Goal: Transaction & Acquisition: Subscribe to service/newsletter

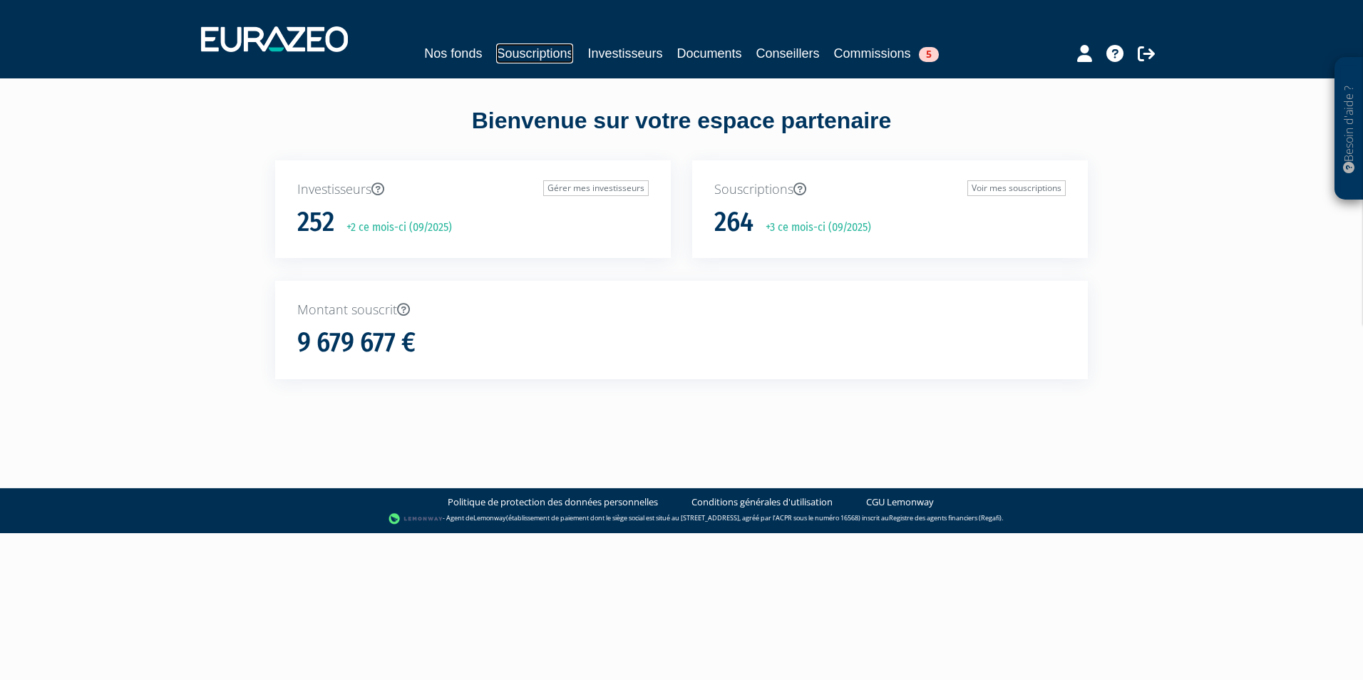
click at [547, 51] on link "Souscriptions" at bounding box center [534, 53] width 77 height 20
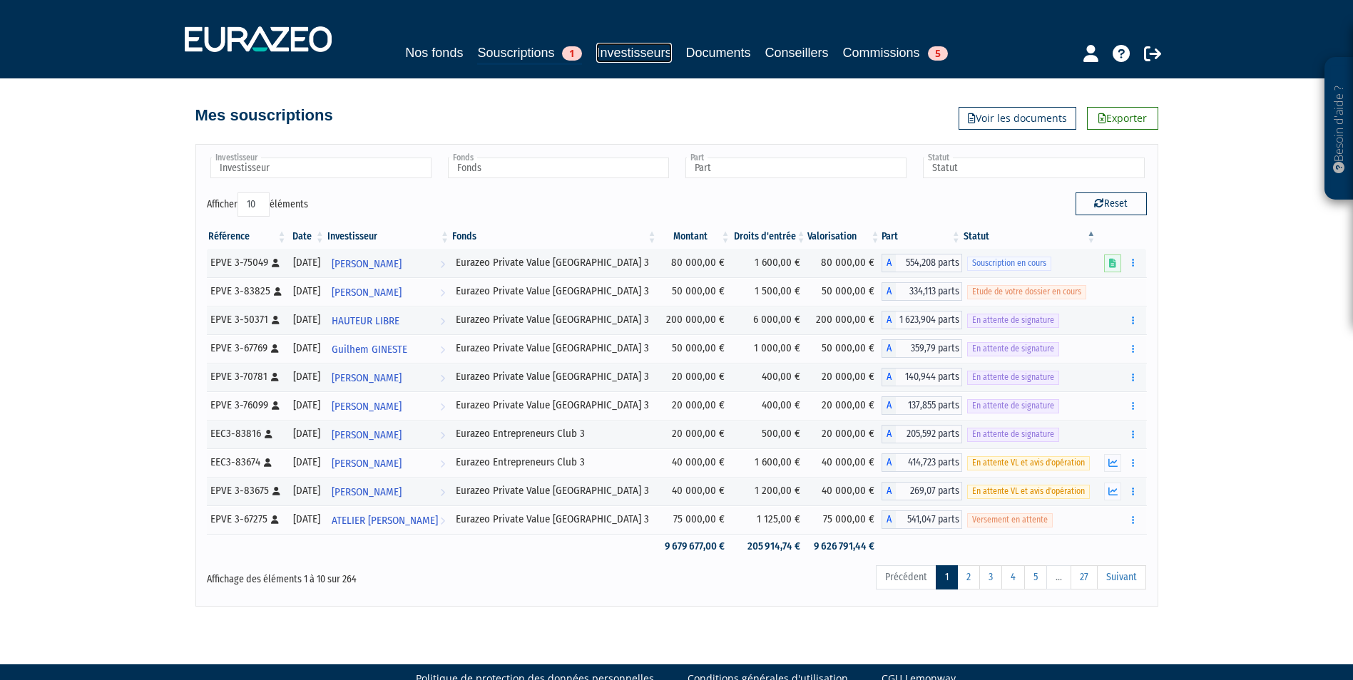
click at [652, 57] on link "Investisseurs" at bounding box center [633, 53] width 75 height 20
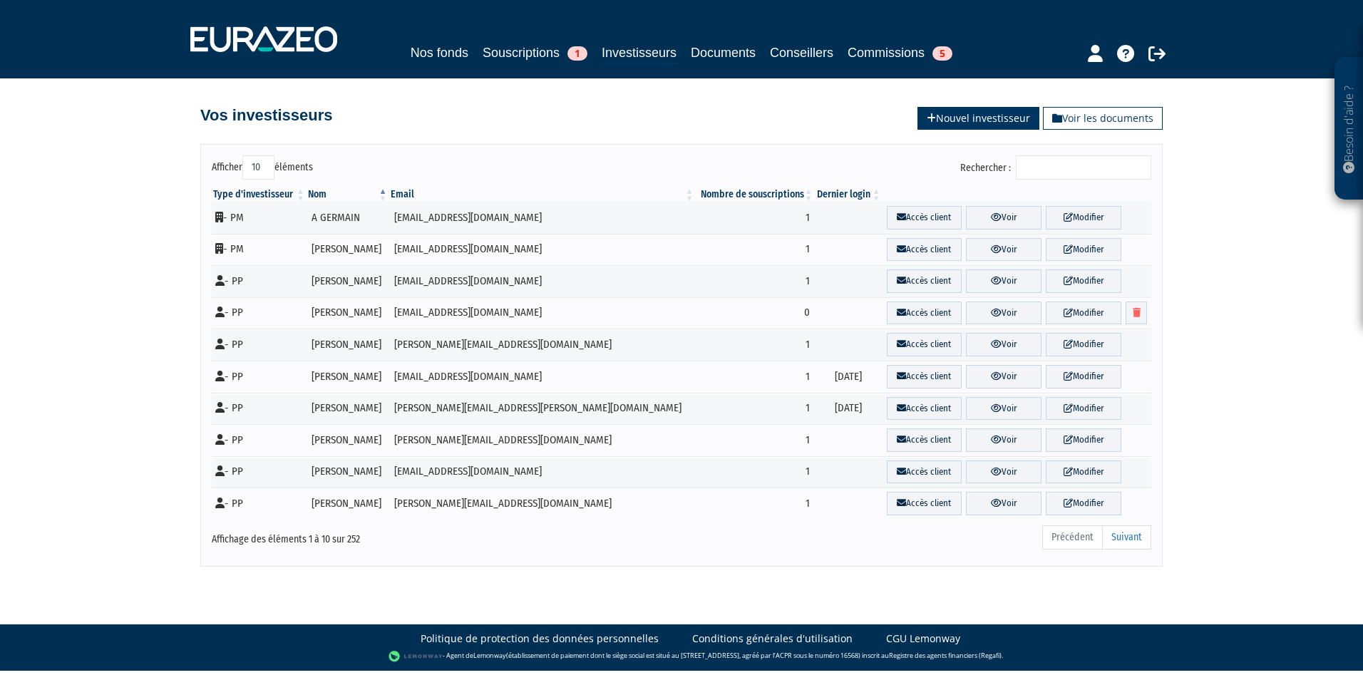
click at [1000, 126] on link "Nouvel investisseur" at bounding box center [979, 118] width 122 height 23
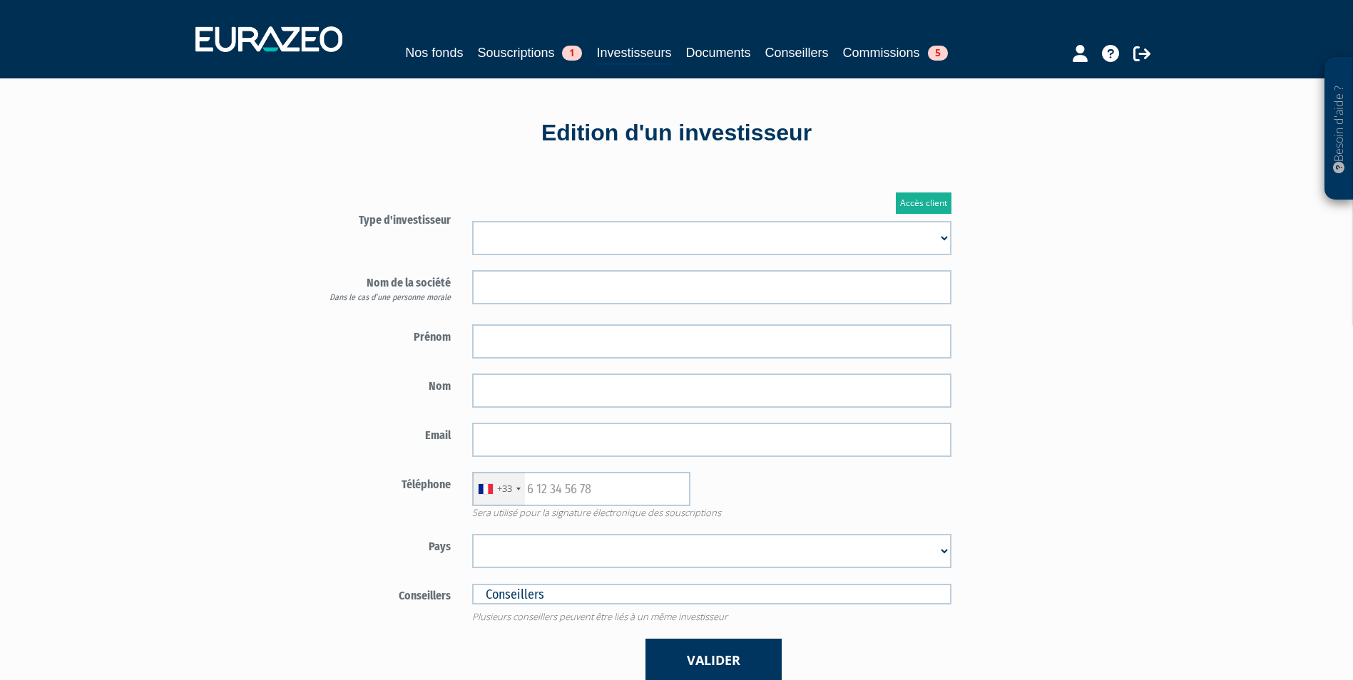
click at [621, 240] on select "Mr [PERSON_NAME] Société" at bounding box center [711, 238] width 479 height 34
select select "1"
click at [472, 221] on select "Mr Mme Société" at bounding box center [711, 238] width 479 height 34
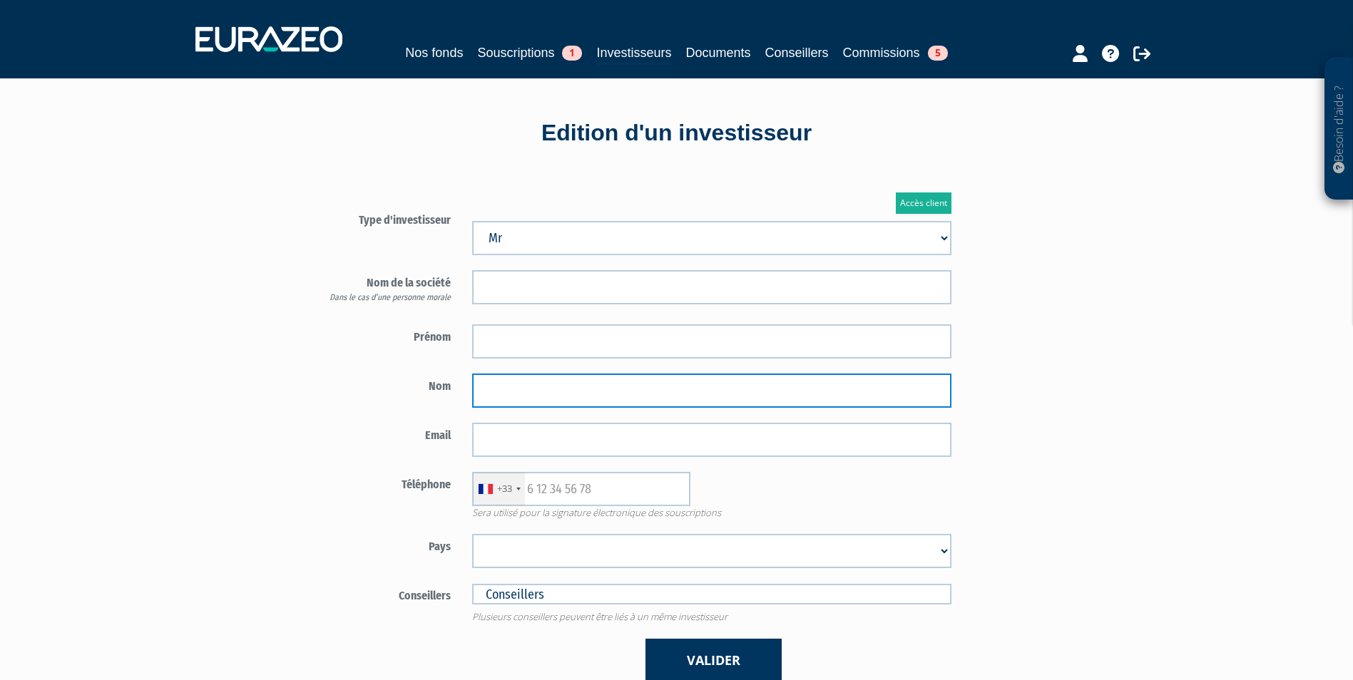
click at [552, 389] on input "text" at bounding box center [711, 391] width 479 height 34
paste input "JUGUET"
type input "JUGUET"
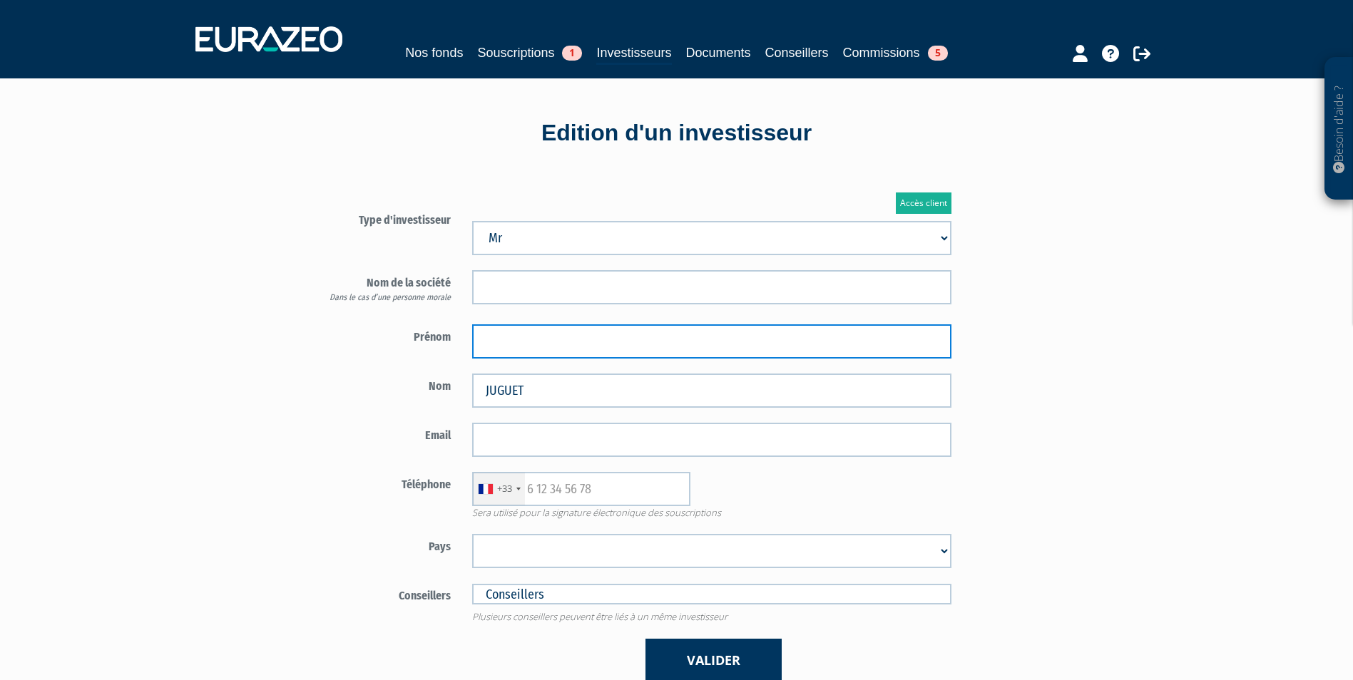
paste input "JEAN PAUL"
click at [593, 344] on input "text" at bounding box center [711, 341] width 479 height 34
click at [511, 338] on input "JEAN PAUL" at bounding box center [711, 341] width 479 height 34
type input "JEAN-PAUL"
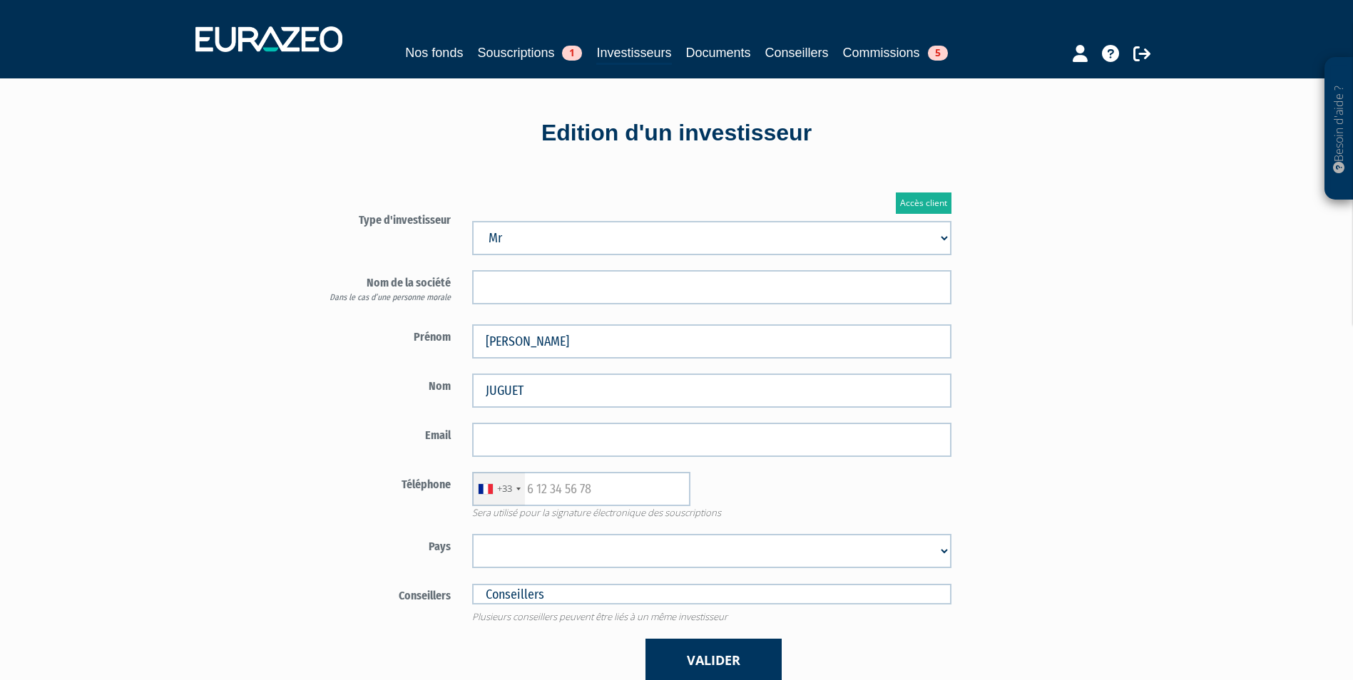
click at [520, 545] on select "Afghanistan Afrique du Sud Albanie Algérie Allemagne Andorre Angola Anguilla An…" at bounding box center [711, 551] width 479 height 34
select select "75"
click at [472, 534] on select "Afghanistan Afrique du Sud Albanie Algérie Allemagne Andorre Angola Anguilla An…" at bounding box center [711, 551] width 479 height 34
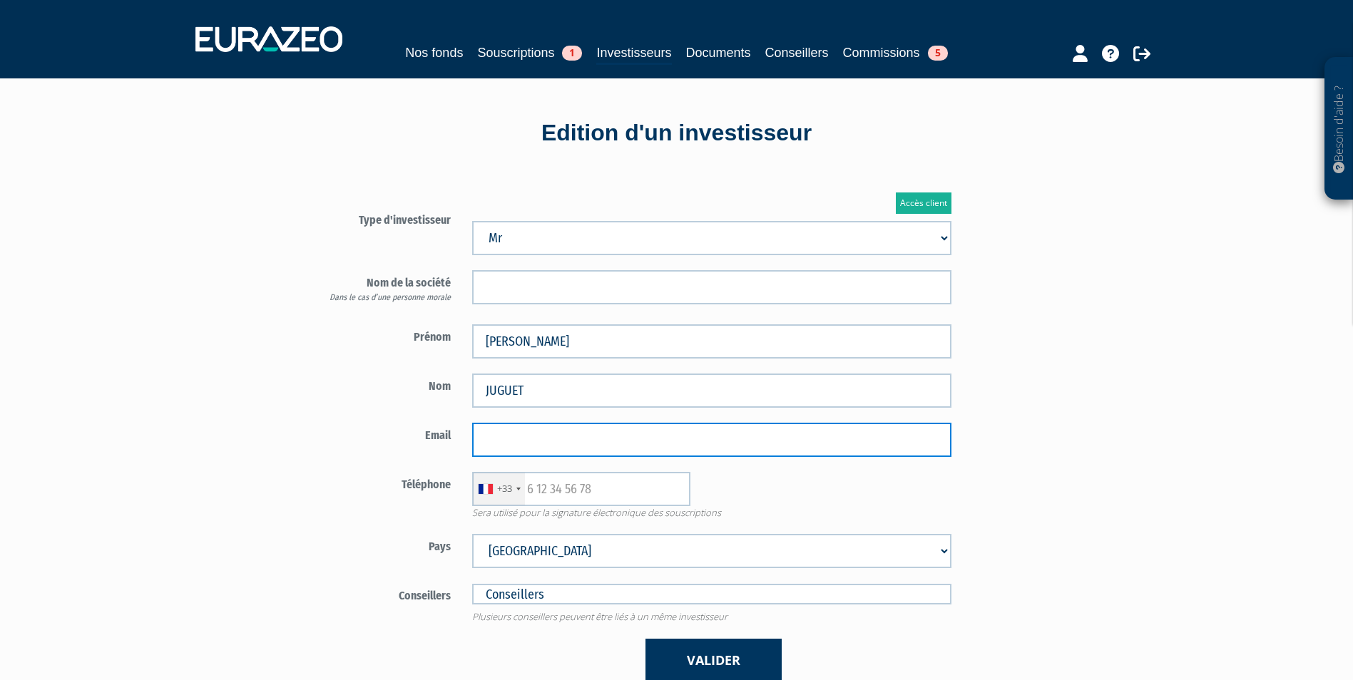
click at [563, 448] on input "email" at bounding box center [711, 440] width 479 height 34
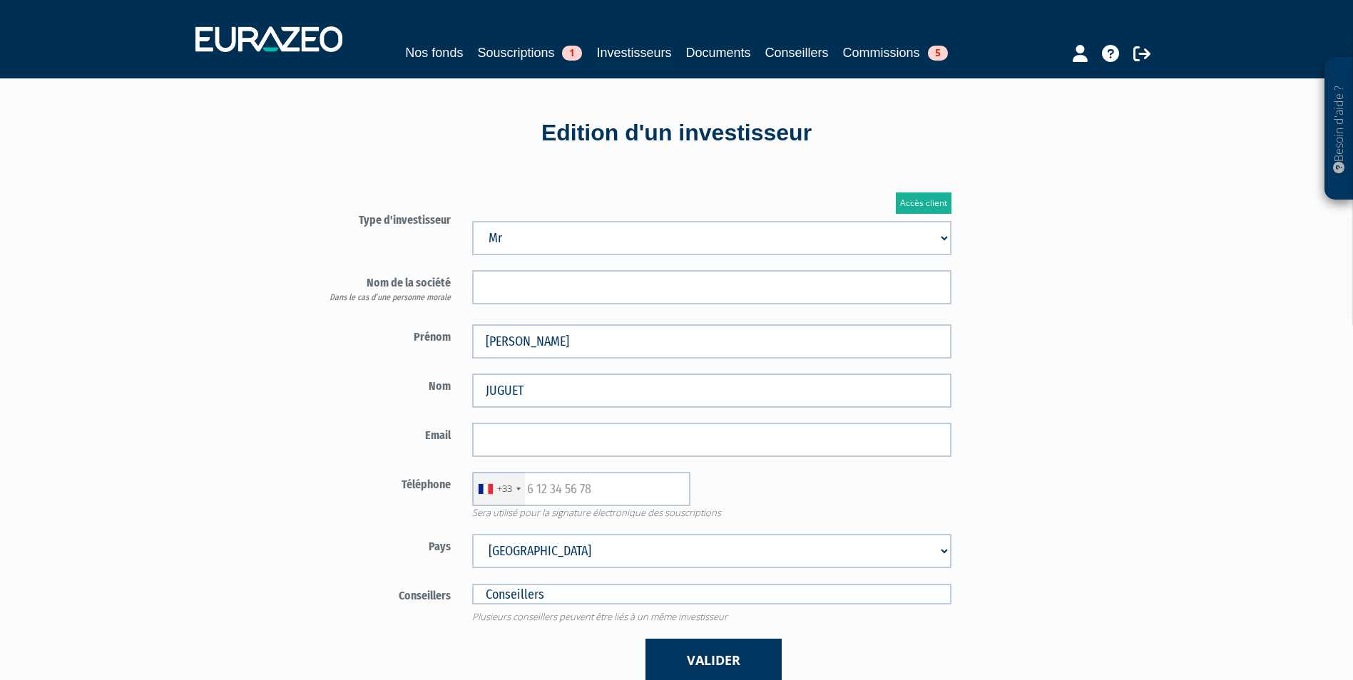
drag, startPoint x: 836, startPoint y: 483, endPoint x: 786, endPoint y: 483, distance: 49.9
click at [834, 483] on div "+33 France +33 Germany (Deutschland) +49 Switzerland (Schweiz) +41 Belgium (Bel…" at bounding box center [711, 489] width 501 height 34
click at [672, 488] on input "text" at bounding box center [581, 489] width 218 height 34
paste input "0608376018"
type input "0608376018"
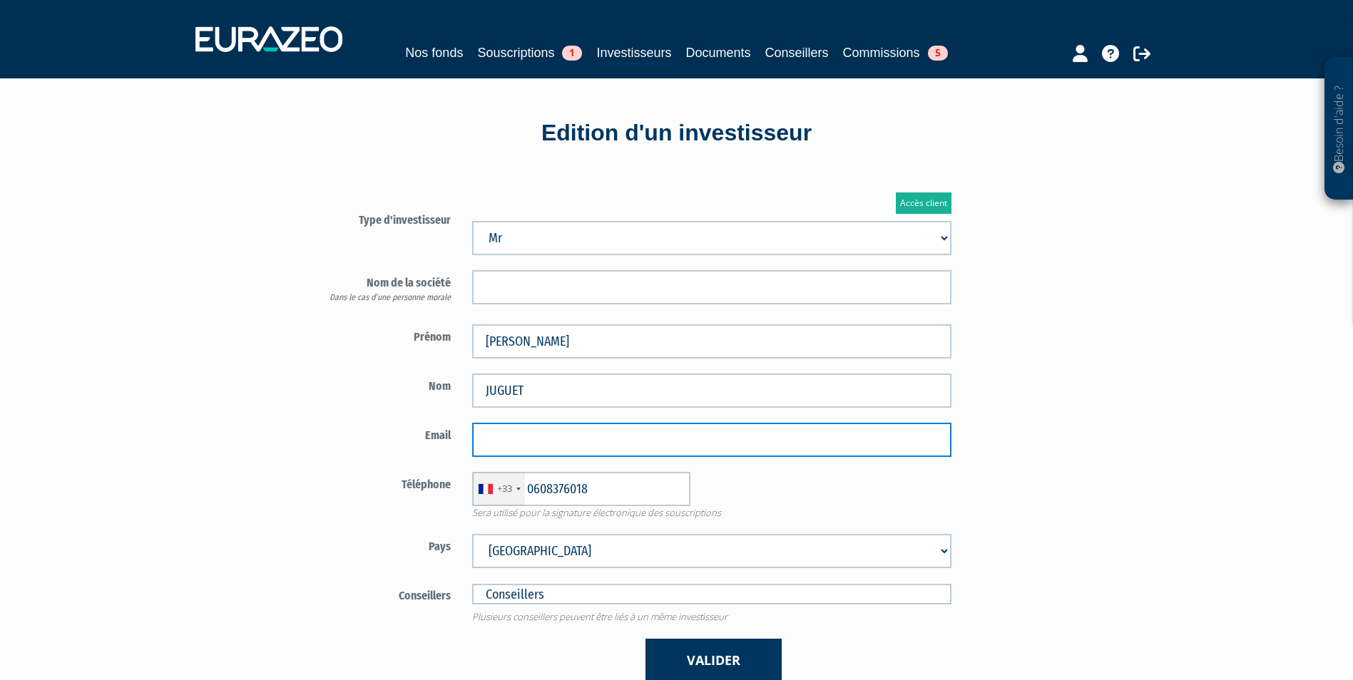
click at [707, 435] on input "email" at bounding box center [711, 440] width 479 height 34
paste input "jpjuguet@gmail.com"
type input "jpjuguet@gmail.com"
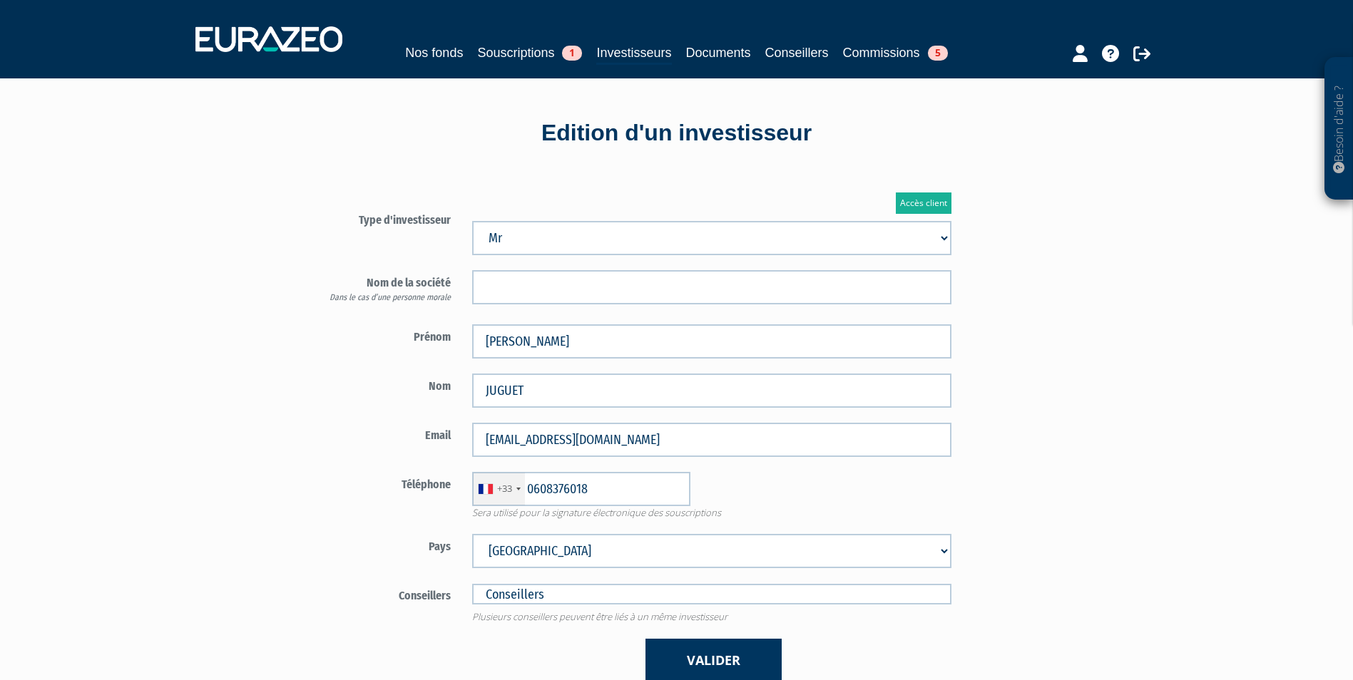
click at [1112, 373] on div "Accès client Type d'investisseur Mr Mme Société" at bounding box center [712, 437] width 834 height 533
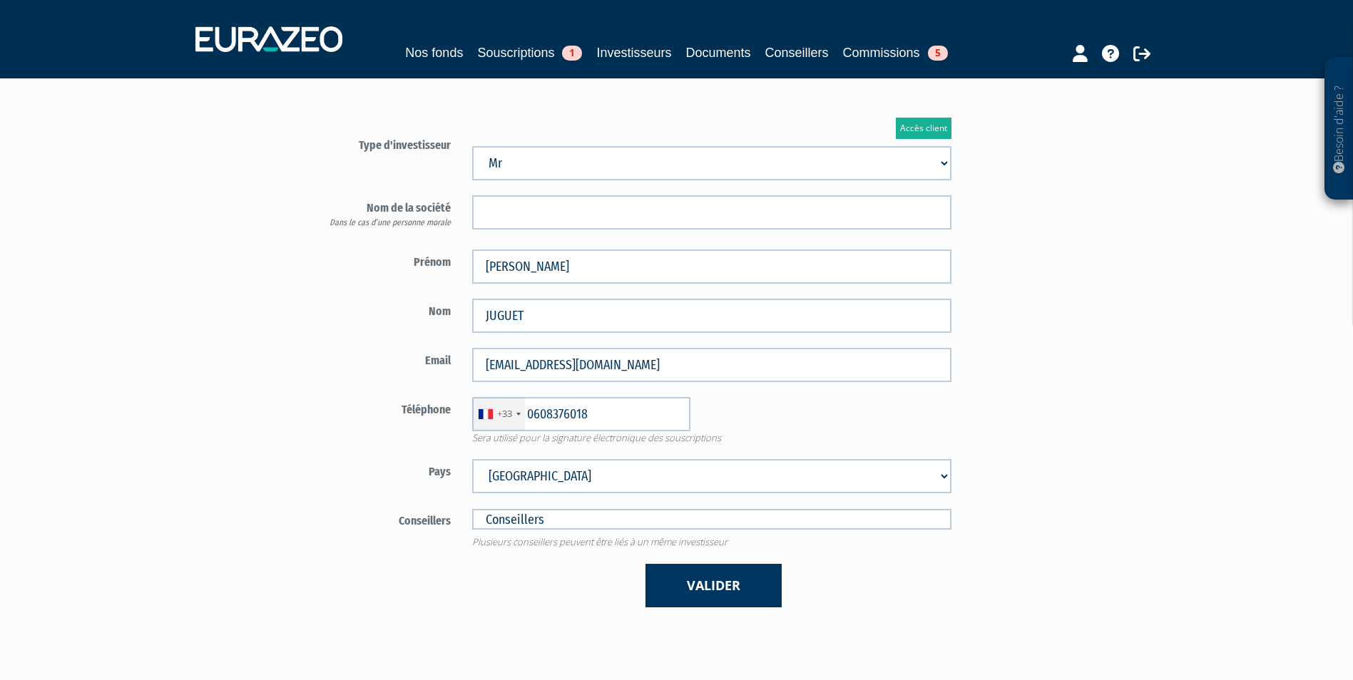
scroll to position [214, 0]
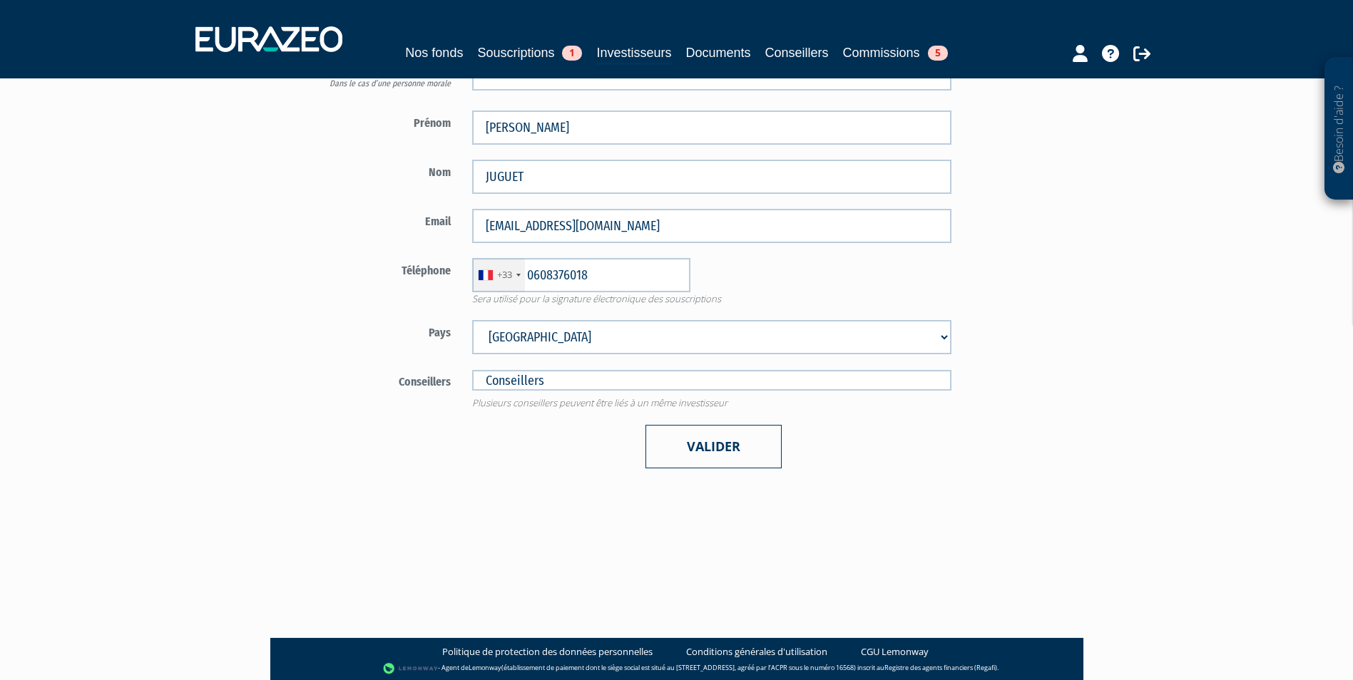
click at [750, 458] on button "Valider" at bounding box center [713, 446] width 136 height 43
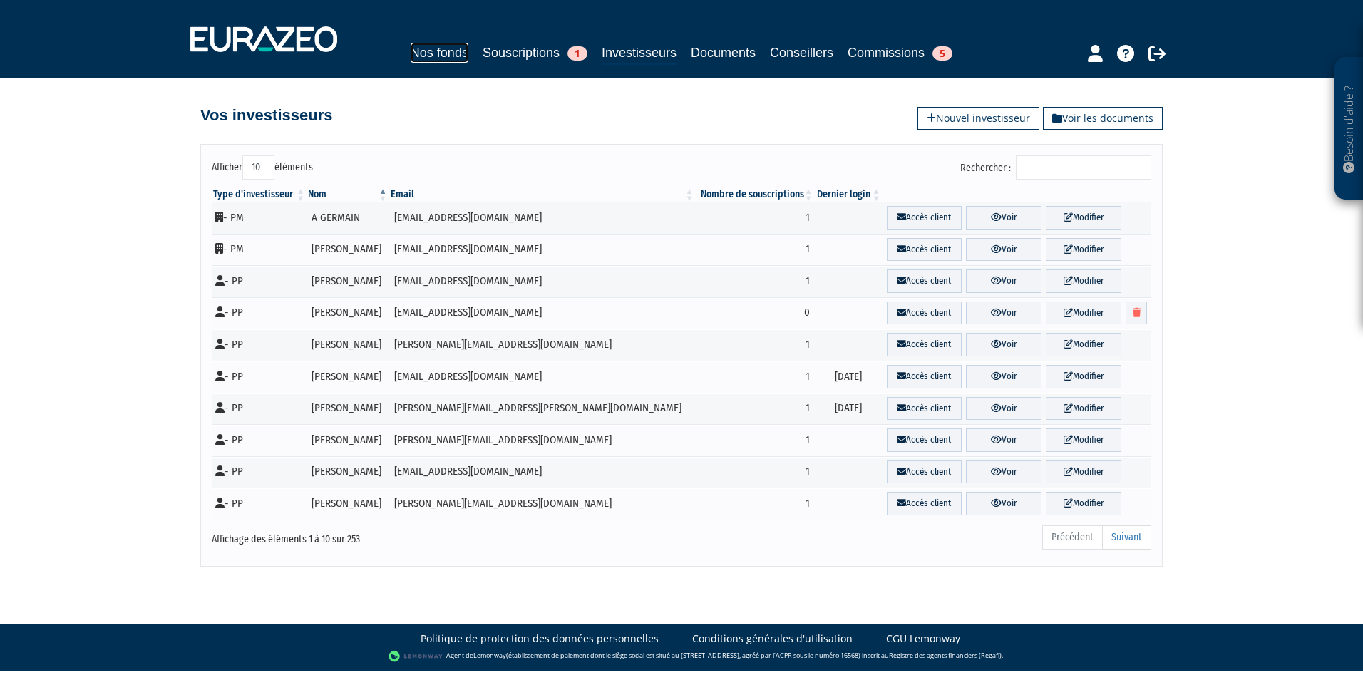
click at [442, 55] on link "Nos fonds" at bounding box center [440, 53] width 58 height 20
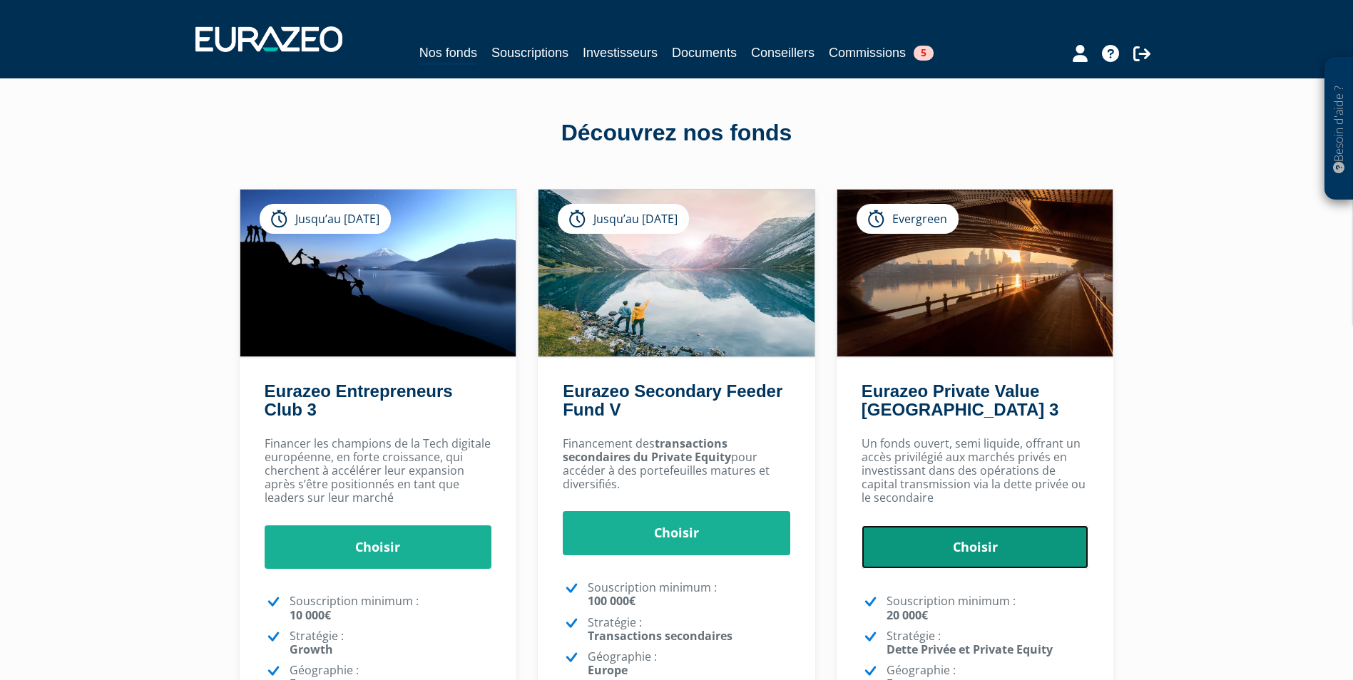
click at [1015, 537] on link "Choisir" at bounding box center [974, 548] width 227 height 44
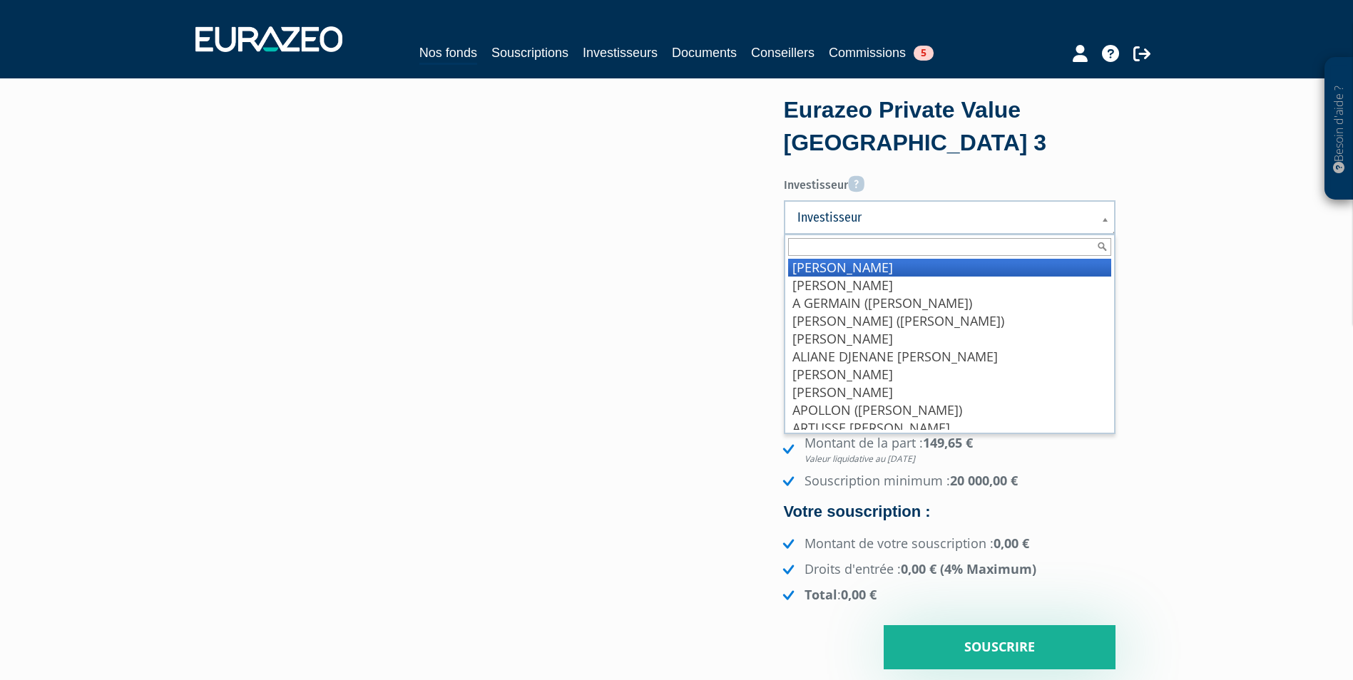
click at [888, 222] on span "Investisseur" at bounding box center [940, 217] width 286 height 17
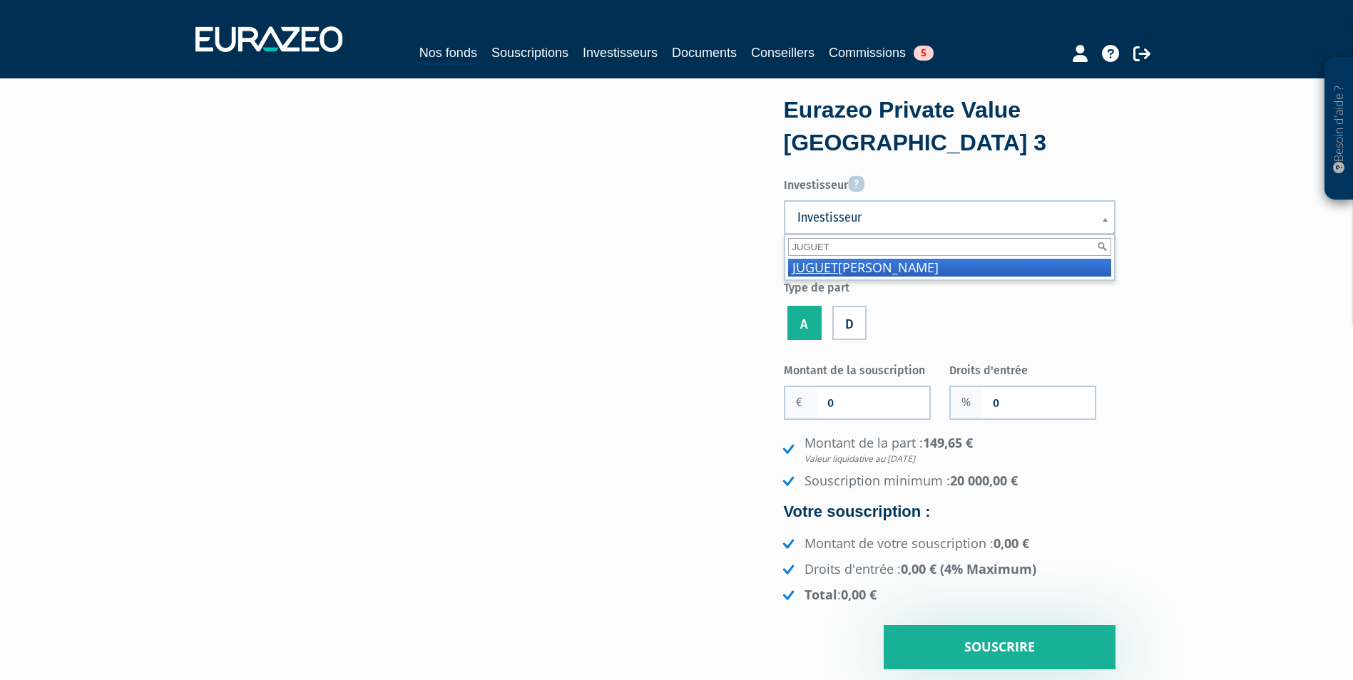
type input "JUGUET"
click at [896, 270] on li "JUGUET JEAN-PAUL" at bounding box center [949, 268] width 323 height 18
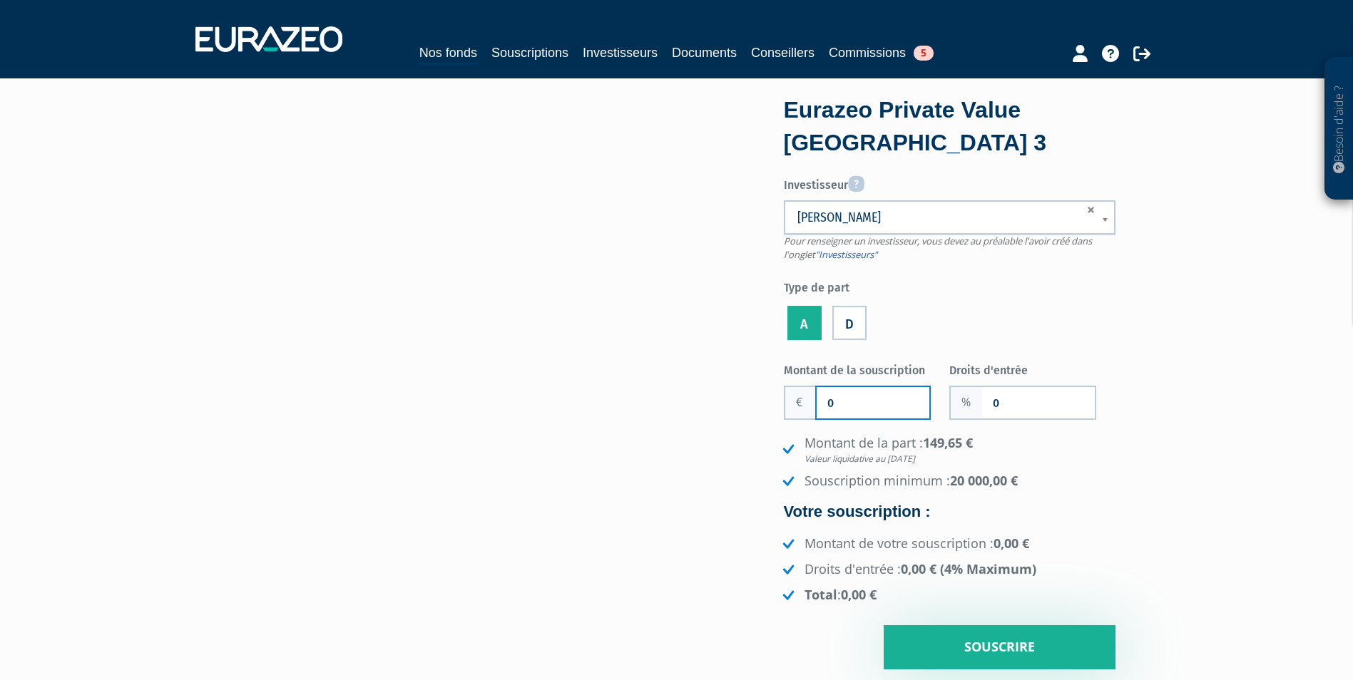
drag, startPoint x: 831, startPoint y: 399, endPoint x: 811, endPoint y: 401, distance: 19.3
click at [811, 400] on div "0" at bounding box center [857, 403] width 147 height 34
type input "60 000"
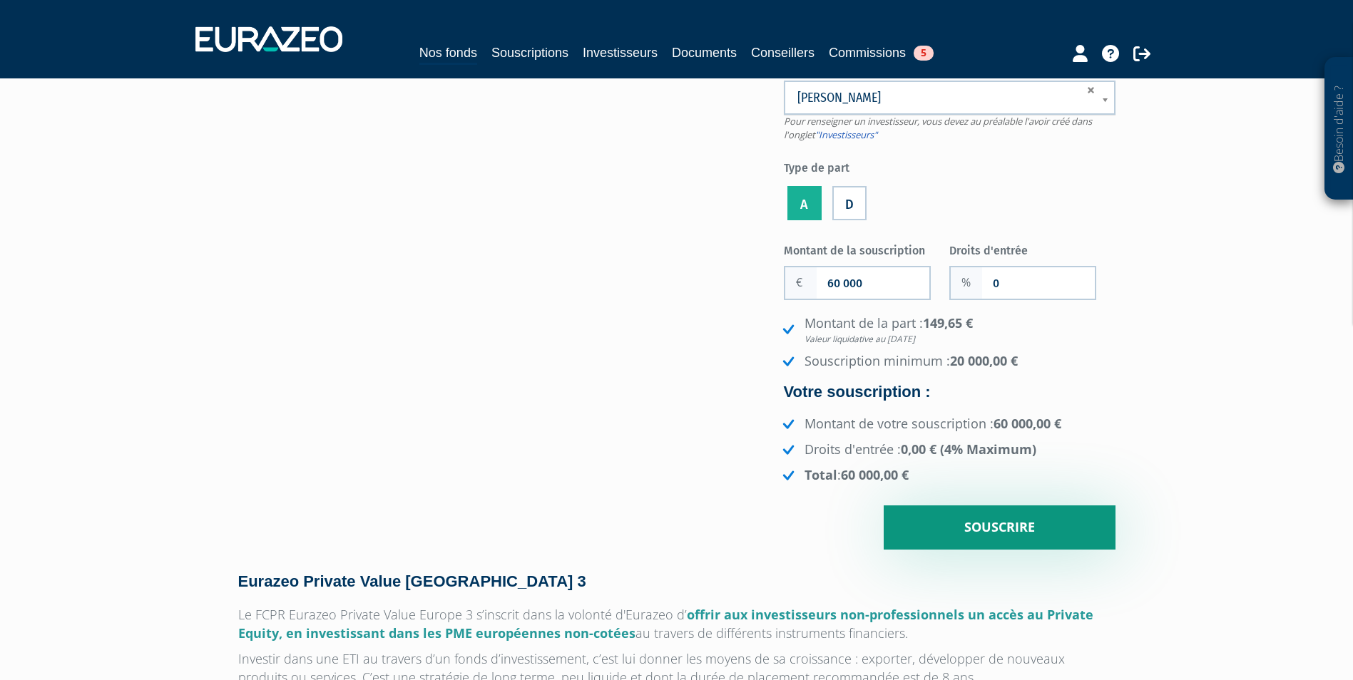
scroll to position [143, 0]
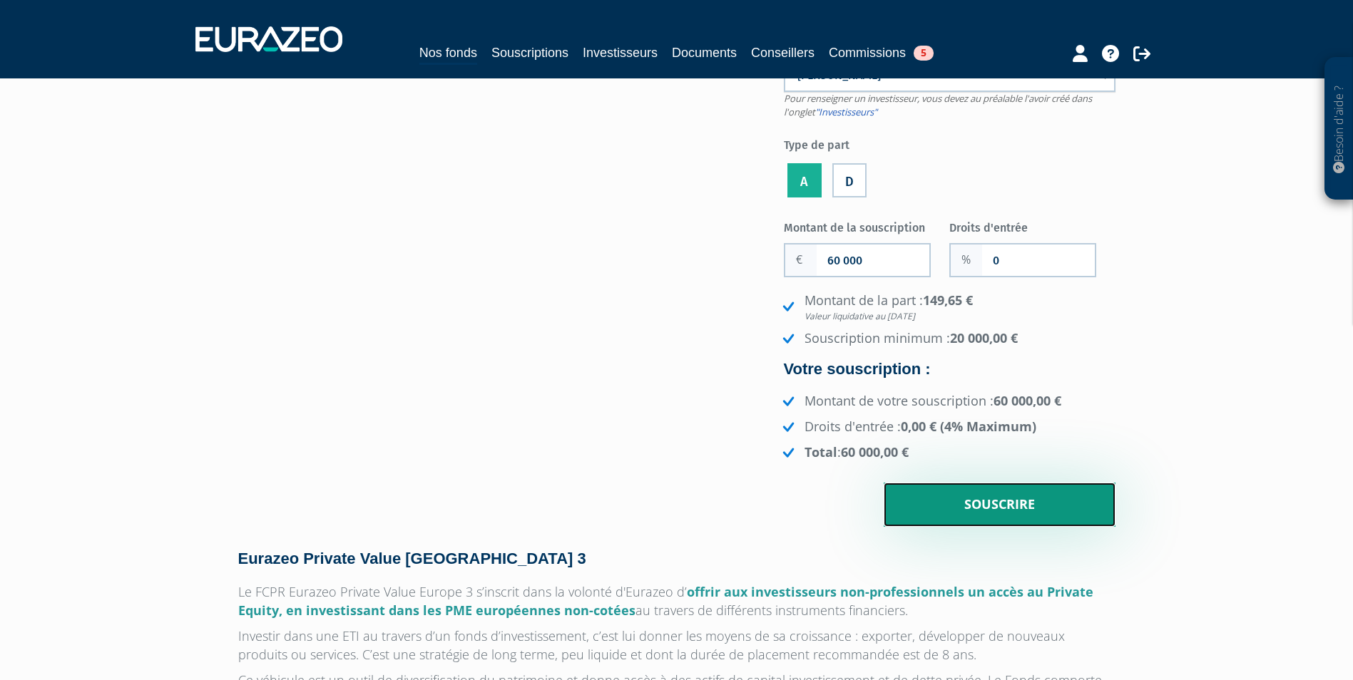
click at [1006, 508] on input "Souscrire" at bounding box center [999, 505] width 232 height 44
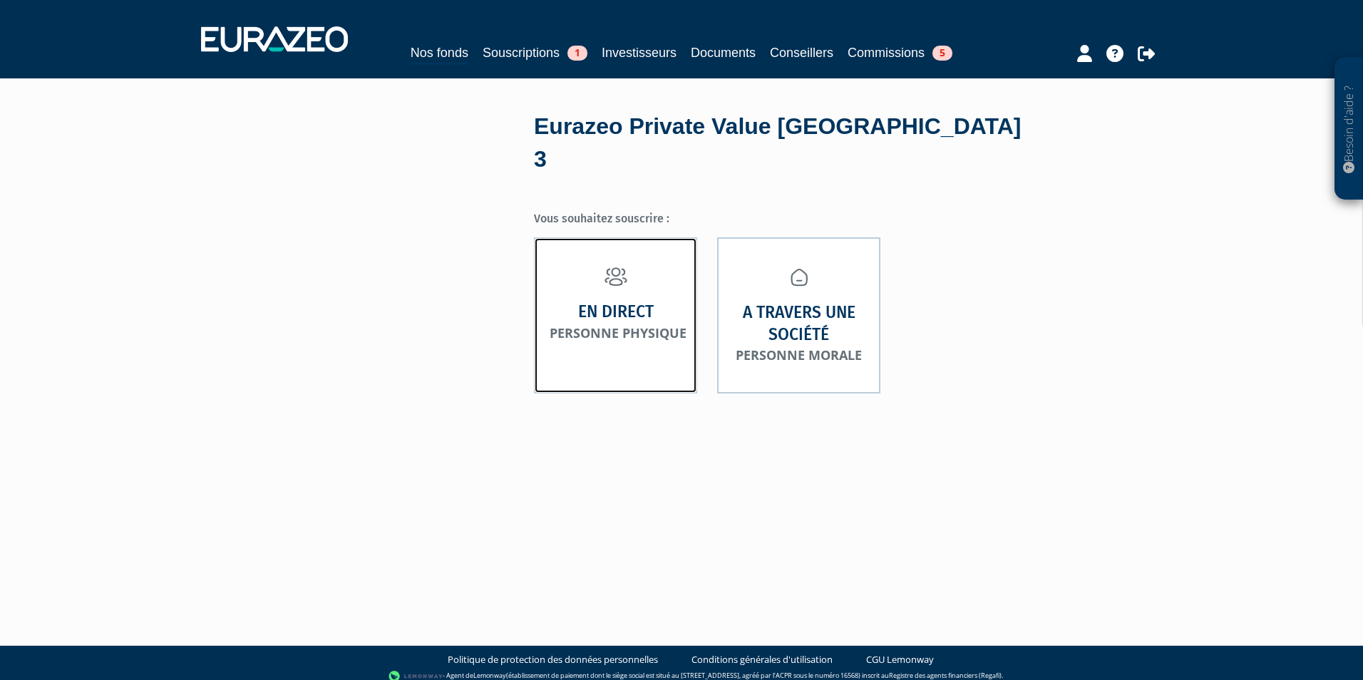
click at [662, 287] on link "En direct Personne physique" at bounding box center [615, 315] width 163 height 156
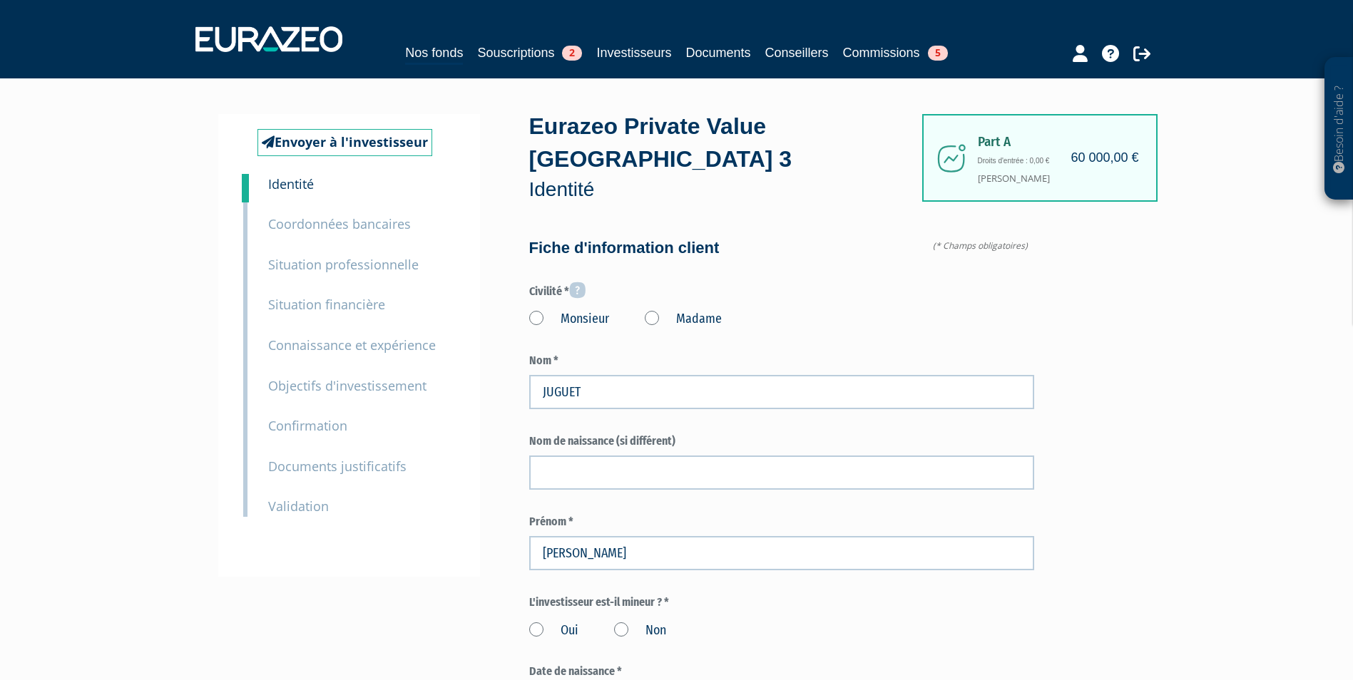
click at [598, 310] on label "Monsieur" at bounding box center [569, 319] width 80 height 19
click at [0, 0] on input "Monsieur" at bounding box center [0, 0] width 0 height 0
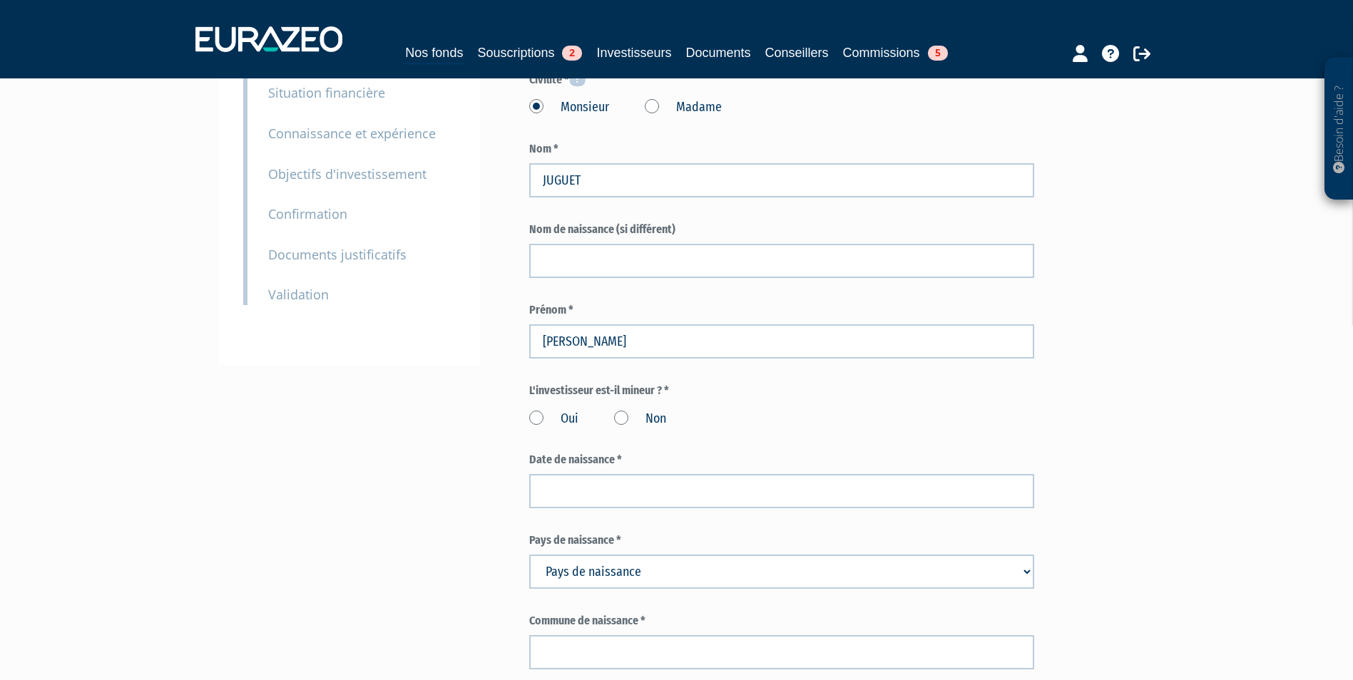
scroll to position [285, 0]
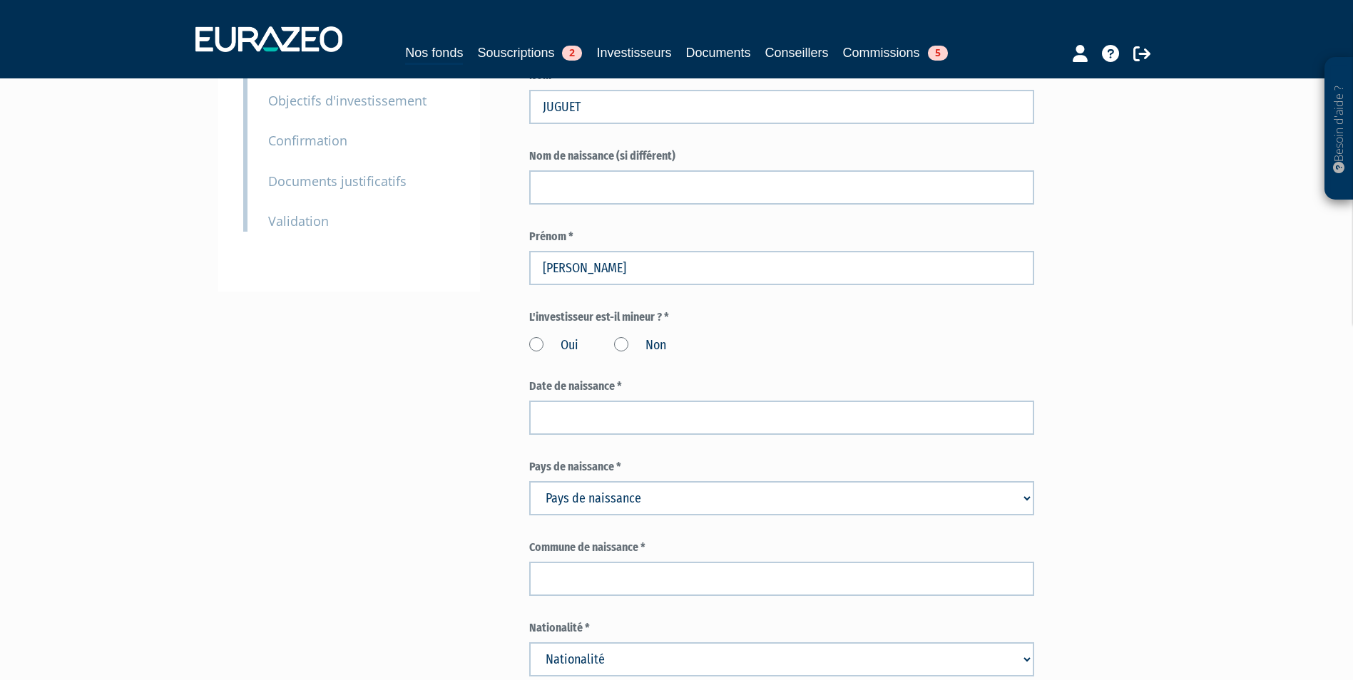
click at [627, 337] on label "Non" at bounding box center [640, 346] width 52 height 19
click at [0, 0] on input "Non" at bounding box center [0, 0] width 0 height 0
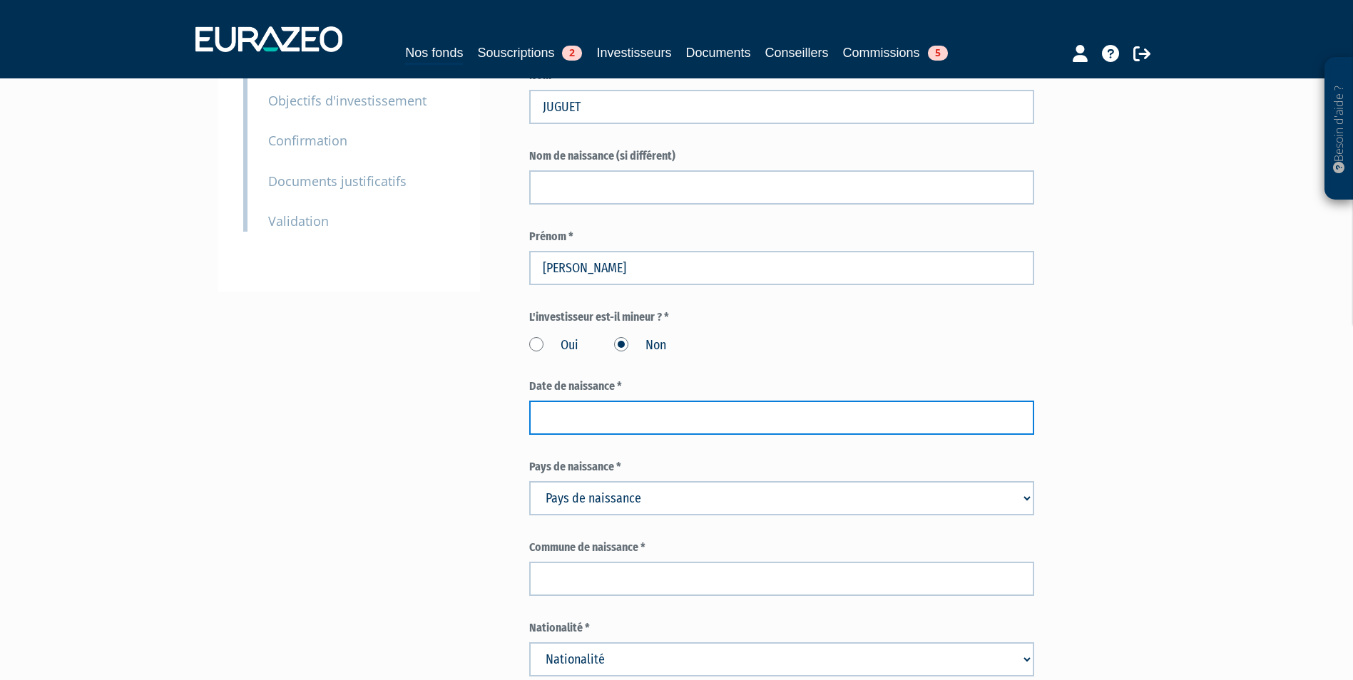
click at [723, 401] on input at bounding box center [781, 418] width 505 height 34
paste input "10/05/1957"
type input "10/05/1957"
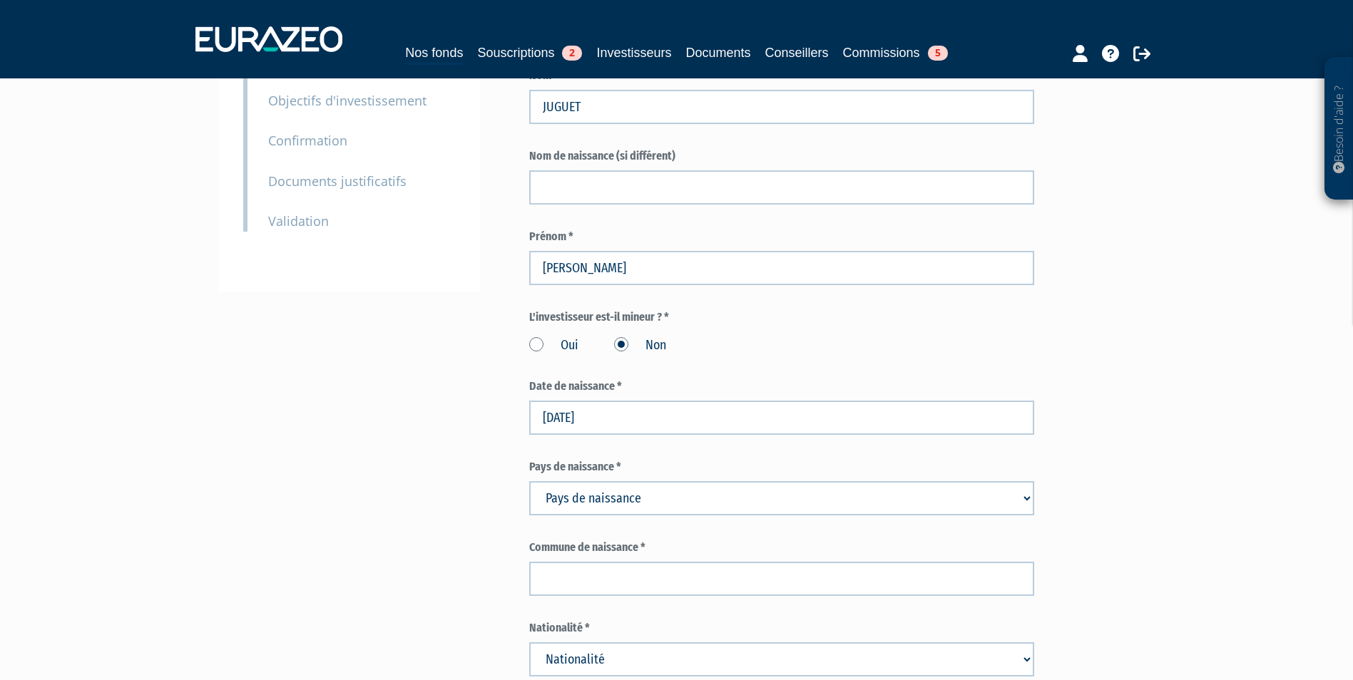
click at [826, 481] on select "Pays de naissance Afghanistan Afrique du Sud Albanie Algérie Allemagne Andorre" at bounding box center [781, 498] width 505 height 34
select select "75"
click at [529, 481] on select "Pays de naissance Afghanistan Afrique du Sud Albanie Algérie Allemagne Andorre" at bounding box center [781, 498] width 505 height 34
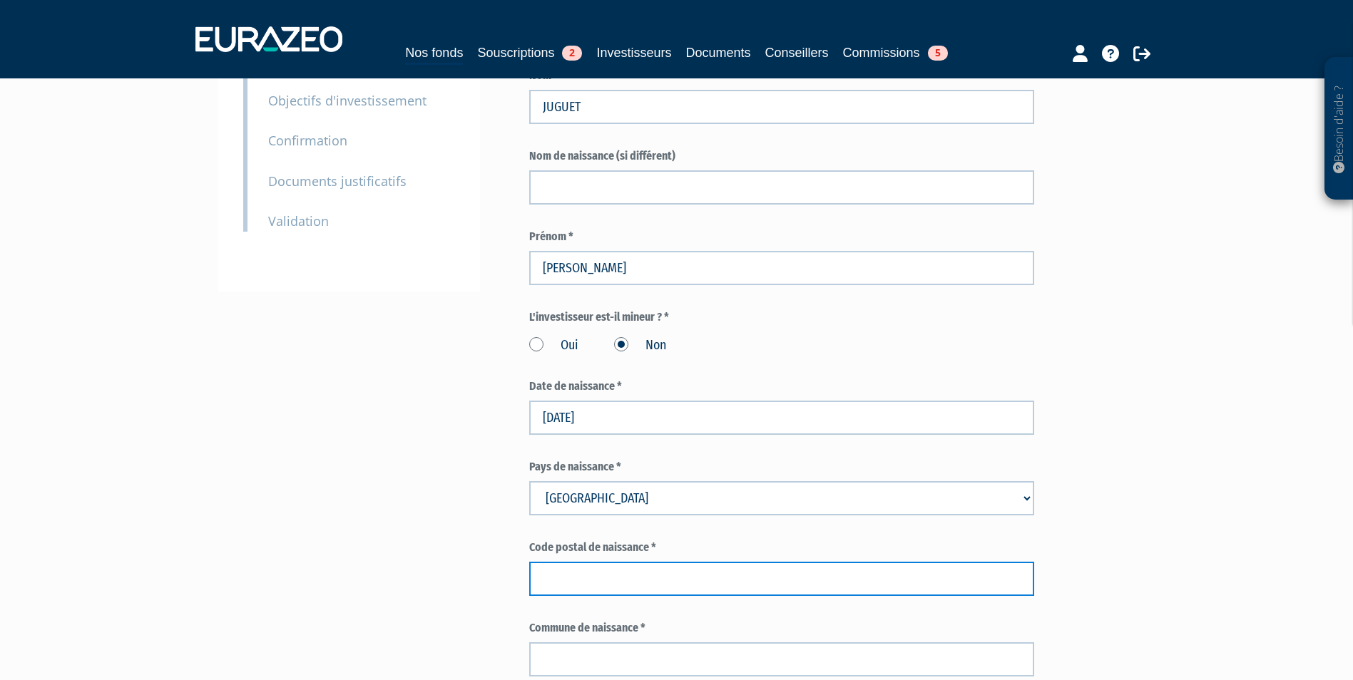
click at [769, 562] on input "text" at bounding box center [781, 579] width 505 height 34
type input "75013"
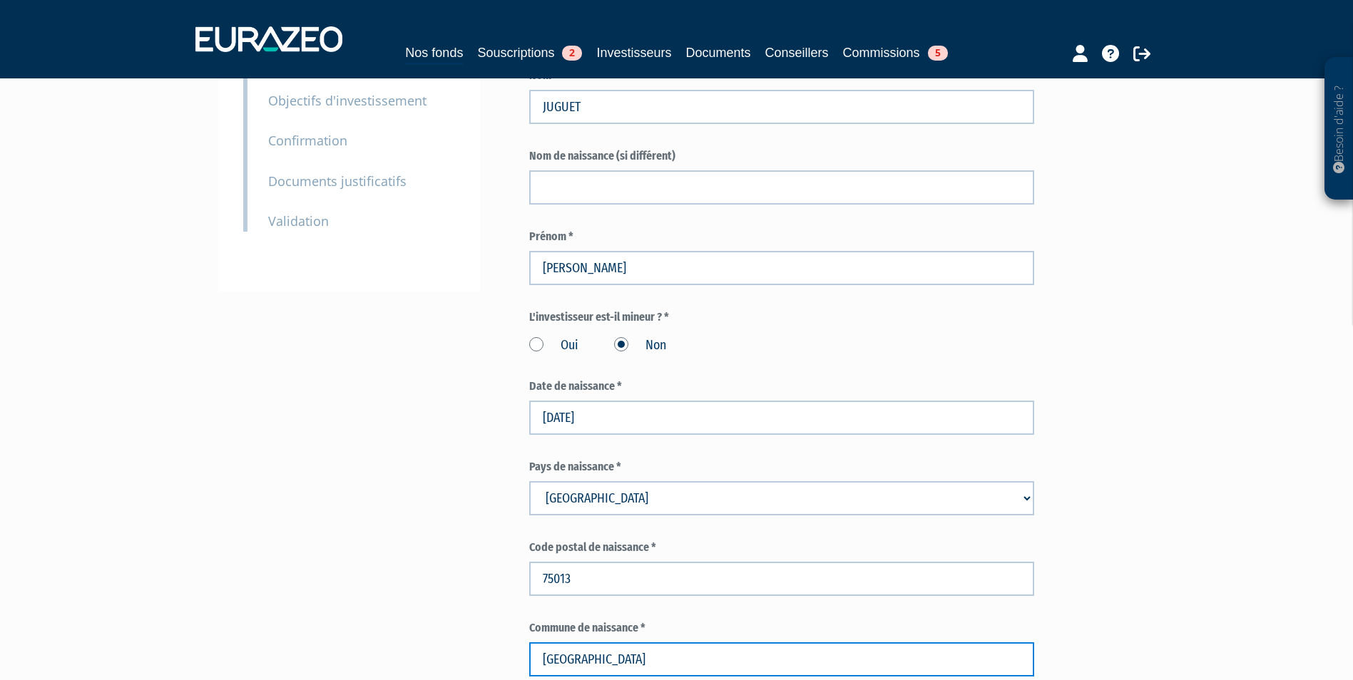
type input "PARIS"
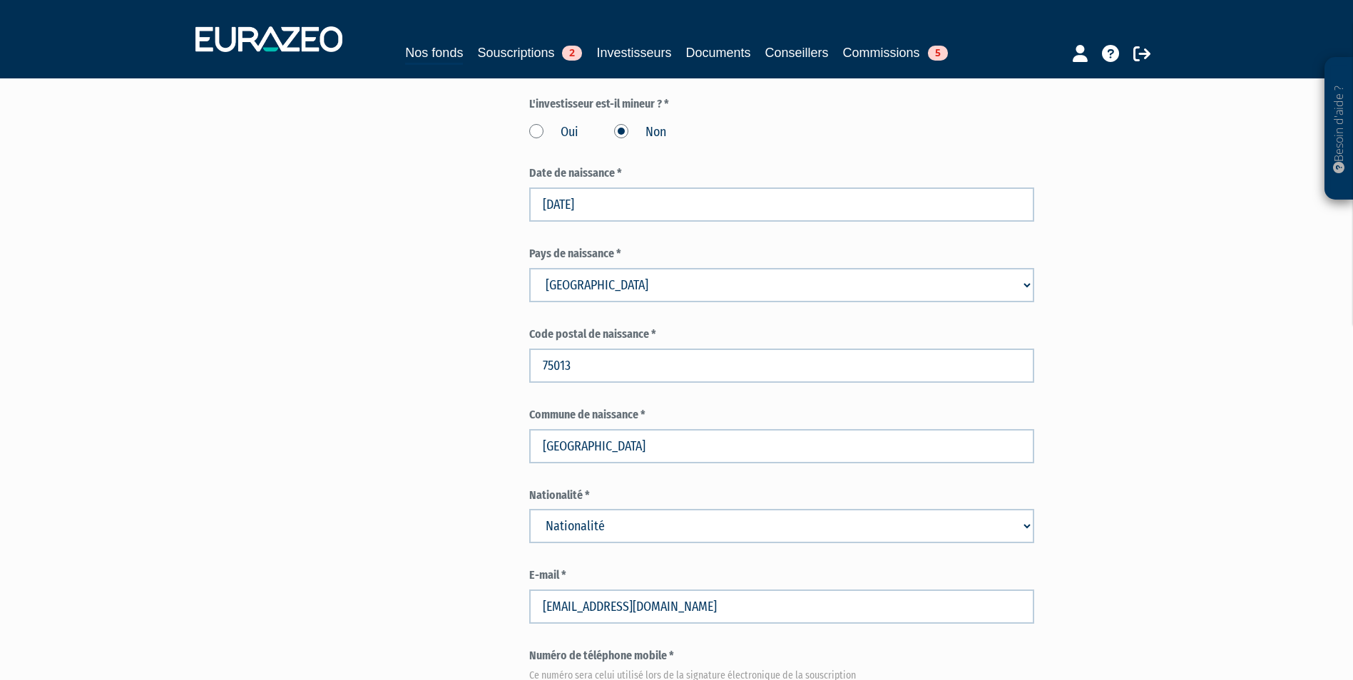
scroll to position [499, 0]
click at [615, 508] on select "Nationalité Afghanistan Afrique du Sud Albanie Algérie Allemagne Andorre" at bounding box center [781, 525] width 505 height 34
select select "75"
click at [529, 508] on select "Nationalité Afghanistan Afrique du Sud Albanie Algérie Allemagne Andorre" at bounding box center [781, 525] width 505 height 34
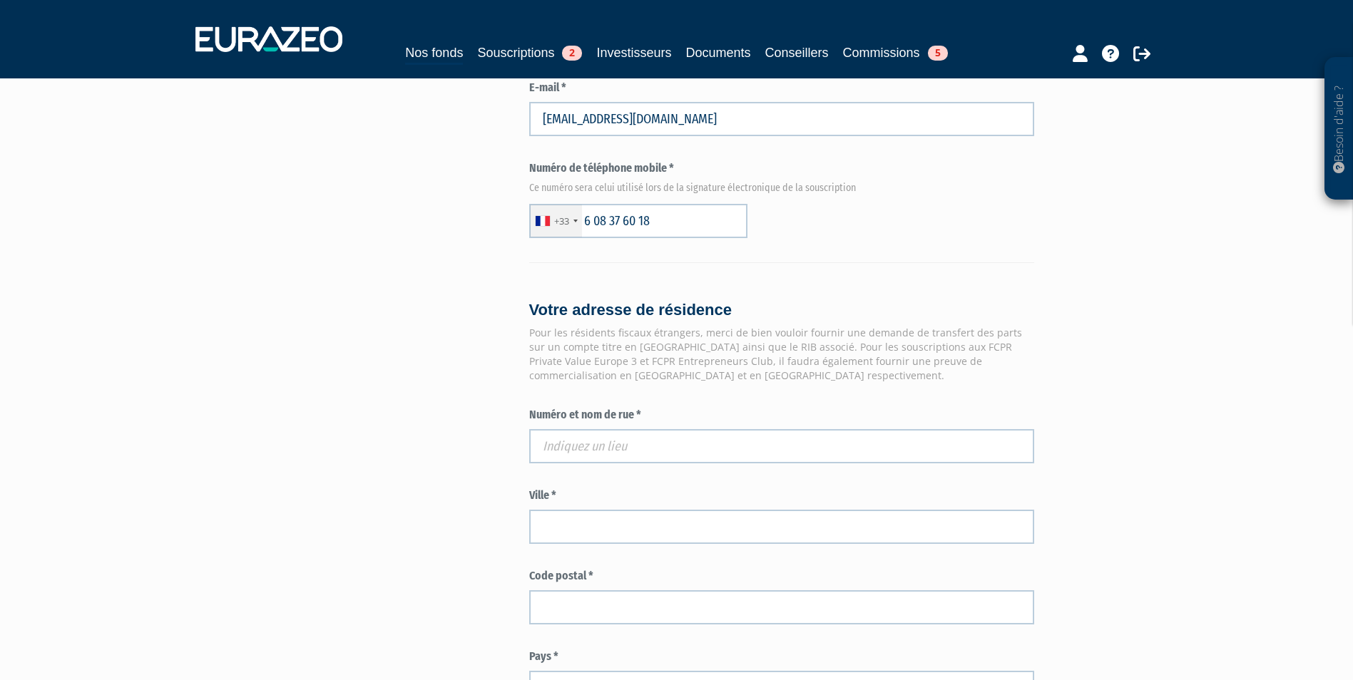
scroll to position [998, 0]
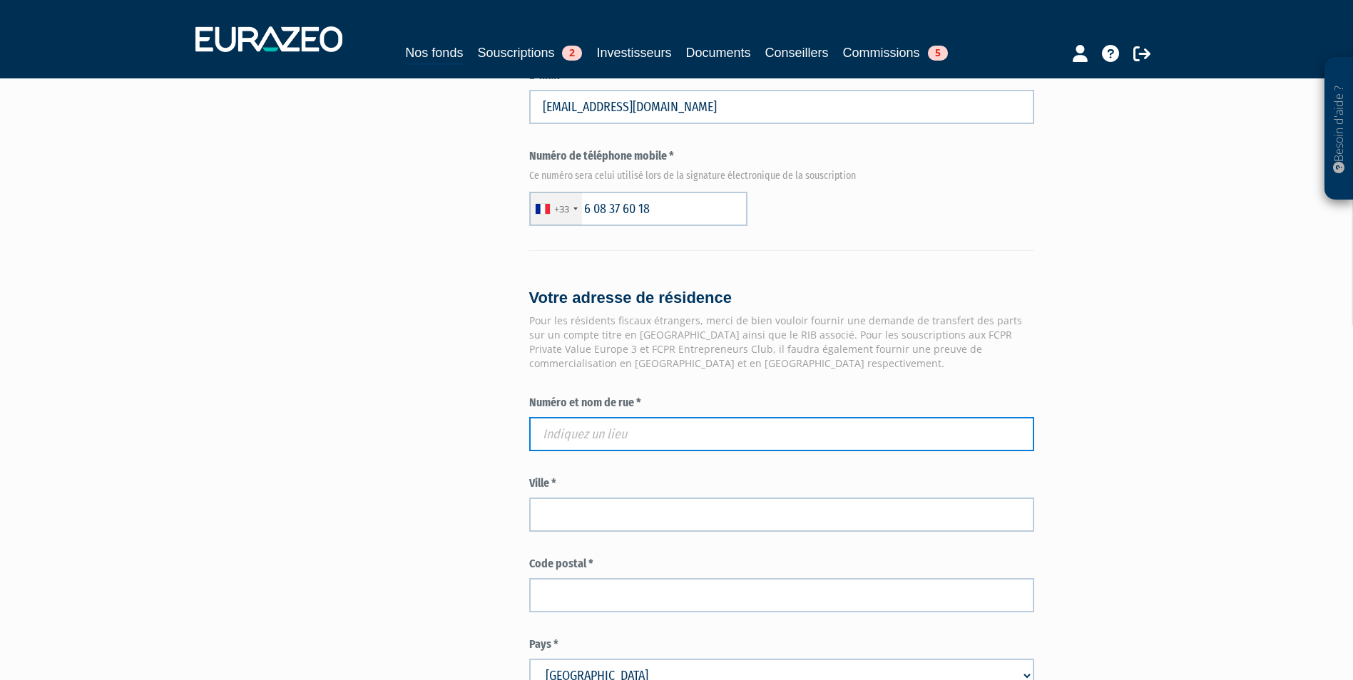
click at [680, 417] on input "text" at bounding box center [781, 434] width 505 height 34
paste input "84 RES DE KERLOSQUEN"
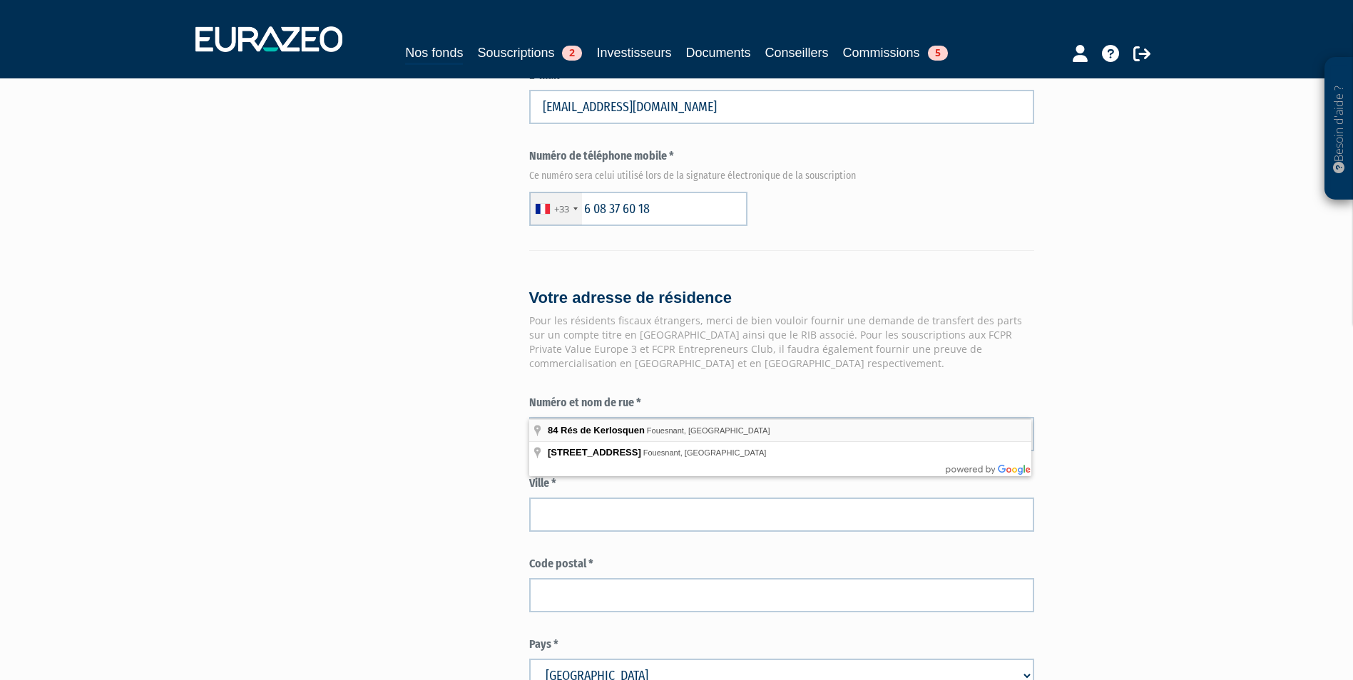
type input "84 Rés de Kerlosquen, Fouesnant, France"
type input "Fouesnant"
type input "29170"
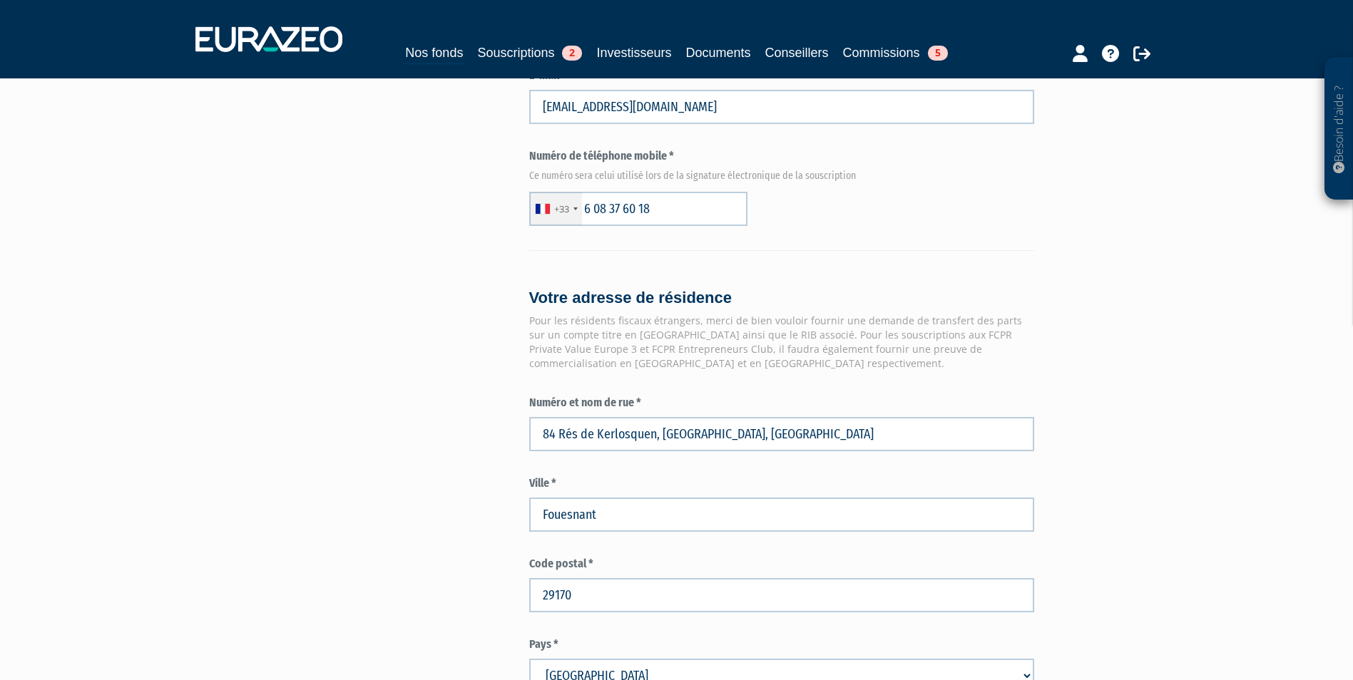
type input "84 Résidence de Kerlosquen"
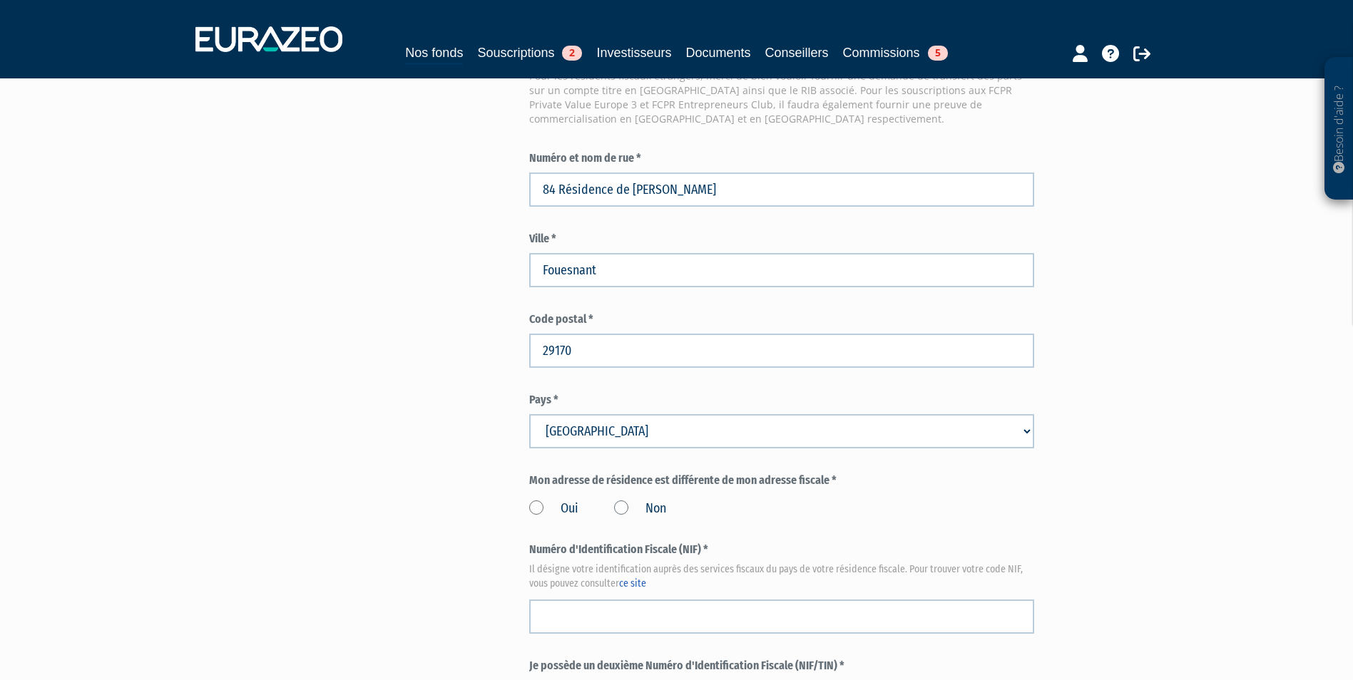
scroll to position [1283, 0]
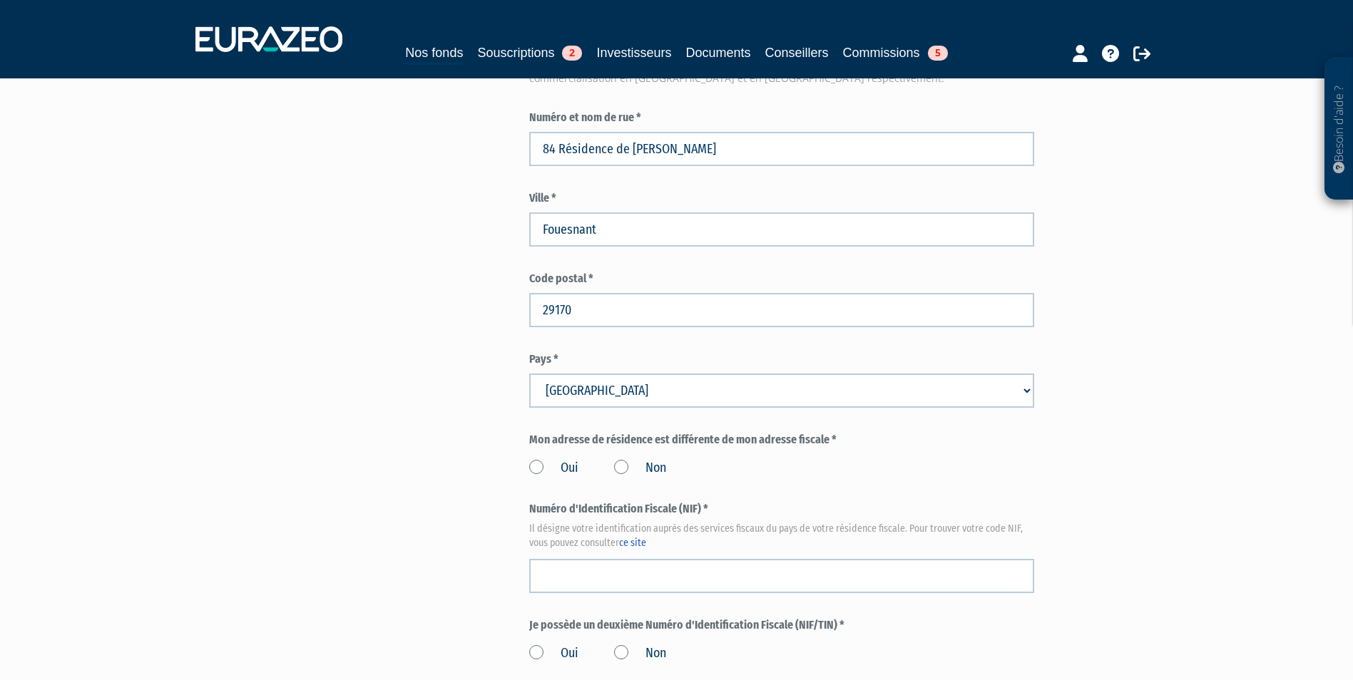
click at [657, 459] on label "Non" at bounding box center [640, 468] width 52 height 19
click at [0, 0] on input "Non" at bounding box center [0, 0] width 0 height 0
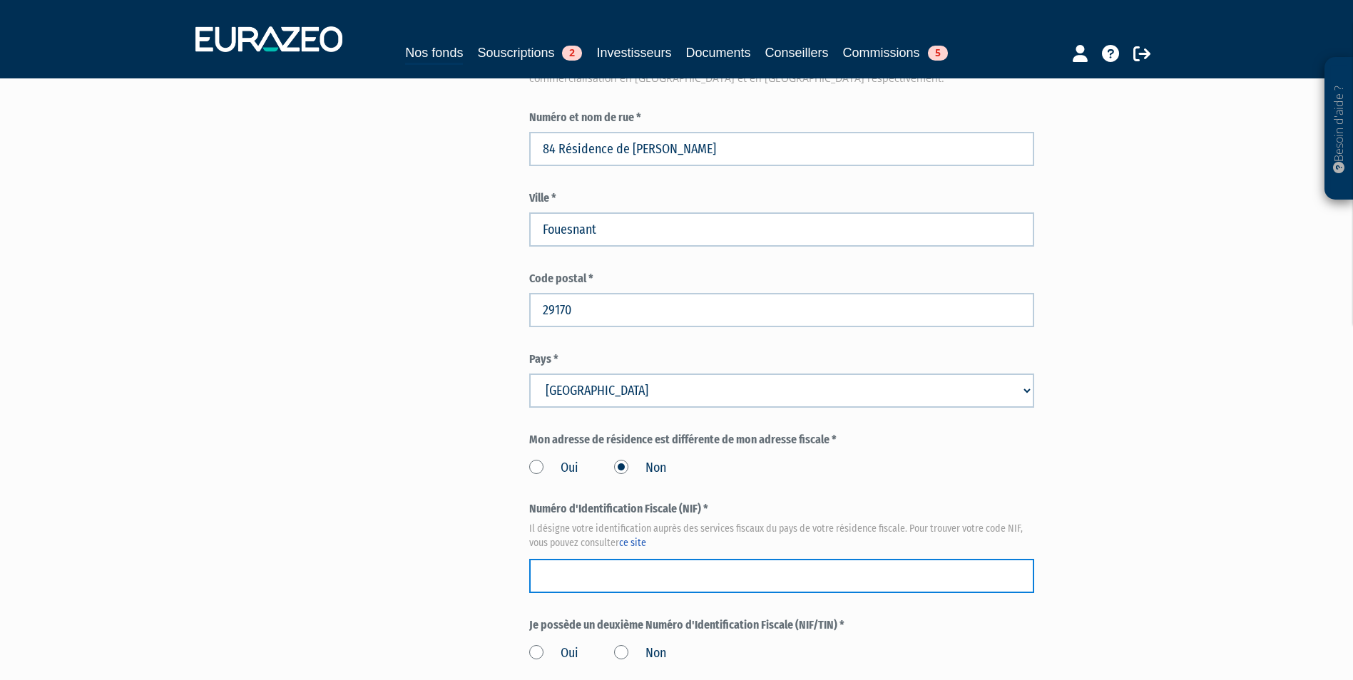
click at [834, 559] on input "text" at bounding box center [781, 576] width 505 height 34
paste input "21 09 108 284 241"
type input "21 09 108 284 241"
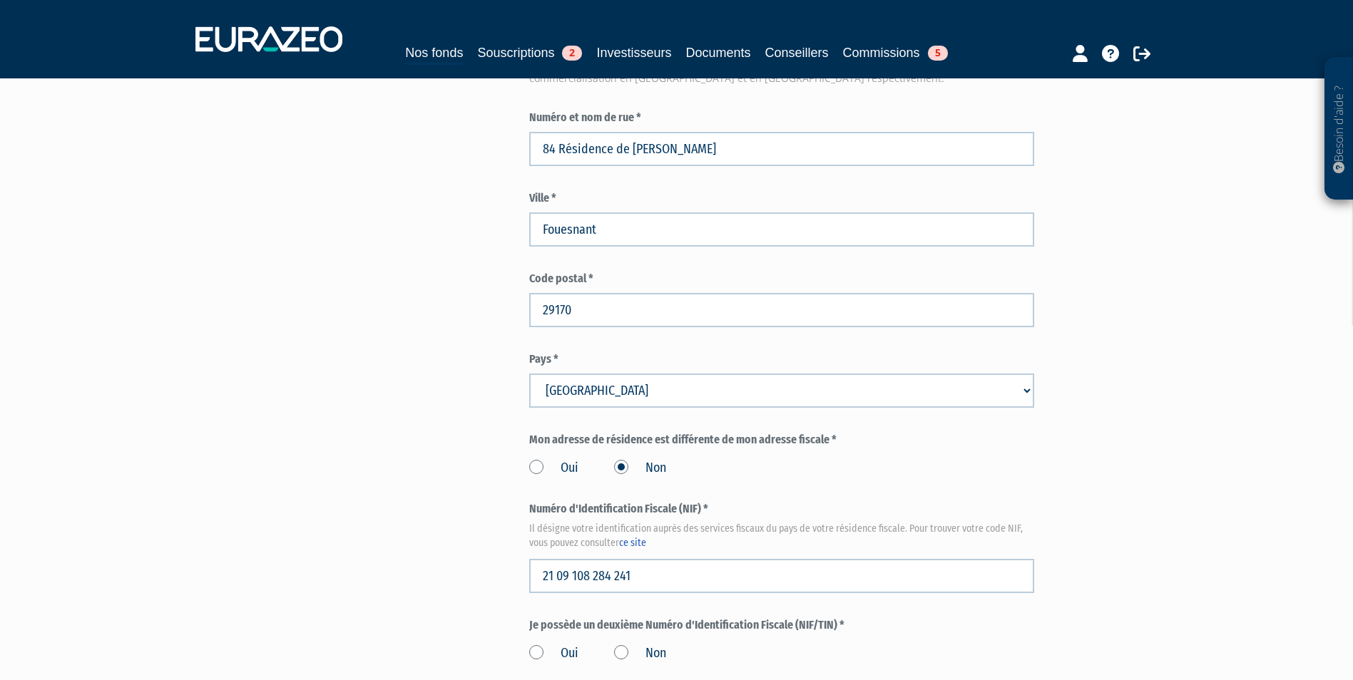
click at [645, 645] on label "Non" at bounding box center [640, 654] width 52 height 19
click at [0, 0] on input "Non" at bounding box center [0, 0] width 0 height 0
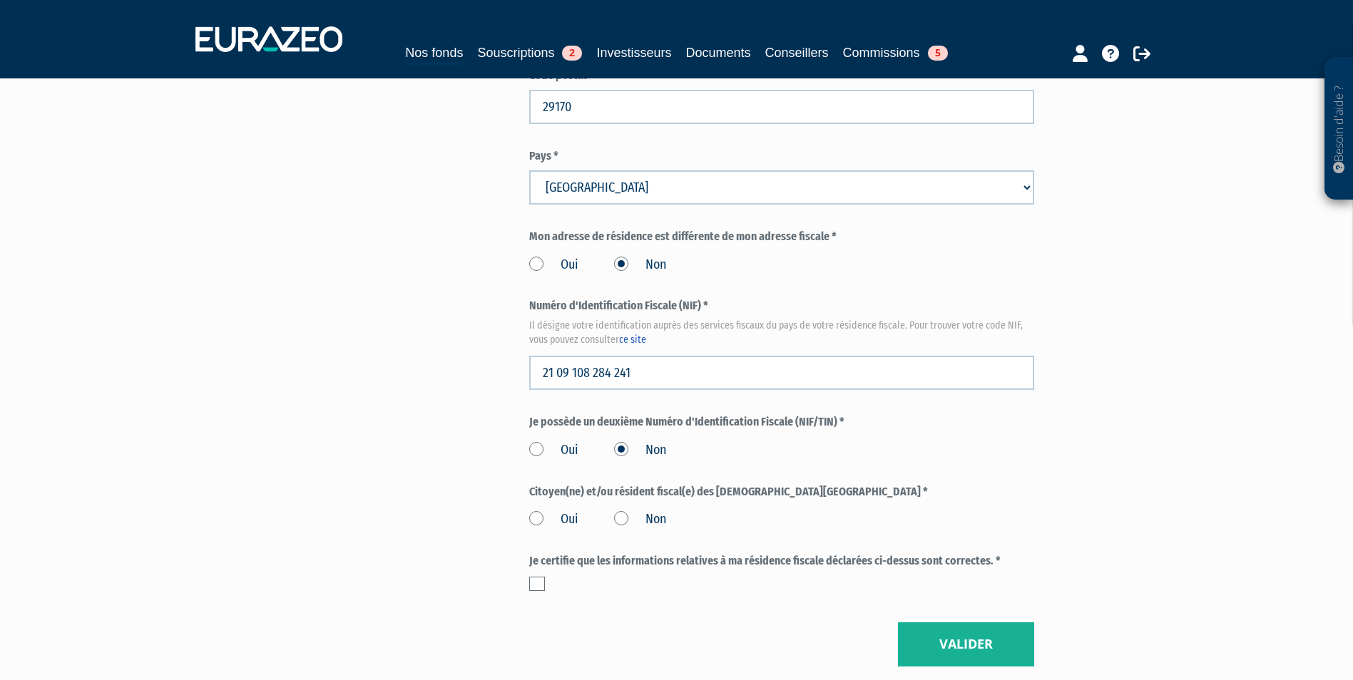
scroll to position [1497, 0]
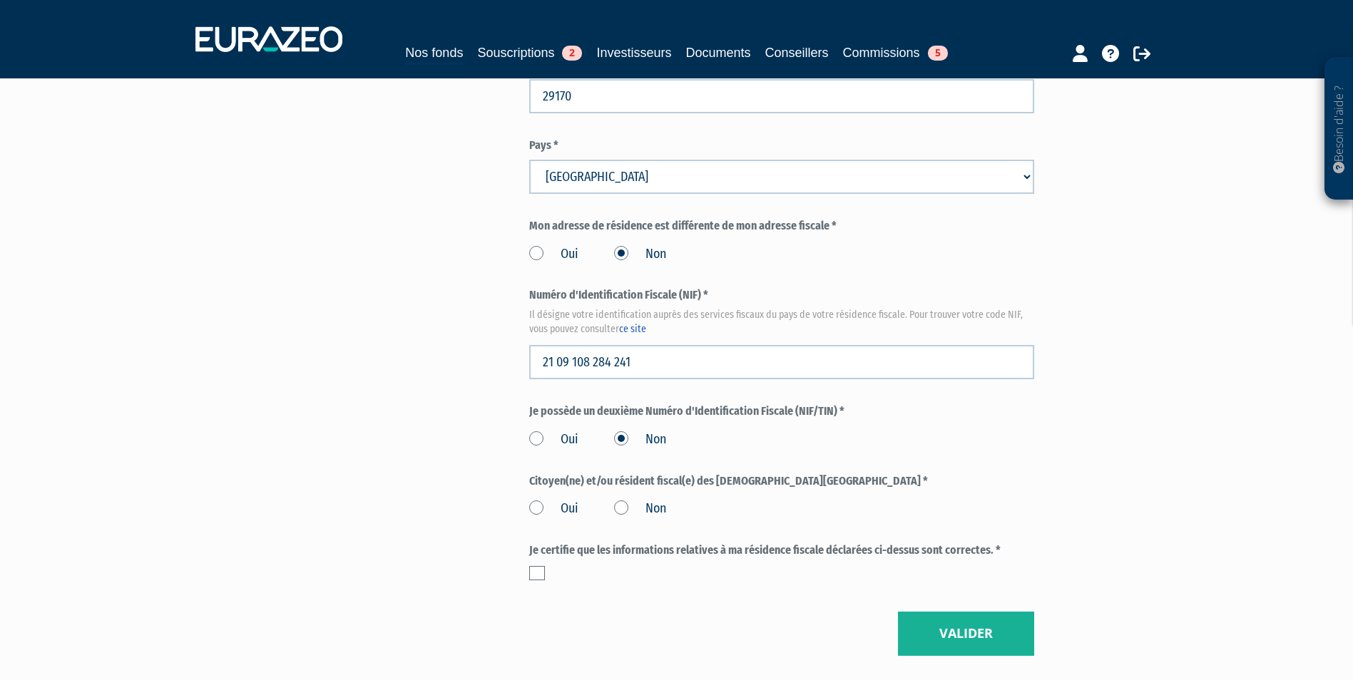
click at [649, 500] on label "Non" at bounding box center [640, 509] width 52 height 19
click at [0, 0] on input "Non" at bounding box center [0, 0] width 0 height 0
click at [535, 566] on label at bounding box center [537, 573] width 16 height 14
click at [0, 0] on input "checkbox" at bounding box center [0, 0] width 0 height 0
click at [916, 612] on button "Valider" at bounding box center [966, 634] width 136 height 44
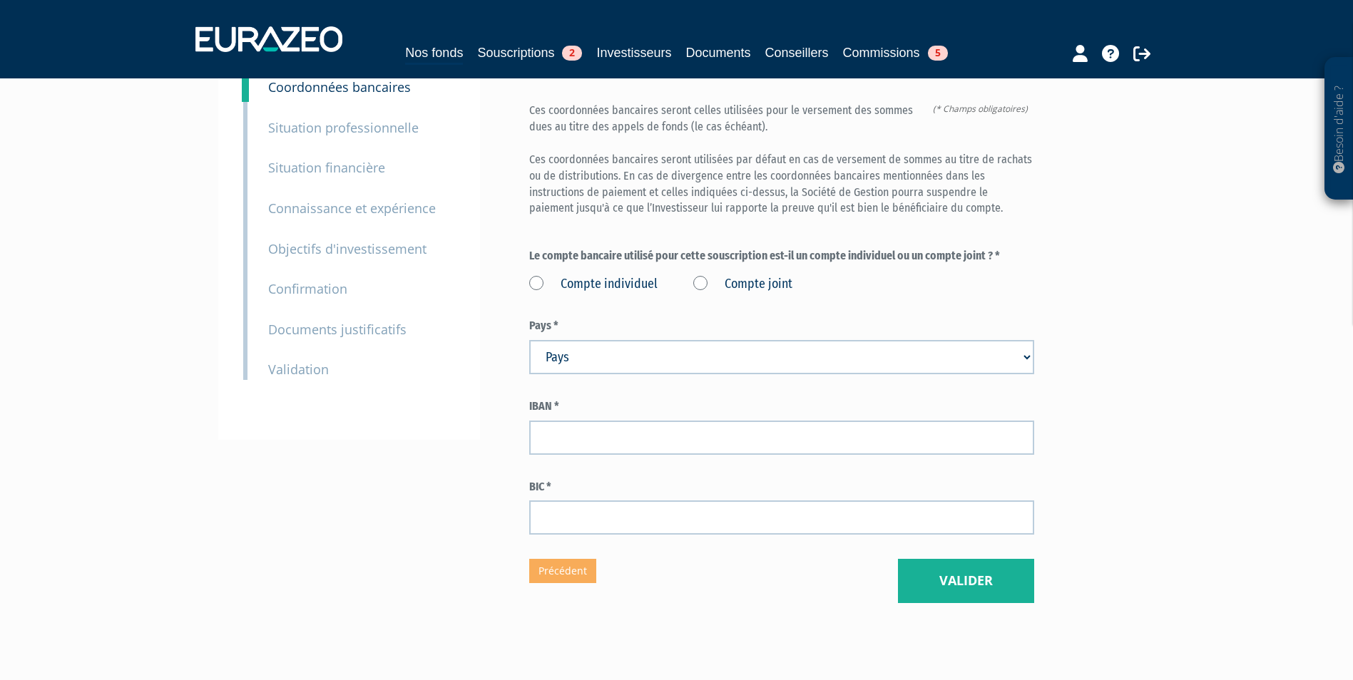
scroll to position [143, 0]
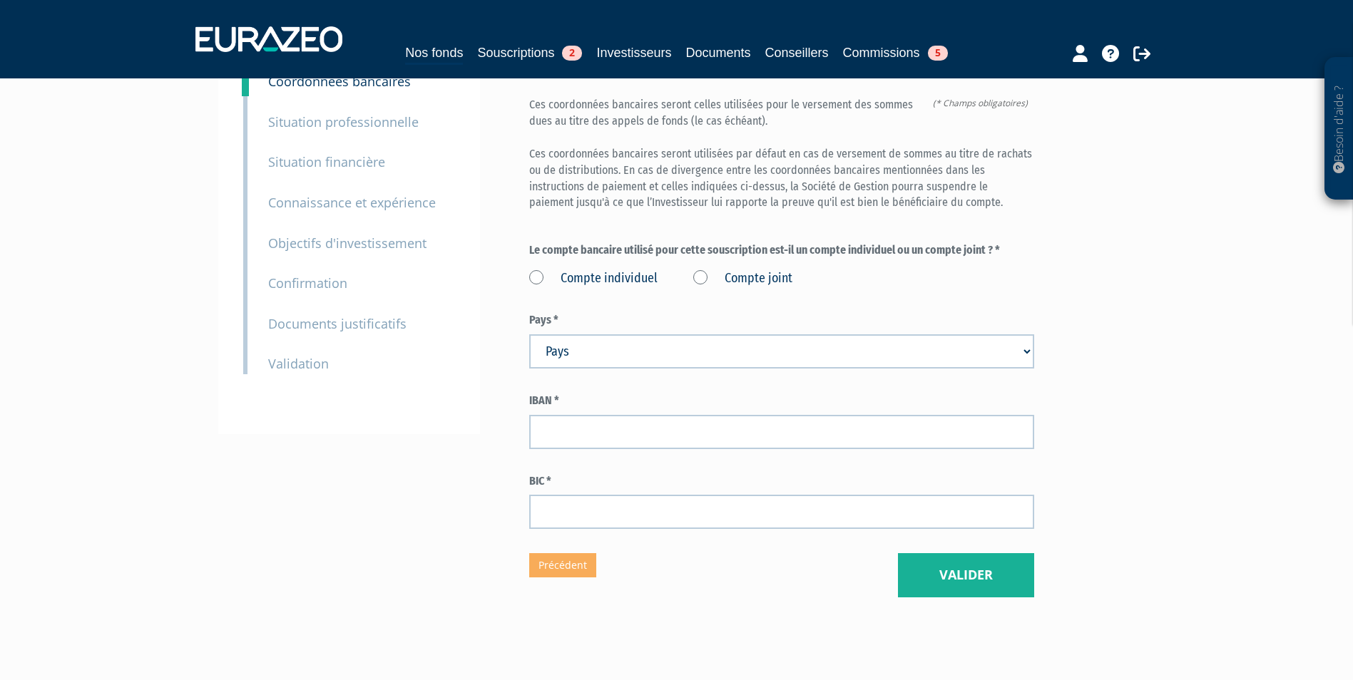
click at [662, 265] on div "Compte individuel Compte joint" at bounding box center [781, 277] width 505 height 24
click at [647, 270] on label "Compte individuel" at bounding box center [593, 279] width 128 height 19
click at [0, 0] on individuel "Compte individuel" at bounding box center [0, 0] width 0 height 0
click at [649, 334] on select "Pays Afghanistan Afrique du Sud Albanie Algérie Allemagne Andorre" at bounding box center [781, 351] width 505 height 34
select select "75"
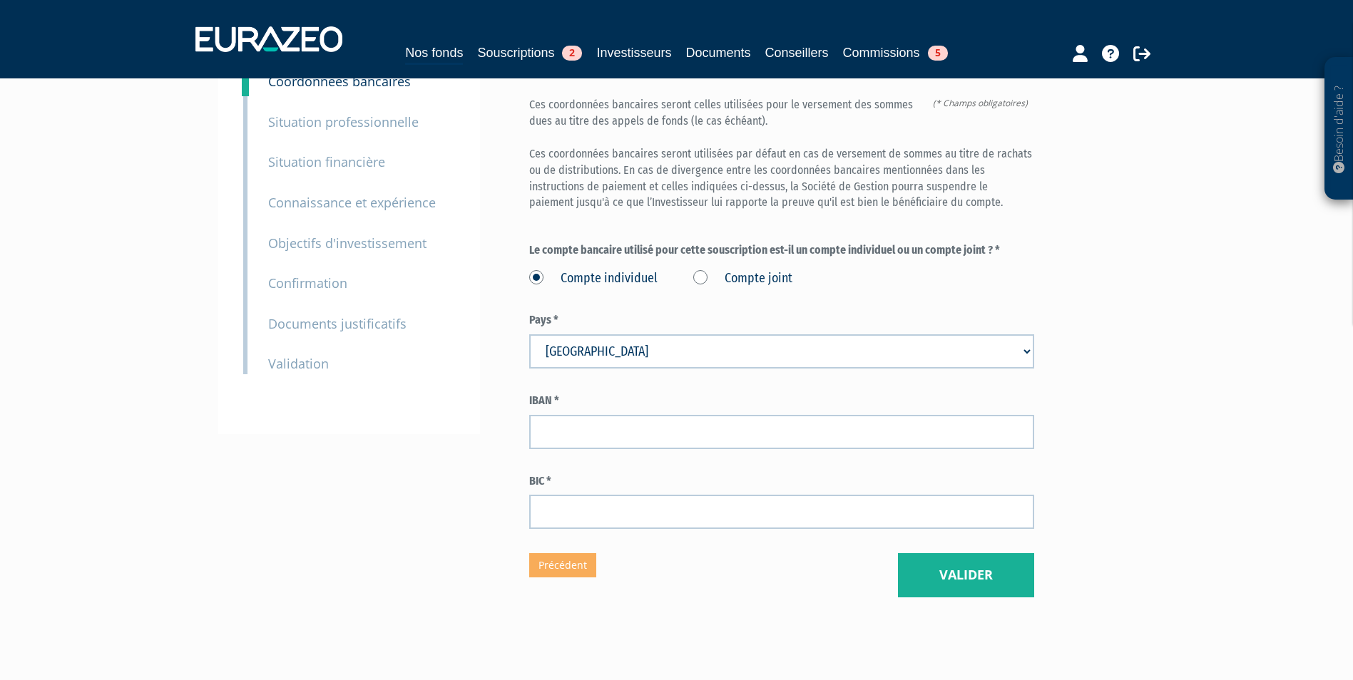
click at [529, 334] on select "Pays Afghanistan Afrique du Sud Albanie Algérie Allemagne Andorre" at bounding box center [781, 351] width 505 height 34
click at [992, 553] on button "Valider" at bounding box center [966, 575] width 136 height 44
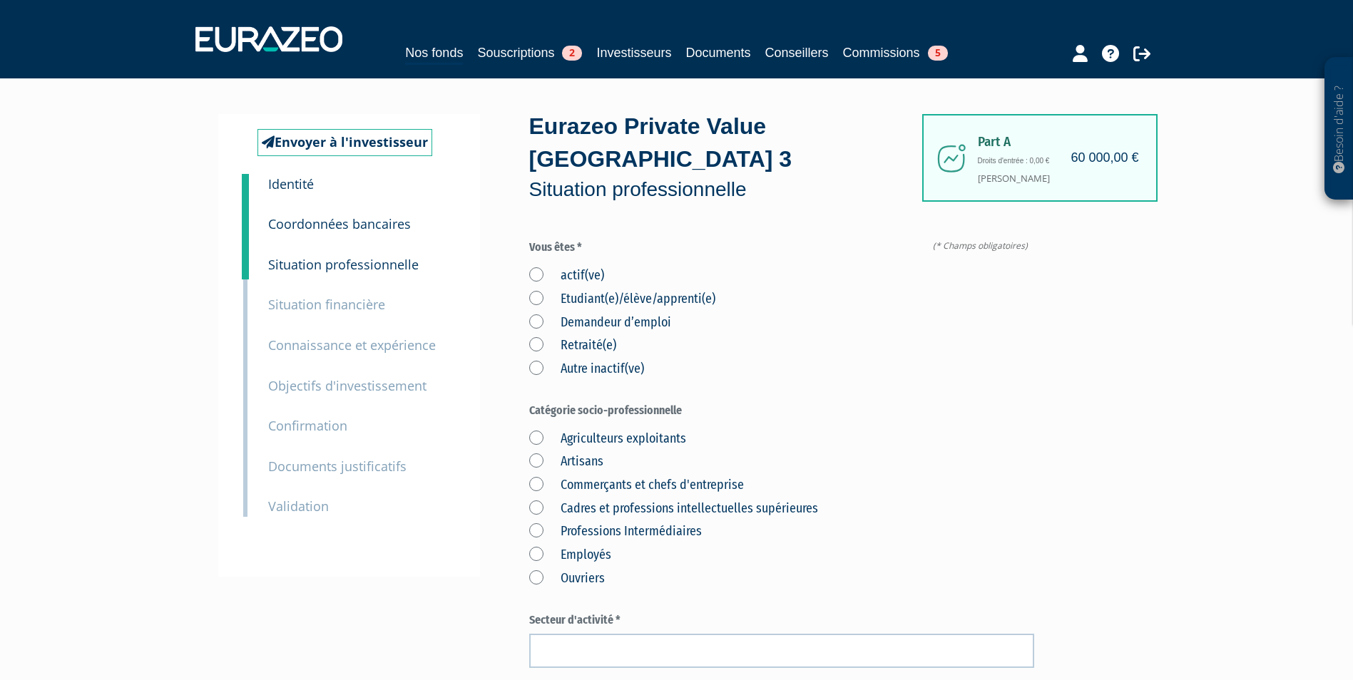
click at [553, 337] on label "Retraité(e)" at bounding box center [572, 346] width 87 height 19
click at [0, 0] on input "Retraité(e)" at bounding box center [0, 0] width 0 height 0
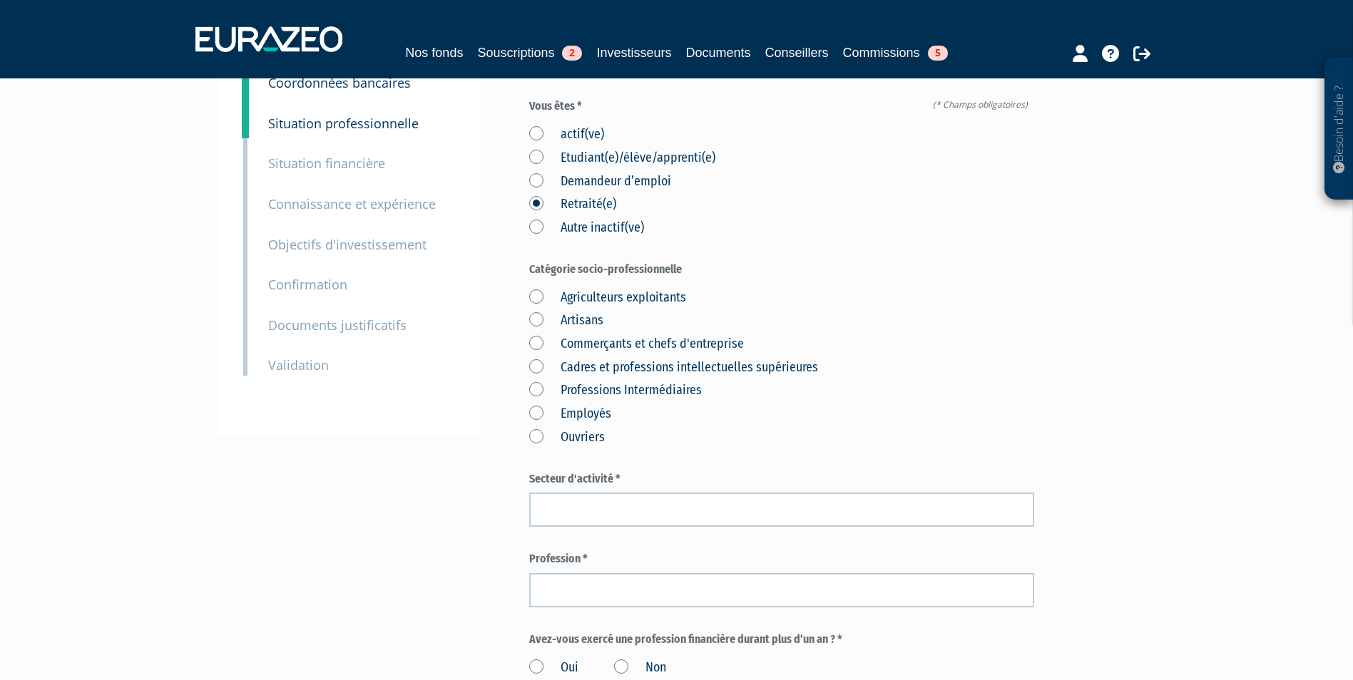
scroll to position [143, 0]
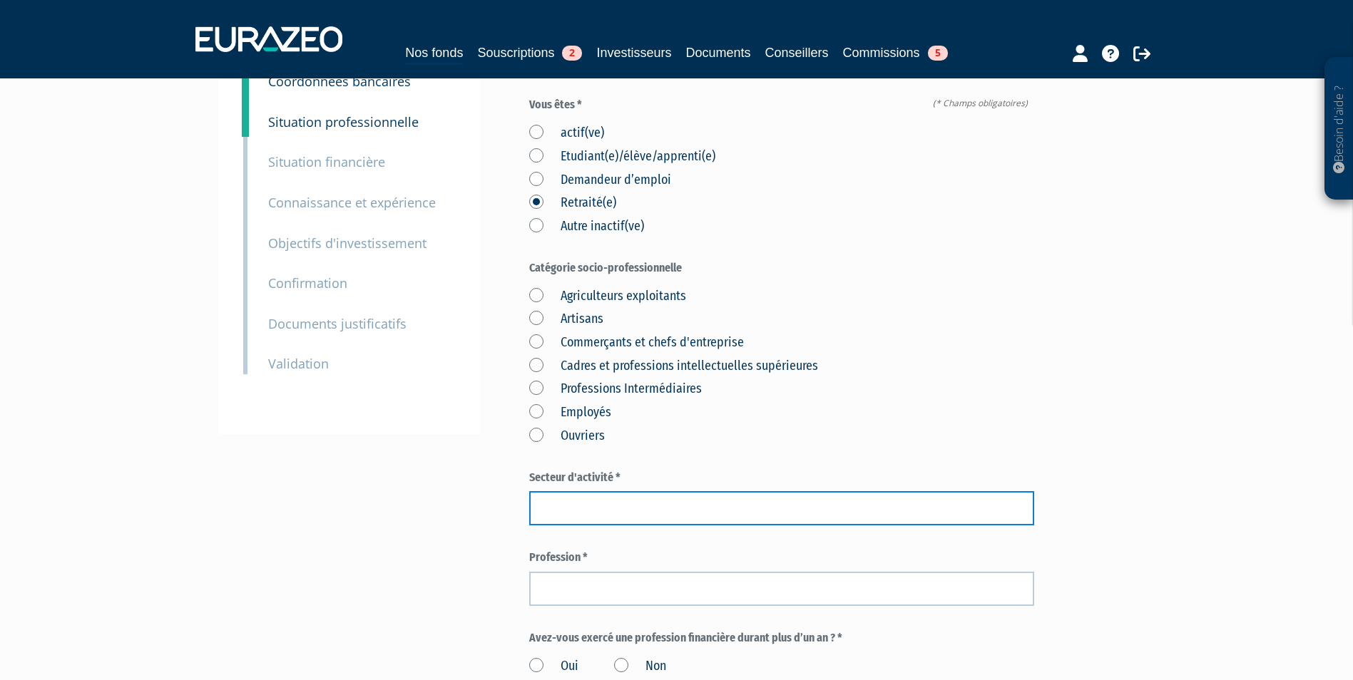
click at [582, 491] on input "text" at bounding box center [781, 508] width 505 height 34
type input "-"
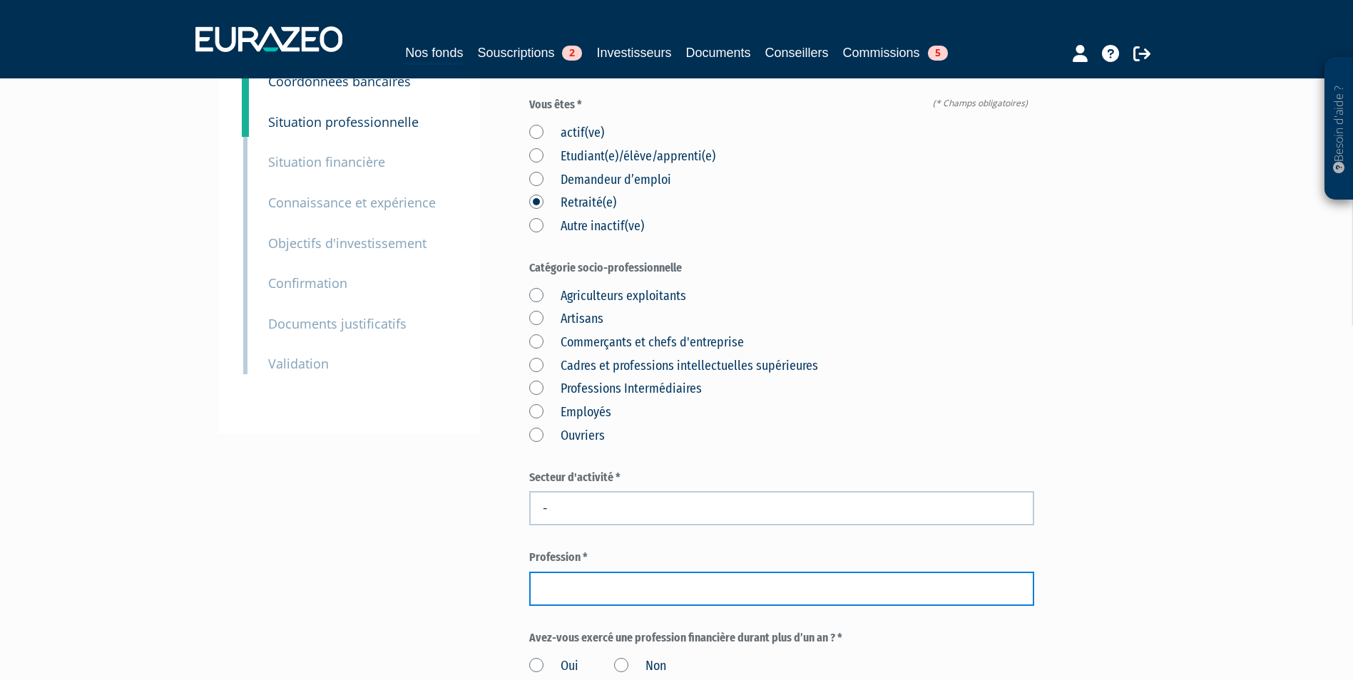
click at [585, 572] on input "text" at bounding box center [781, 589] width 505 height 34
click at [615, 572] on input "RETRAI" at bounding box center [781, 589] width 505 height 34
type input "R"
type input "Retraité"
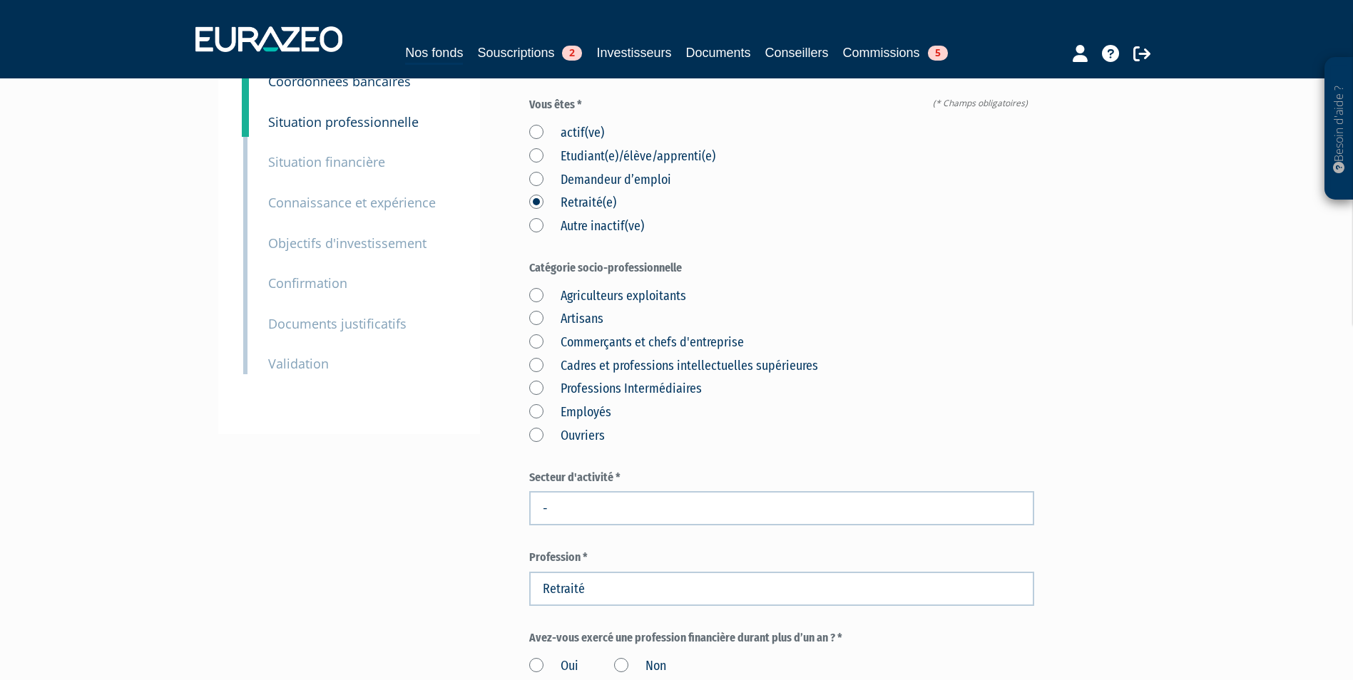
click at [1193, 347] on div "Besoin d'aide ? × J'ai besoin d'aide Si vous avez une question à propos du fonc…" at bounding box center [676, 476] width 1353 height 1239
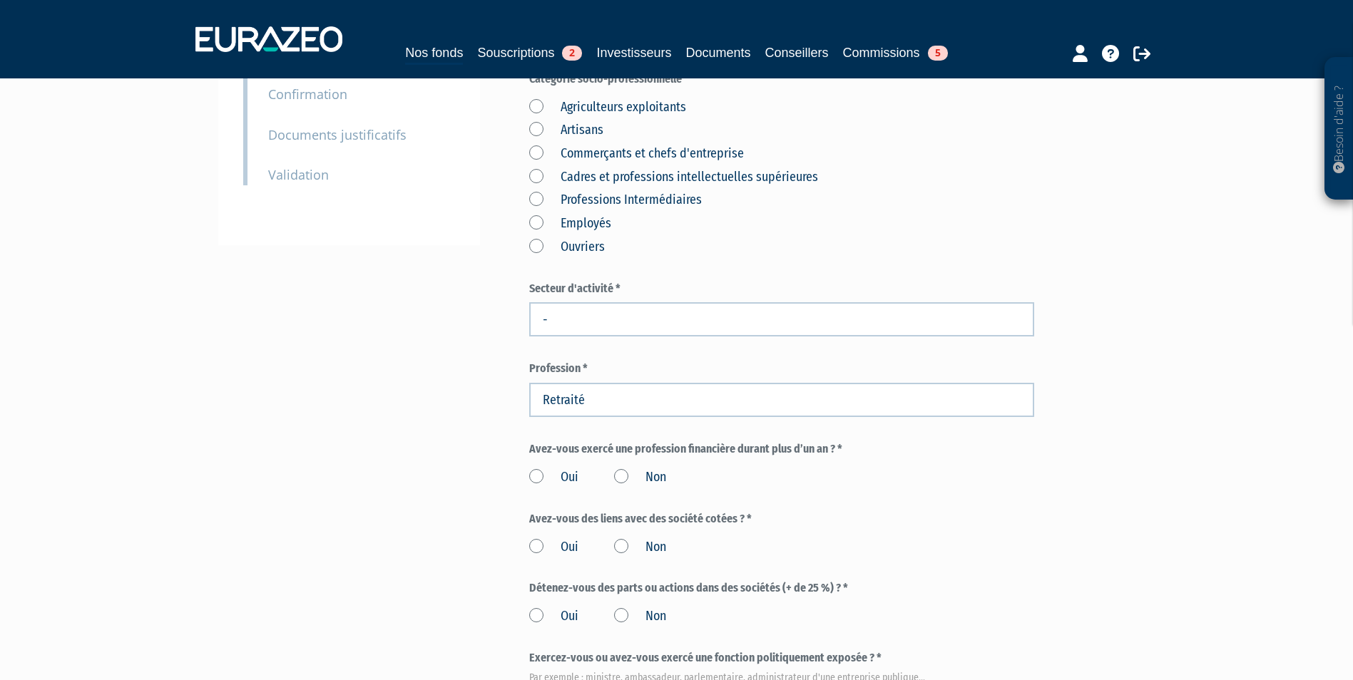
scroll to position [357, 0]
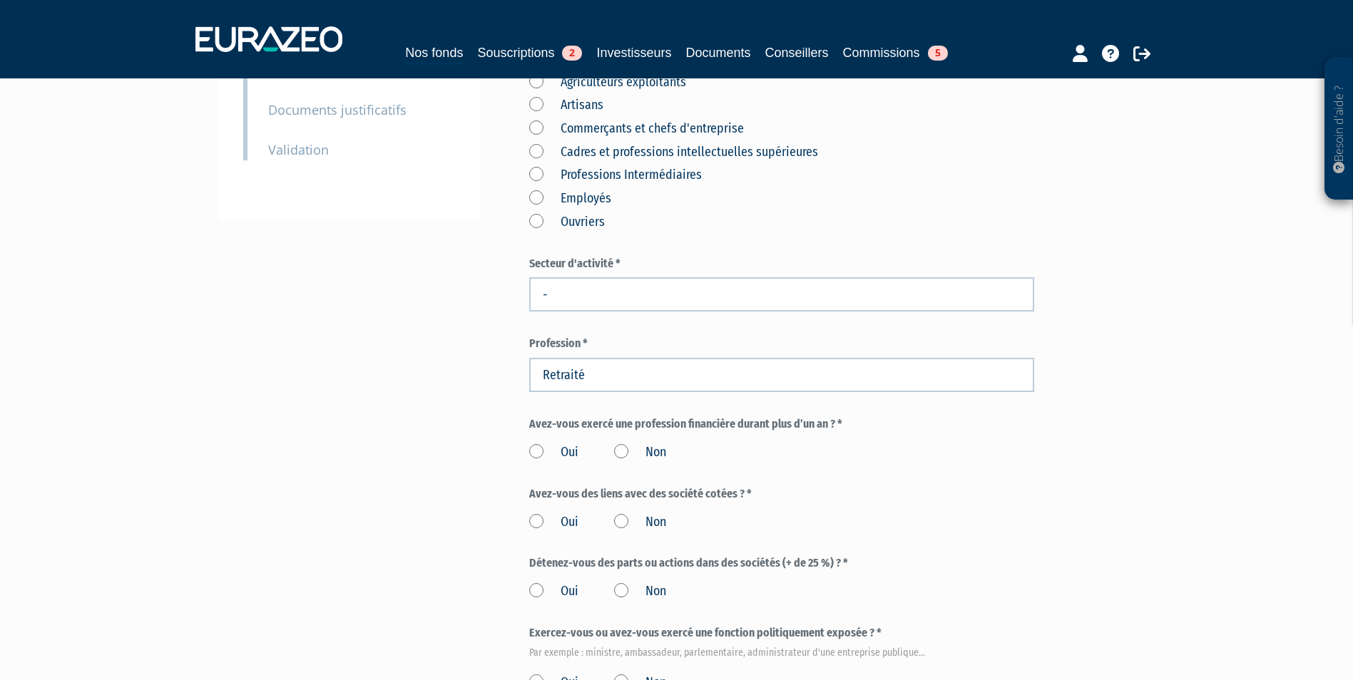
click at [650, 444] on label "Non" at bounding box center [640, 453] width 52 height 19
click at [0, 0] on input "Non" at bounding box center [0, 0] width 0 height 0
click at [649, 513] on label "Non" at bounding box center [640, 522] width 52 height 19
click at [0, 0] on input "Non" at bounding box center [0, 0] width 0 height 0
click at [640, 578] on div "Oui Non" at bounding box center [781, 590] width 505 height 24
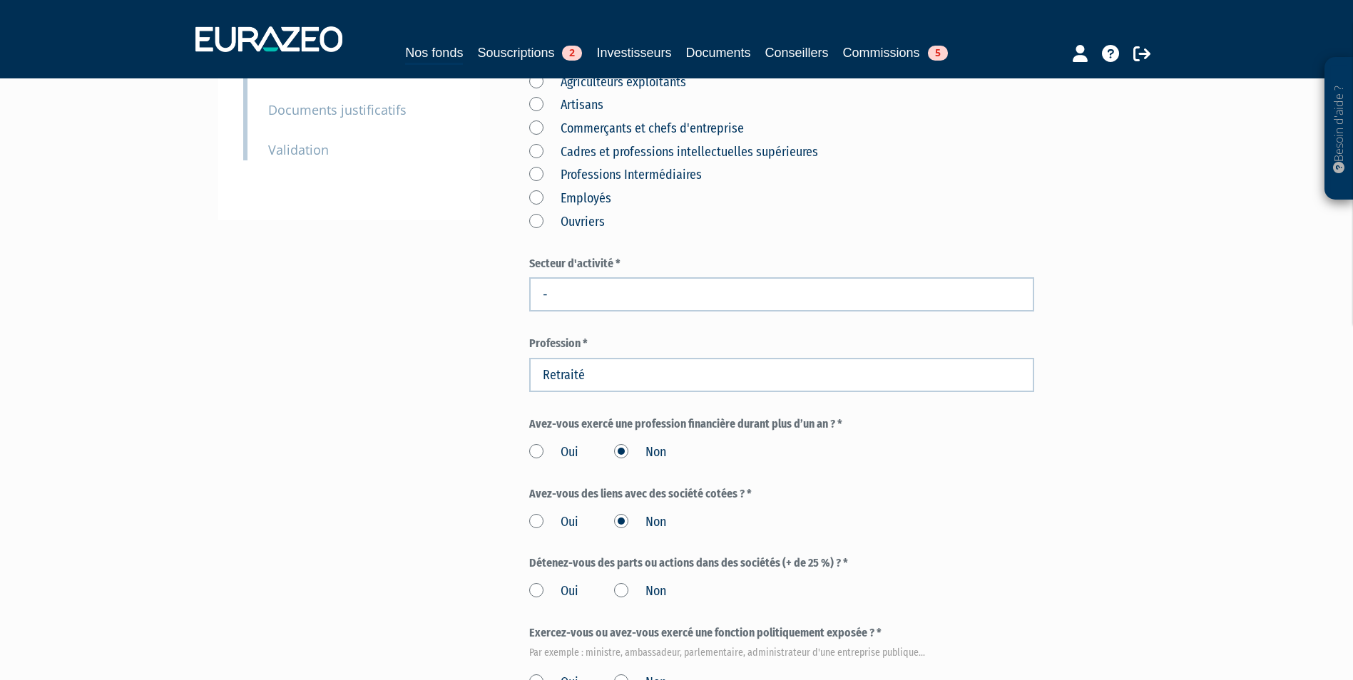
click at [637, 674] on label "Non" at bounding box center [640, 683] width 52 height 19
click at [0, 0] on input "Non" at bounding box center [0, 0] width 0 height 0
drag, startPoint x: 622, startPoint y: 576, endPoint x: 625, endPoint y: 563, distance: 13.1
click at [622, 575] on form "(* Champs obligatoires) Vous êtes * actif(ve) Etudiant(e)/élève/apprenti(e) Dem…" at bounding box center [781, 330] width 505 height 894
click at [627, 583] on label "Non" at bounding box center [640, 592] width 52 height 19
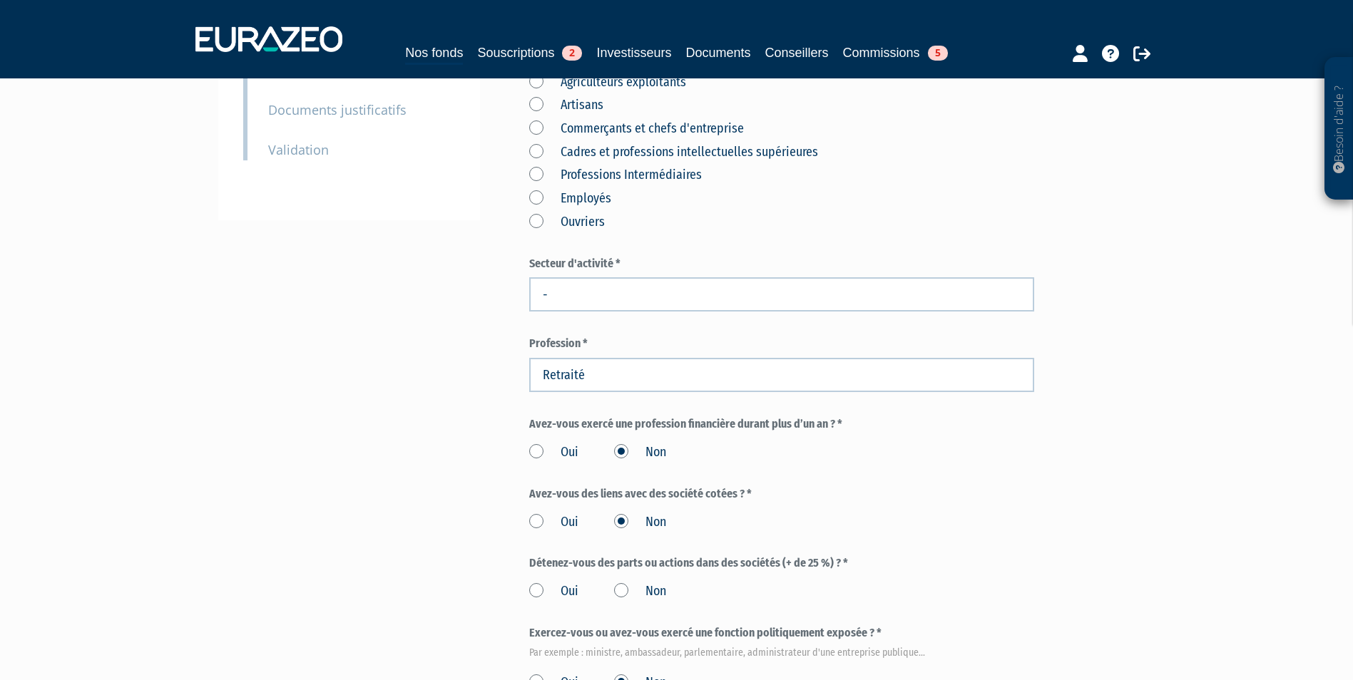
click at [0, 0] on input "Non" at bounding box center [0, 0] width 0 height 0
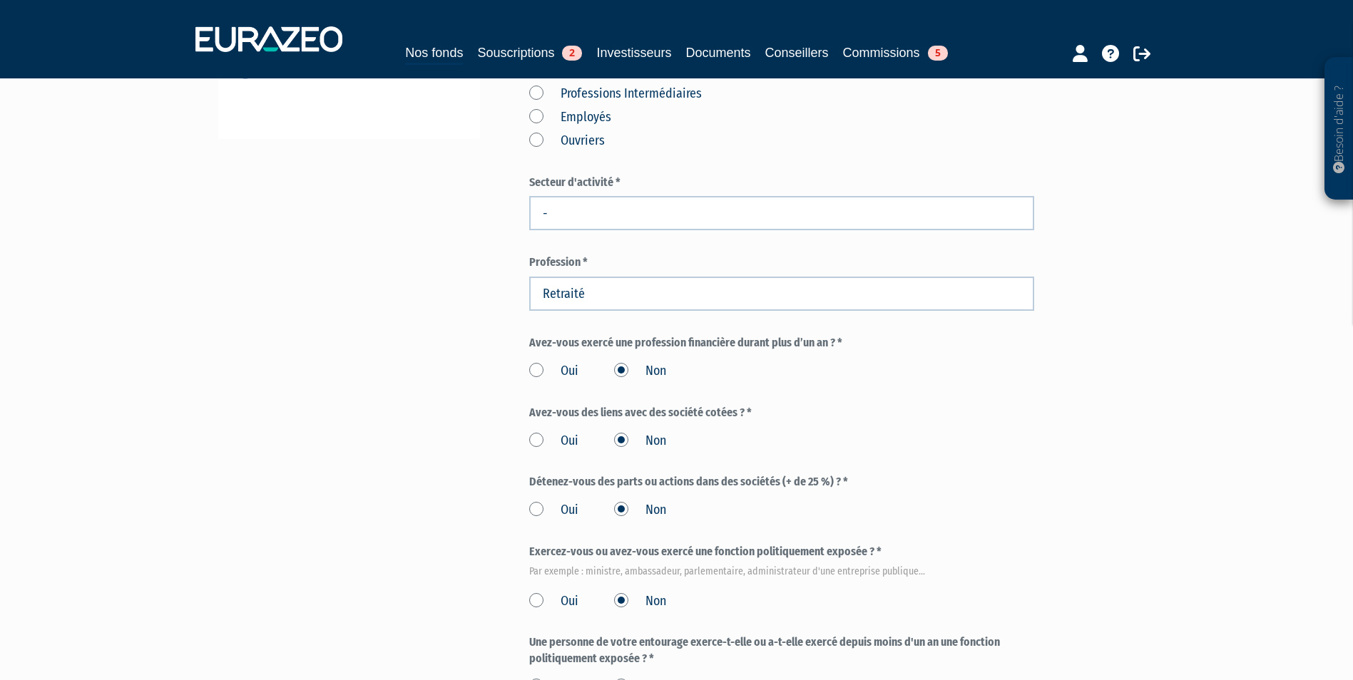
scroll to position [570, 0]
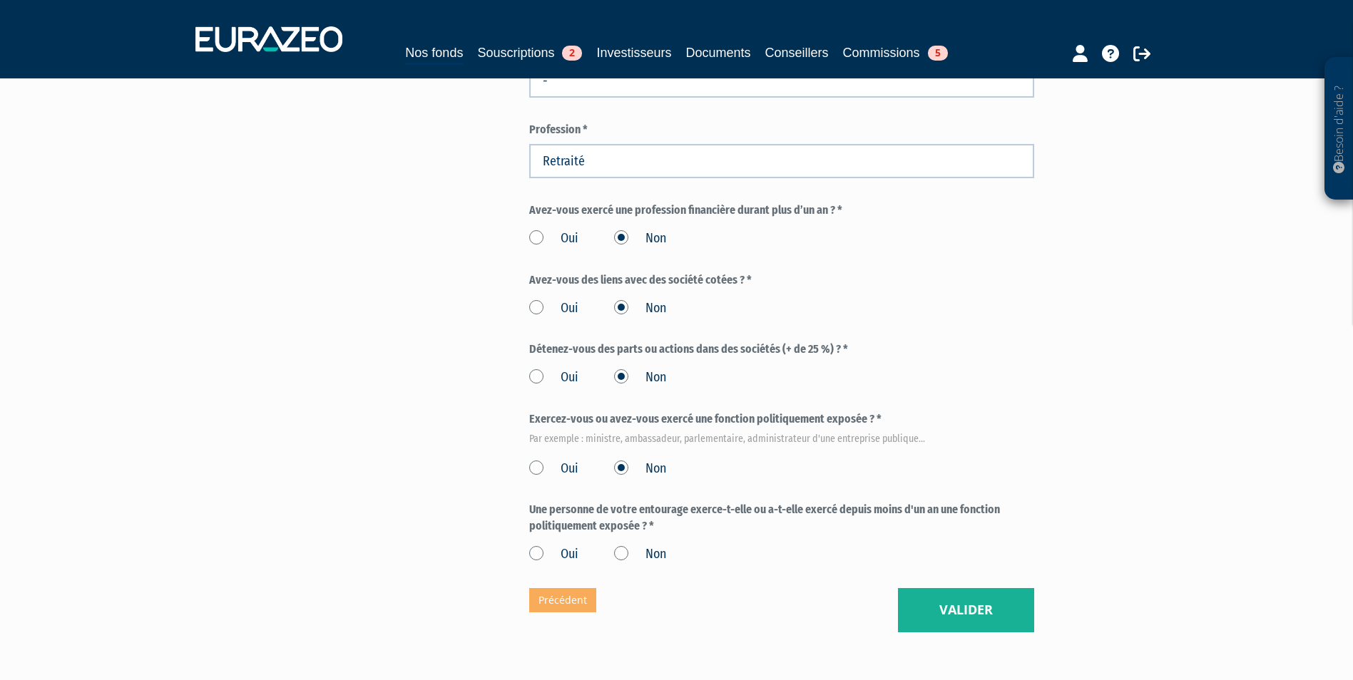
click at [635, 545] on label "Non" at bounding box center [640, 554] width 52 height 19
click at [0, 0] on input "Non" at bounding box center [0, 0] width 0 height 0
click at [983, 588] on button "Valider" at bounding box center [966, 610] width 136 height 44
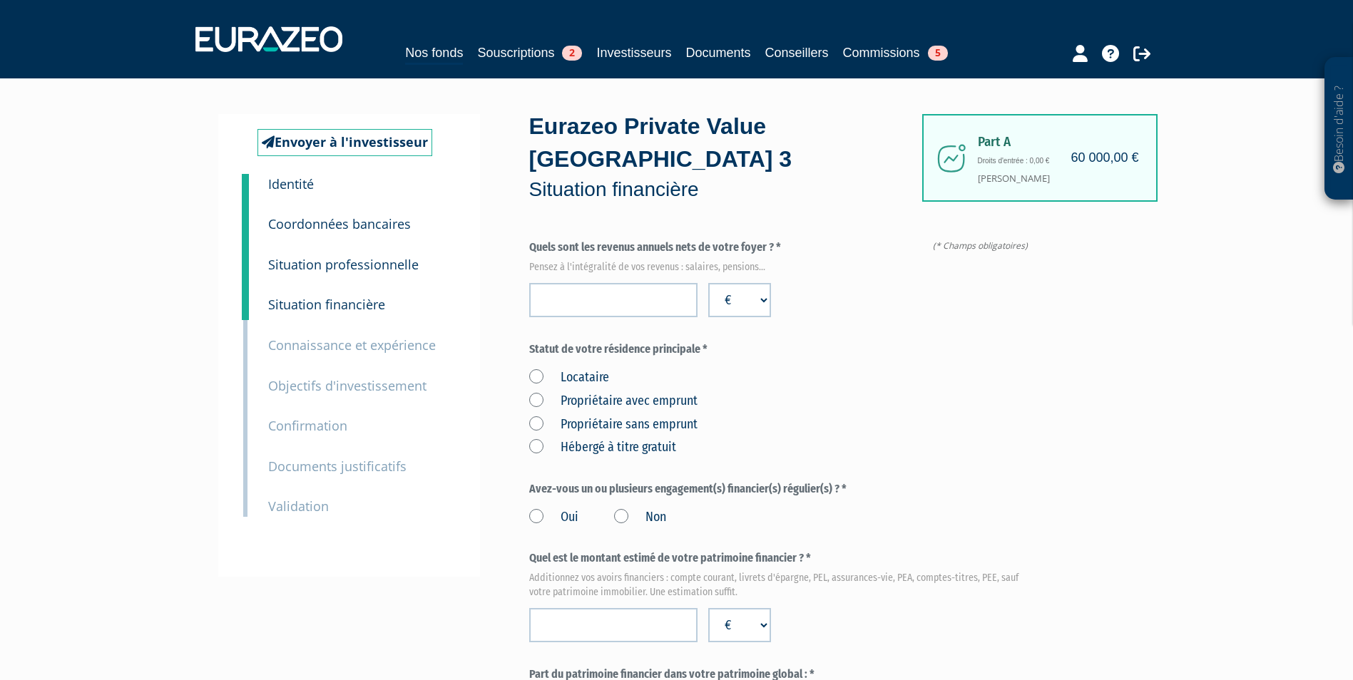
click at [664, 416] on label "Propriétaire sans emprunt" at bounding box center [613, 425] width 168 height 19
click at [0, 0] on emprunt "Propriétaire sans emprunt" at bounding box center [0, 0] width 0 height 0
click at [563, 508] on label "Oui" at bounding box center [553, 517] width 49 height 19
click at [0, 0] on input "Oui" at bounding box center [0, 0] width 0 height 0
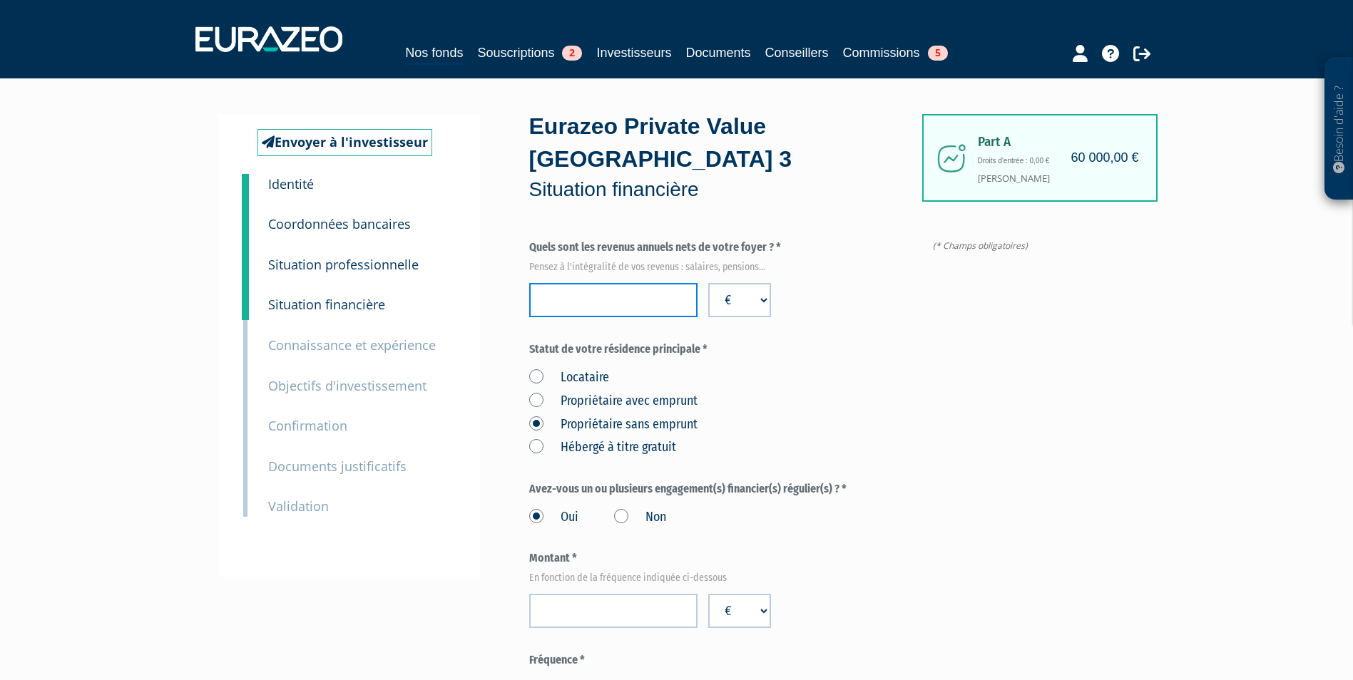
click at [632, 283] on input "number" at bounding box center [613, 300] width 168 height 34
type input "102000"
click at [895, 342] on label "Statut de votre résidence principale *" at bounding box center [781, 350] width 505 height 16
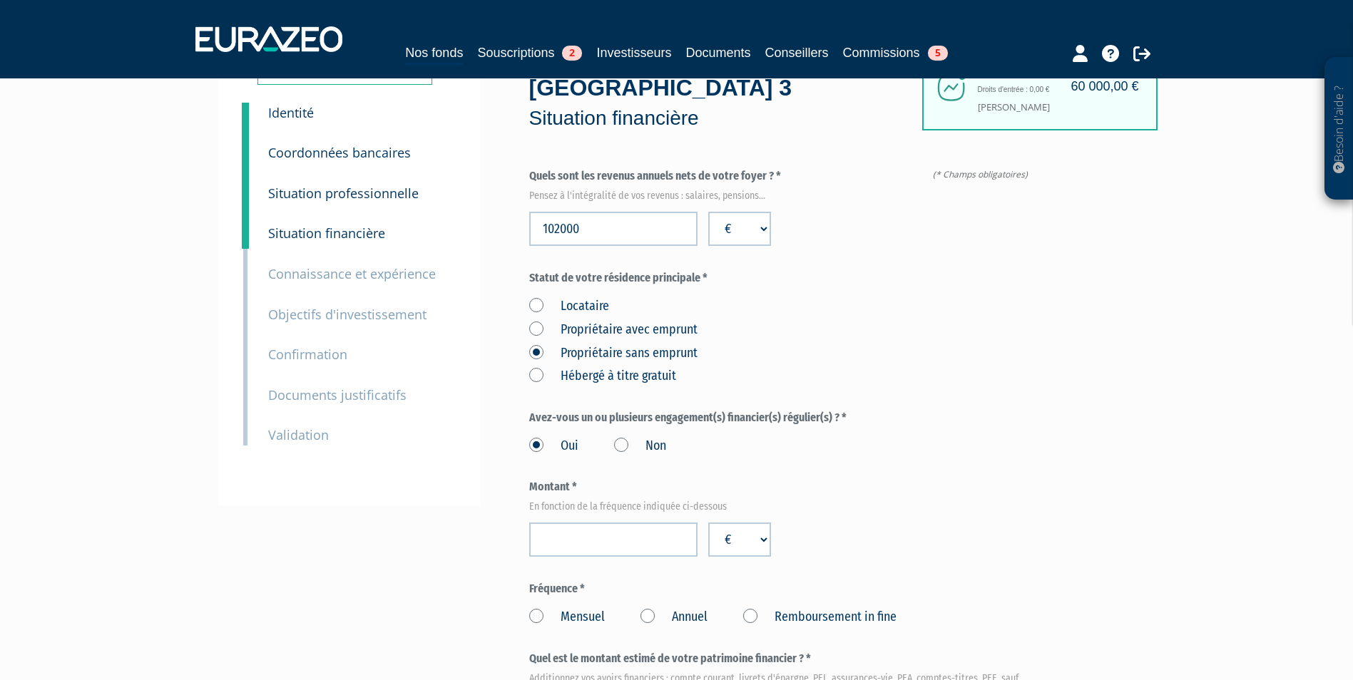
scroll to position [143, 0]
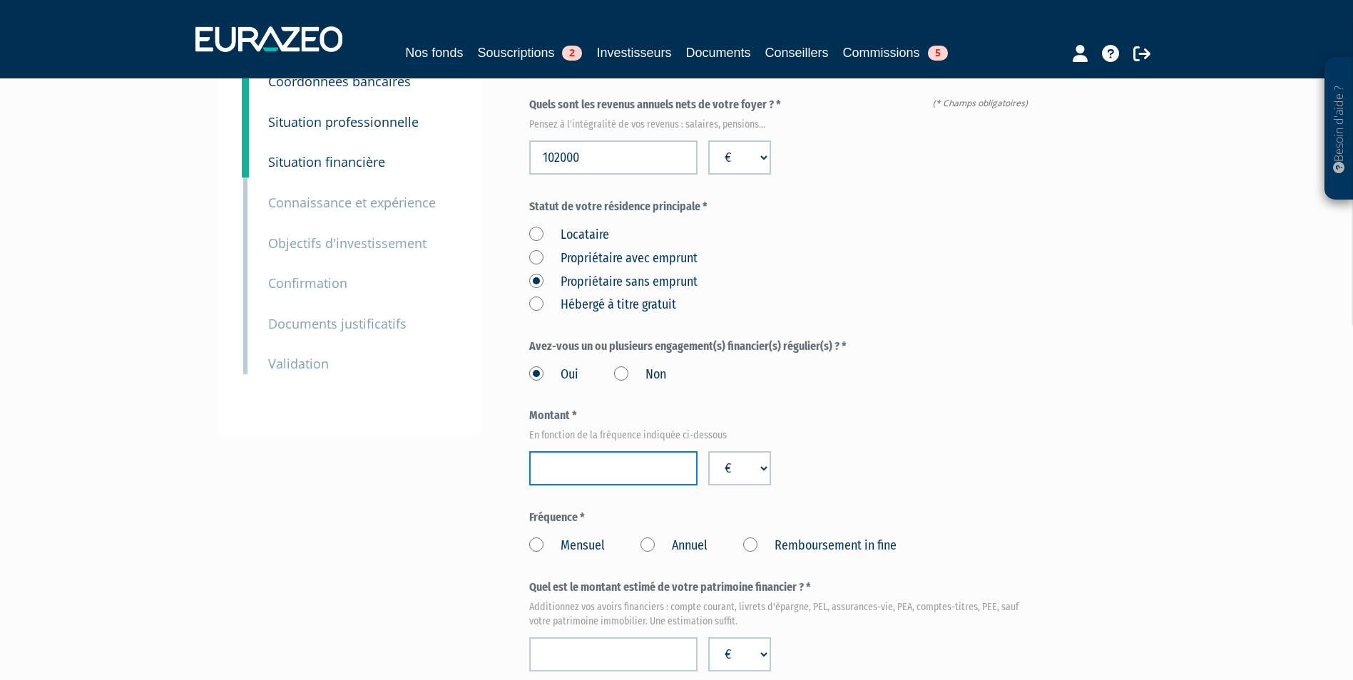
click at [639, 451] on input "number" at bounding box center [613, 468] width 168 height 34
type input "7830"
click at [679, 537] on label "Annuel" at bounding box center [673, 546] width 67 height 19
click at [0, 0] on Annuel "Annuel" at bounding box center [0, 0] width 0 height 0
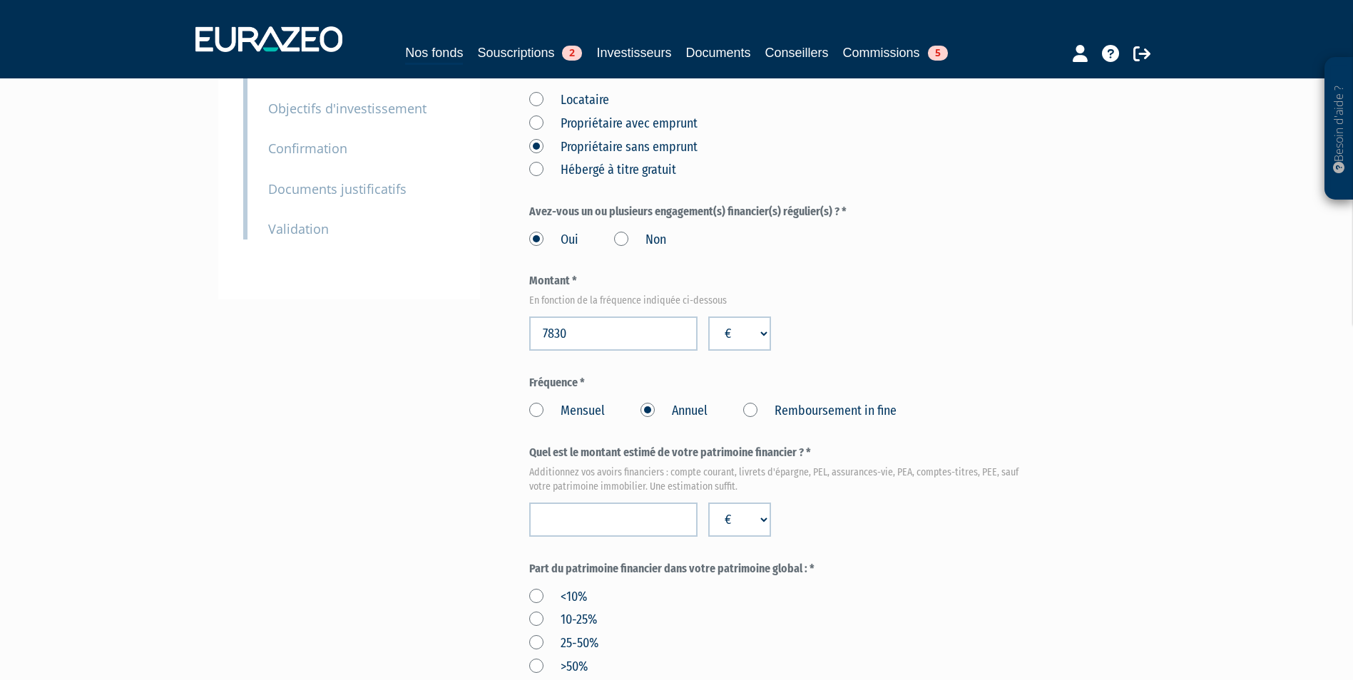
scroll to position [285, 0]
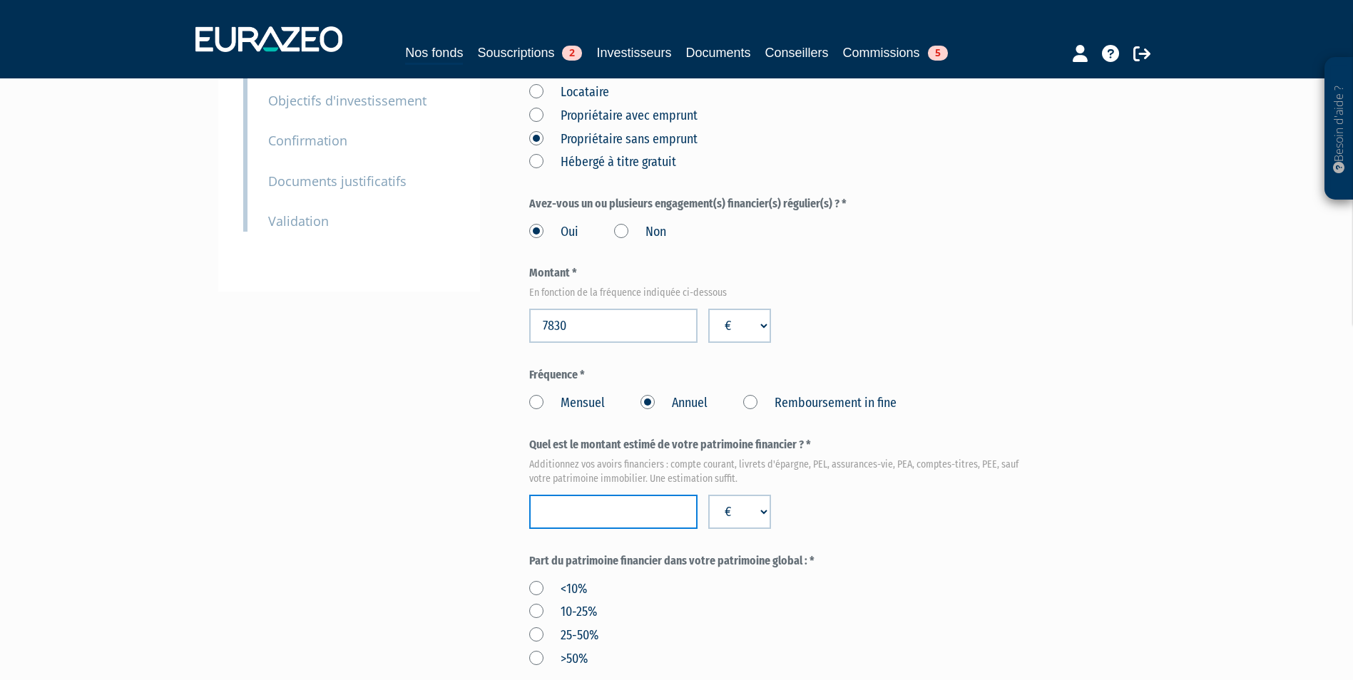
click at [648, 495] on input "number" at bounding box center [613, 512] width 168 height 34
type input "135500"
click at [578, 603] on label "10-25%" at bounding box center [563, 612] width 68 height 19
click at [0, 0] on input "10-25%" at bounding box center [0, 0] width 0 height 0
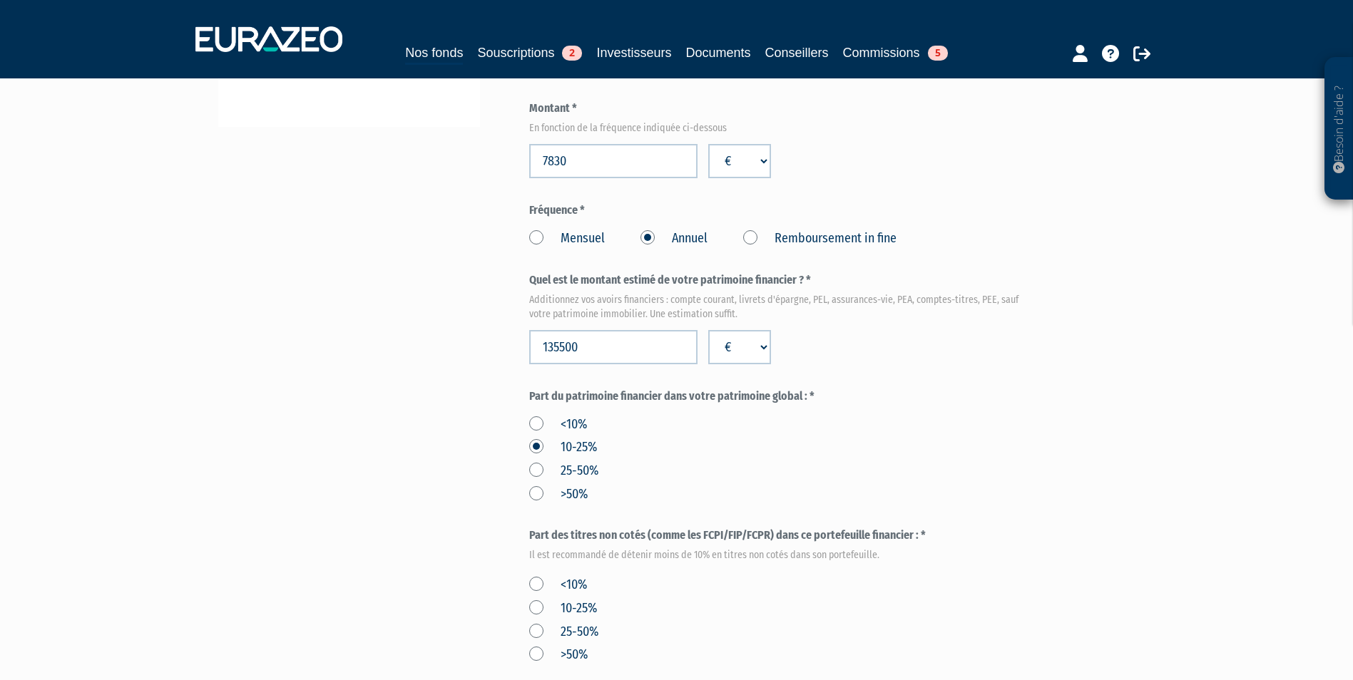
scroll to position [570, 0]
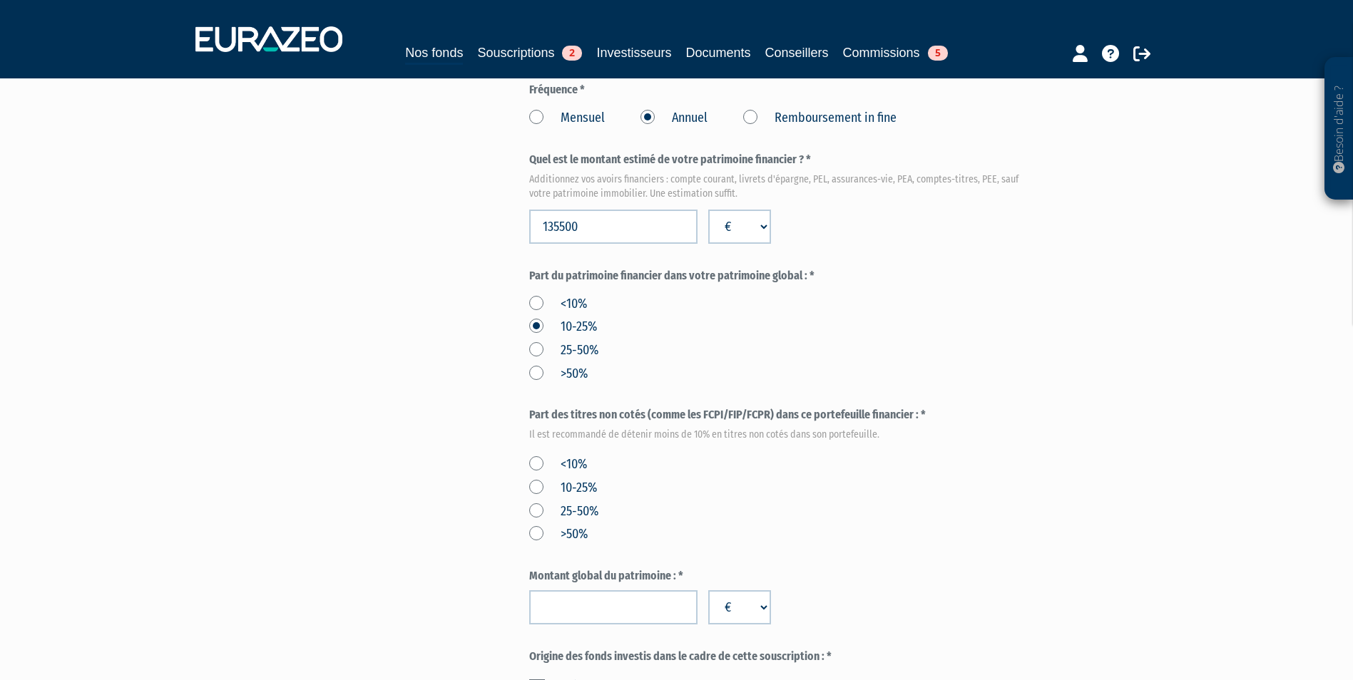
click at [589, 451] on div "<10% 10-25% 25-50% >50%" at bounding box center [781, 497] width 505 height 93
click at [571, 456] on label "<10%" at bounding box center [558, 465] width 58 height 19
click at [0, 0] on input "<10%" at bounding box center [0, 0] width 0 height 0
click at [592, 590] on input "number" at bounding box center [613, 607] width 168 height 34
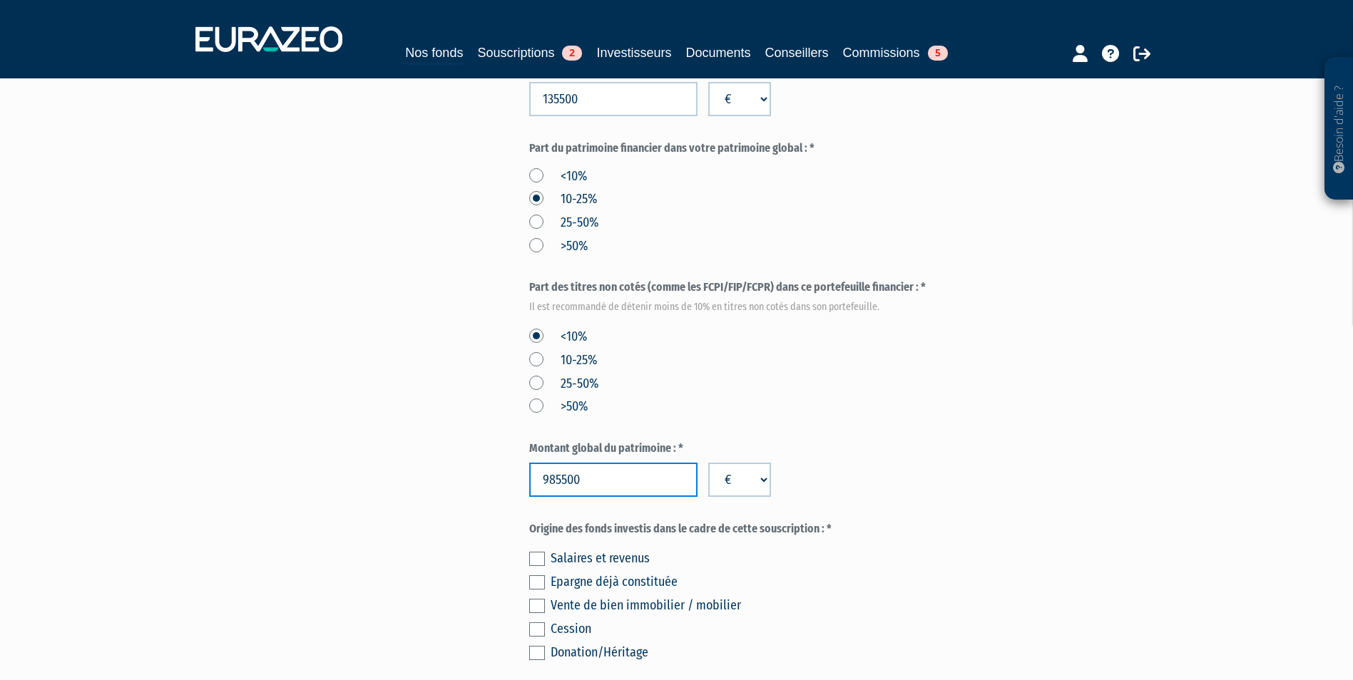
scroll to position [713, 0]
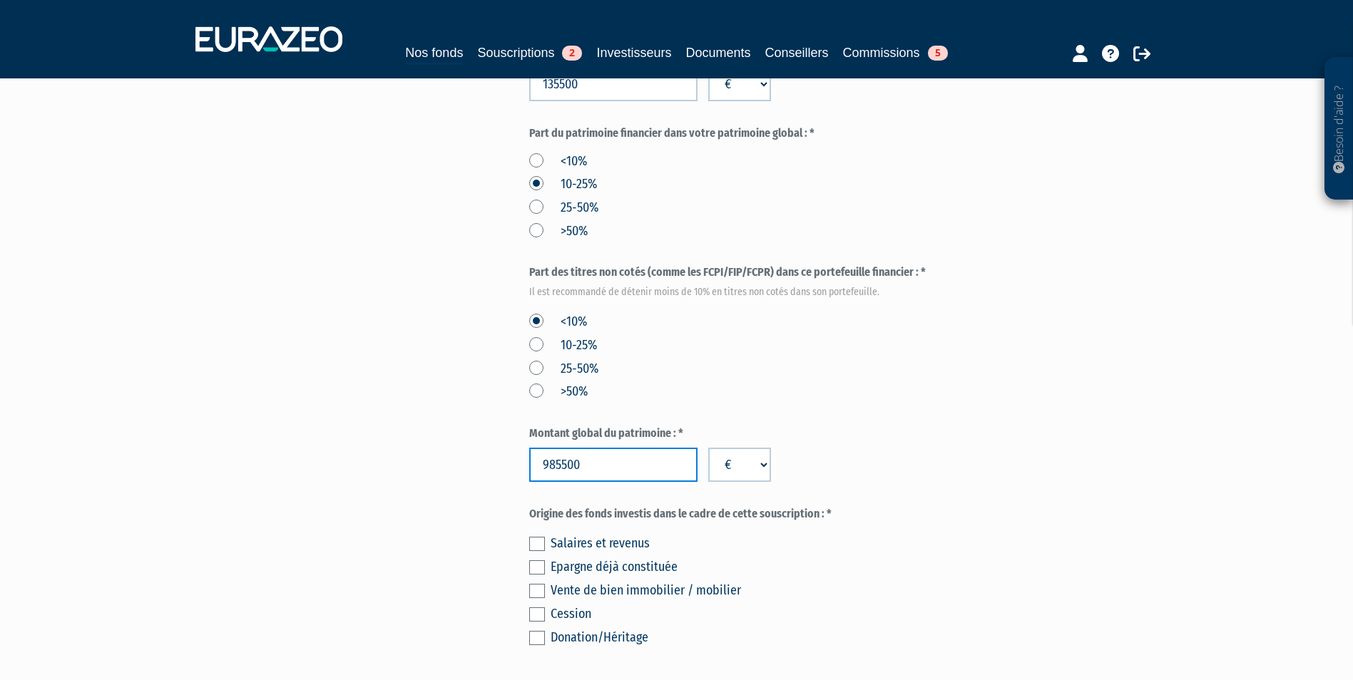
type input "985500"
click at [536, 560] on label at bounding box center [537, 567] width 16 height 14
click at [0, 0] on input "checkbox" at bounding box center [0, 0] width 0 height 0
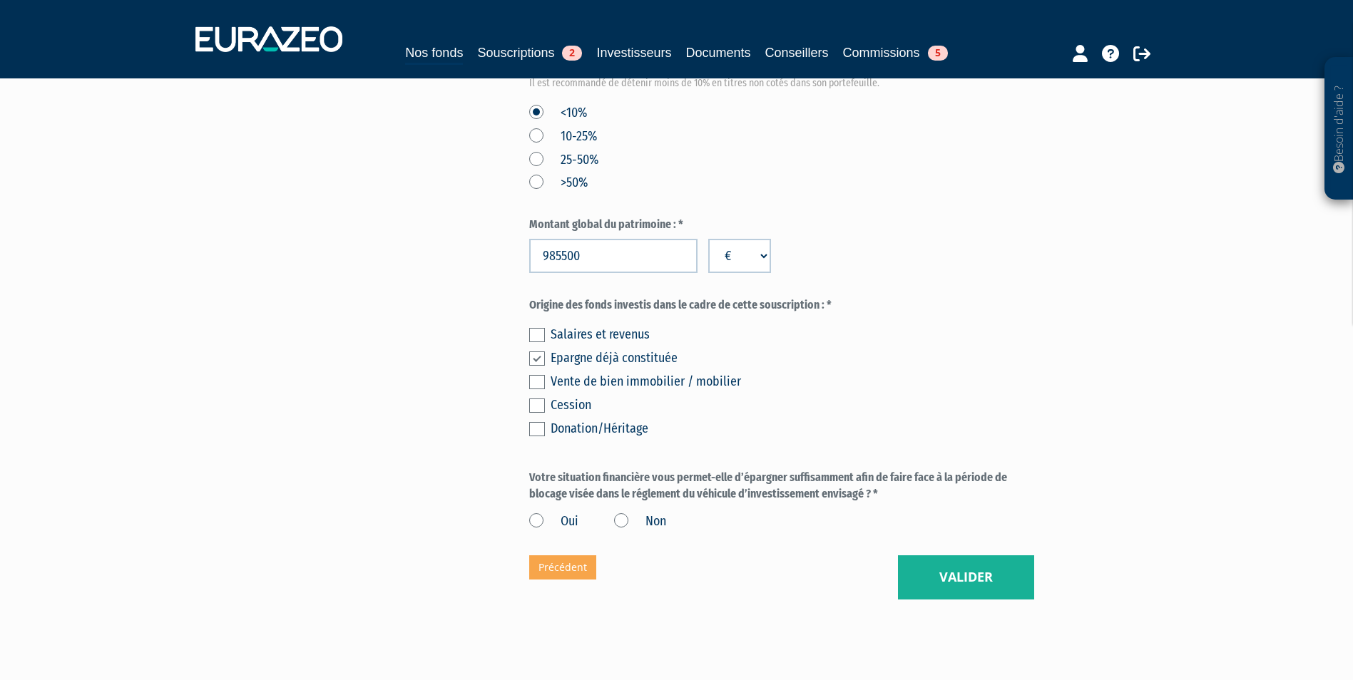
scroll to position [927, 0]
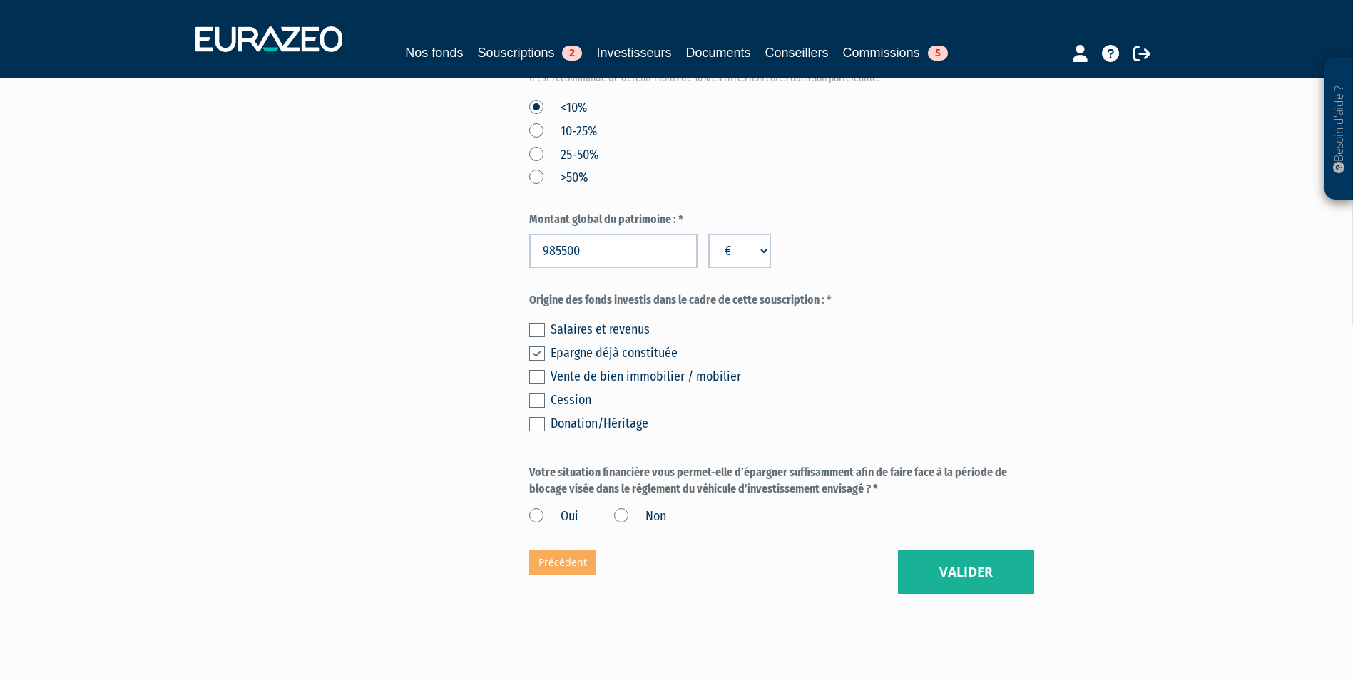
click at [555, 508] on label "Oui" at bounding box center [553, 517] width 49 height 19
click at [0, 0] on input "Oui" at bounding box center [0, 0] width 0 height 0
click at [951, 550] on button "Valider" at bounding box center [966, 572] width 136 height 44
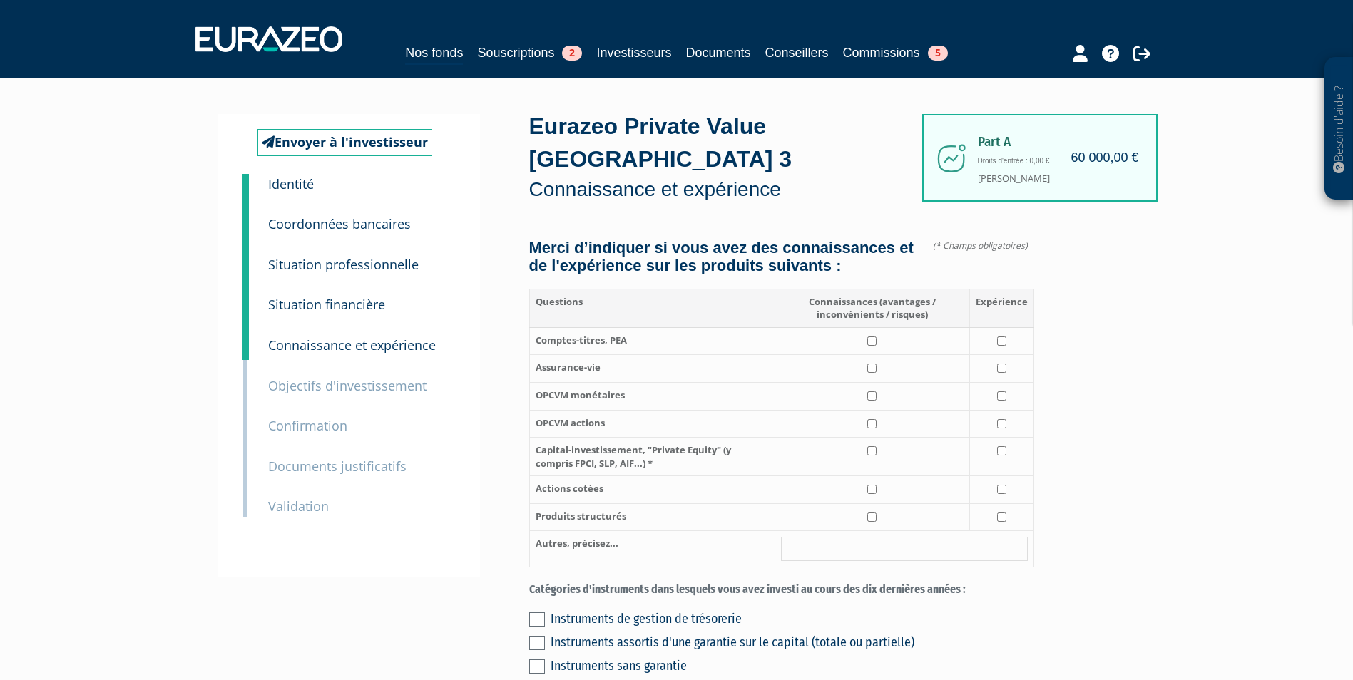
click at [882, 337] on td at bounding box center [871, 341] width 195 height 28
checkbox input "true"
click at [876, 364] on input "checkbox" at bounding box center [871, 368] width 9 height 9
checkbox input "true"
click at [872, 446] on input "checkbox" at bounding box center [871, 450] width 9 height 9
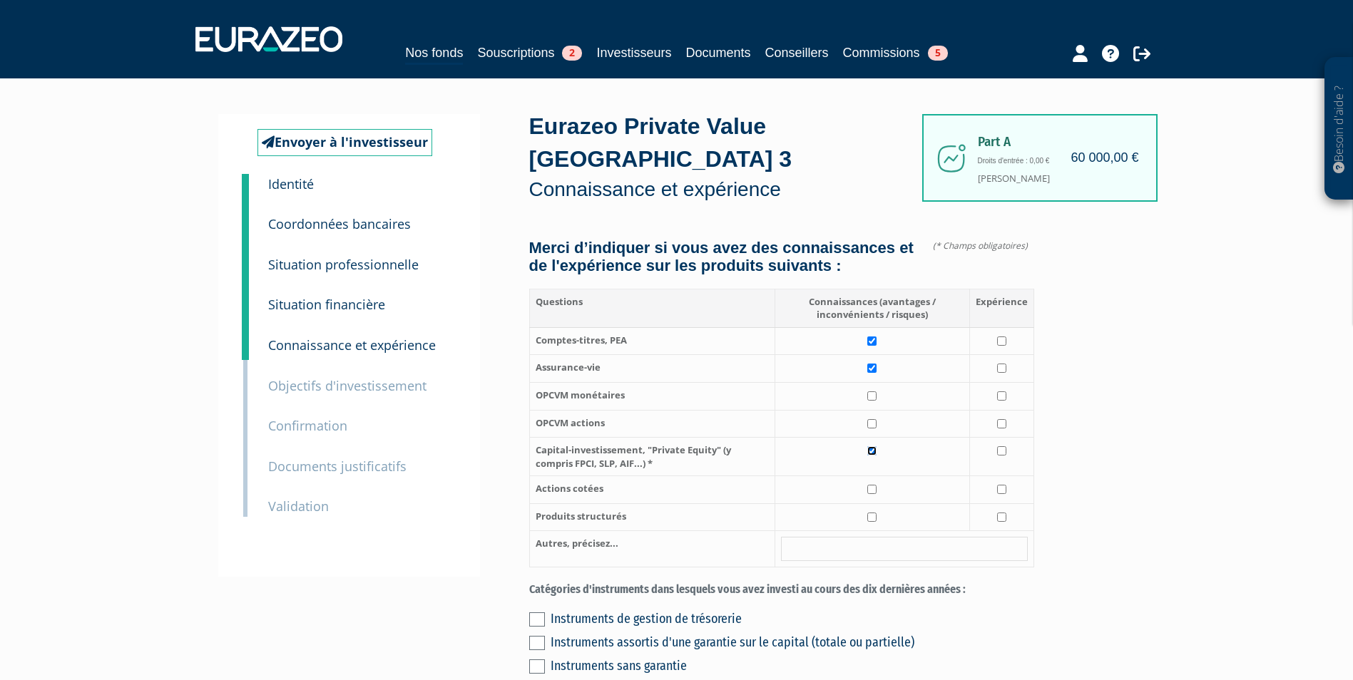
checkbox input "true"
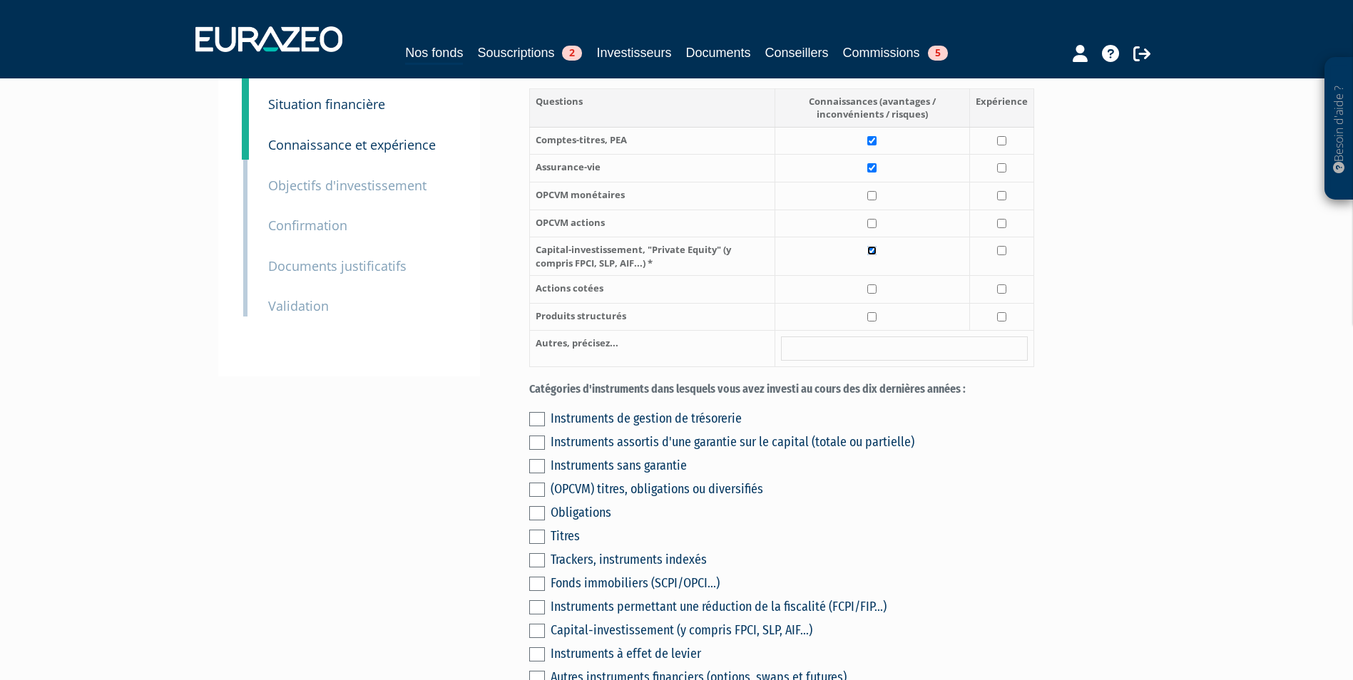
scroll to position [214, 0]
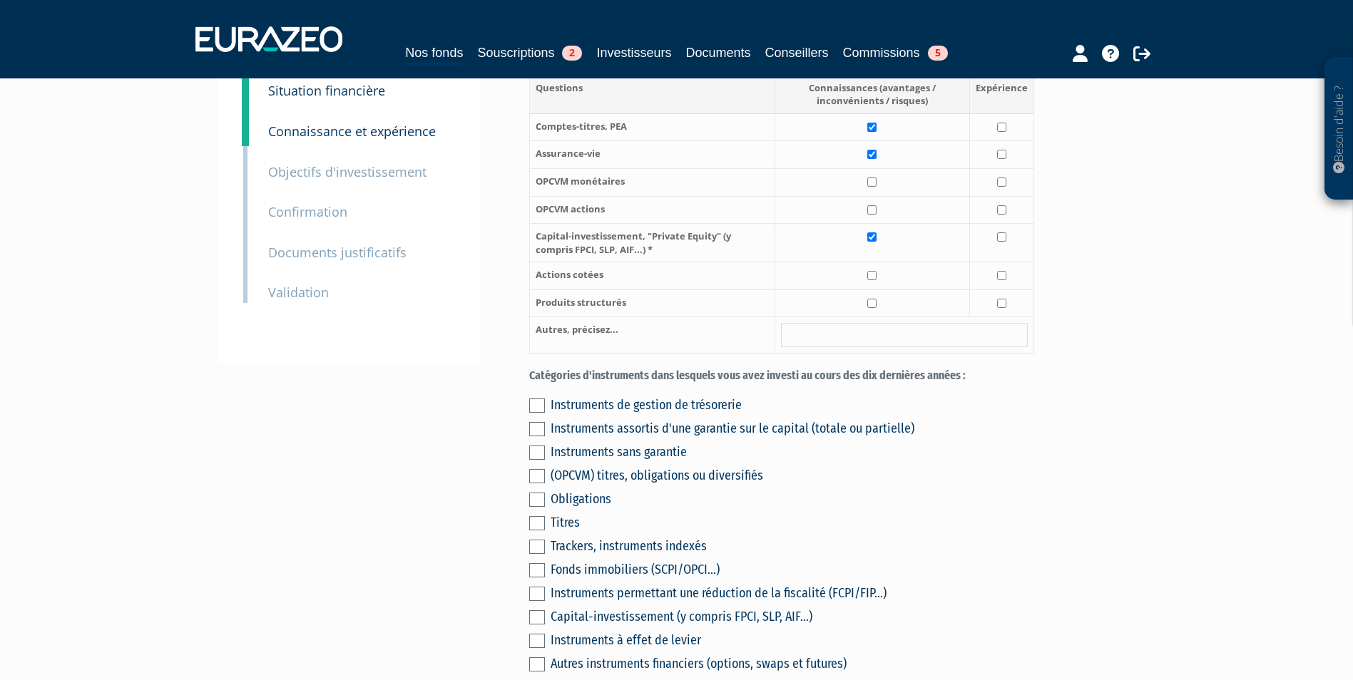
click at [556, 401] on div "Instruments de gestion de trésorerie Instruments assortis d'une garantie sur le…" at bounding box center [781, 532] width 505 height 282
click at [531, 399] on label at bounding box center [537, 406] width 16 height 14
click at [0, 0] on input "checkbox" at bounding box center [0, 0] width 0 height 0
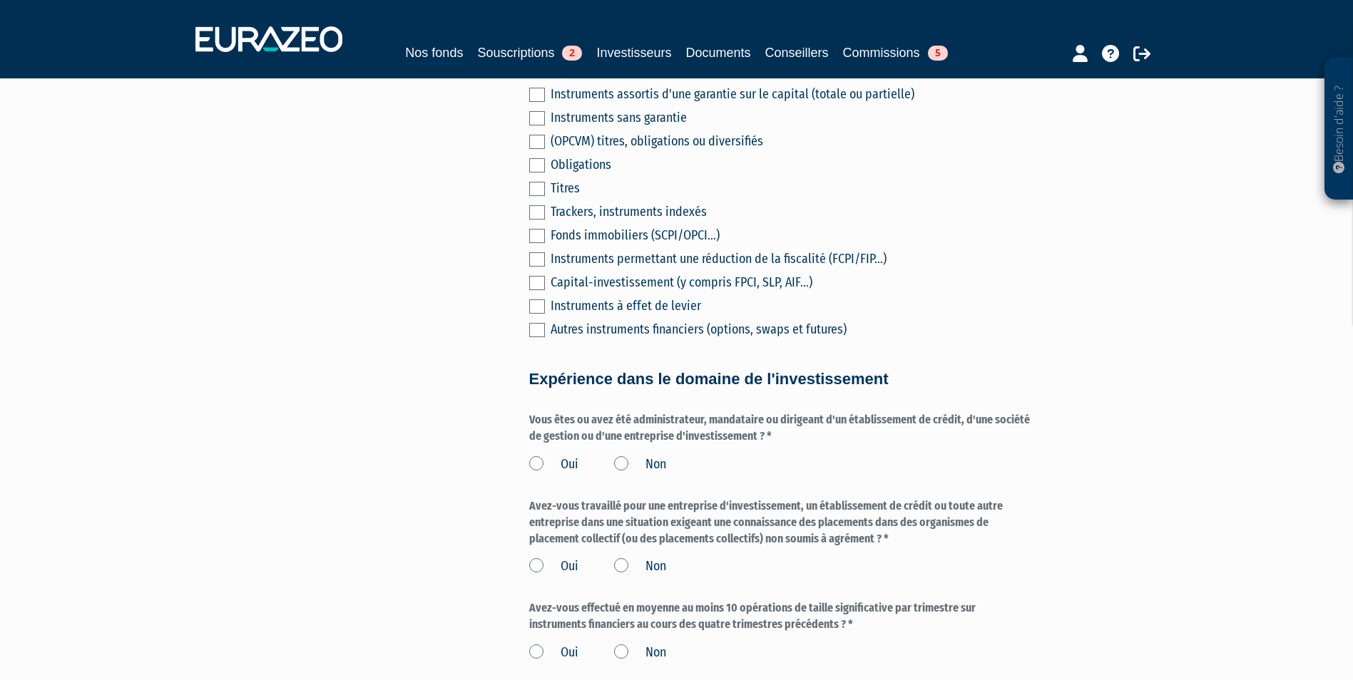
scroll to position [570, 0]
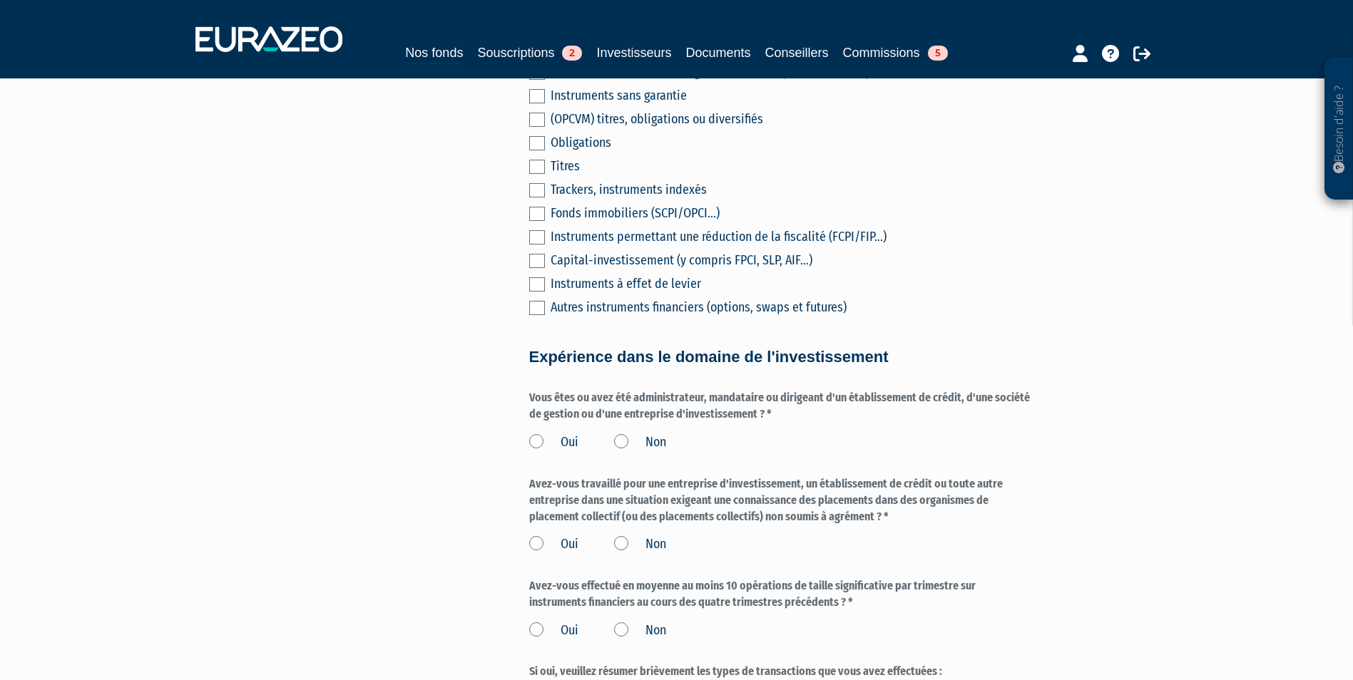
click at [617, 434] on label "Non" at bounding box center [640, 443] width 52 height 19
click at [0, 0] on input "Non" at bounding box center [0, 0] width 0 height 0
click at [626, 536] on label "Non" at bounding box center [640, 545] width 52 height 19
click at [0, 0] on input "Non" at bounding box center [0, 0] width 0 height 0
click at [640, 622] on label "Non" at bounding box center [640, 631] width 52 height 19
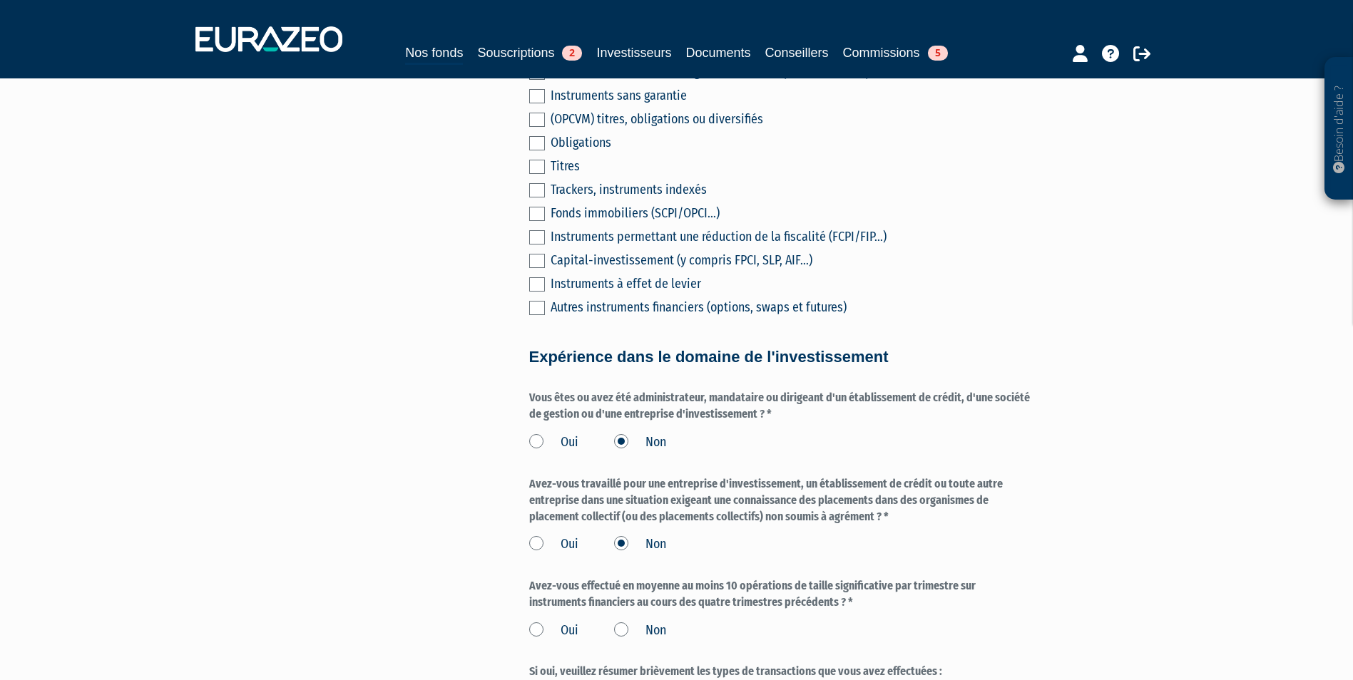
click at [0, 0] on input "Non" at bounding box center [0, 0] width 0 height 0
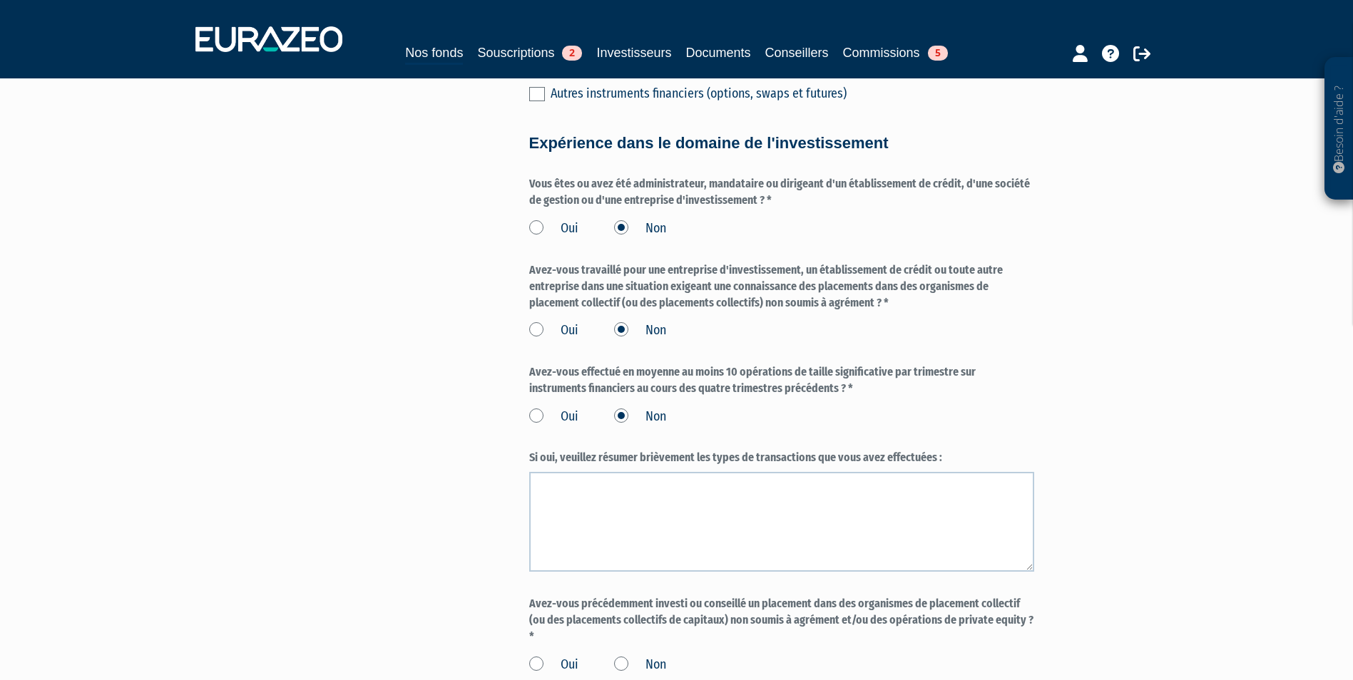
scroll to position [927, 0]
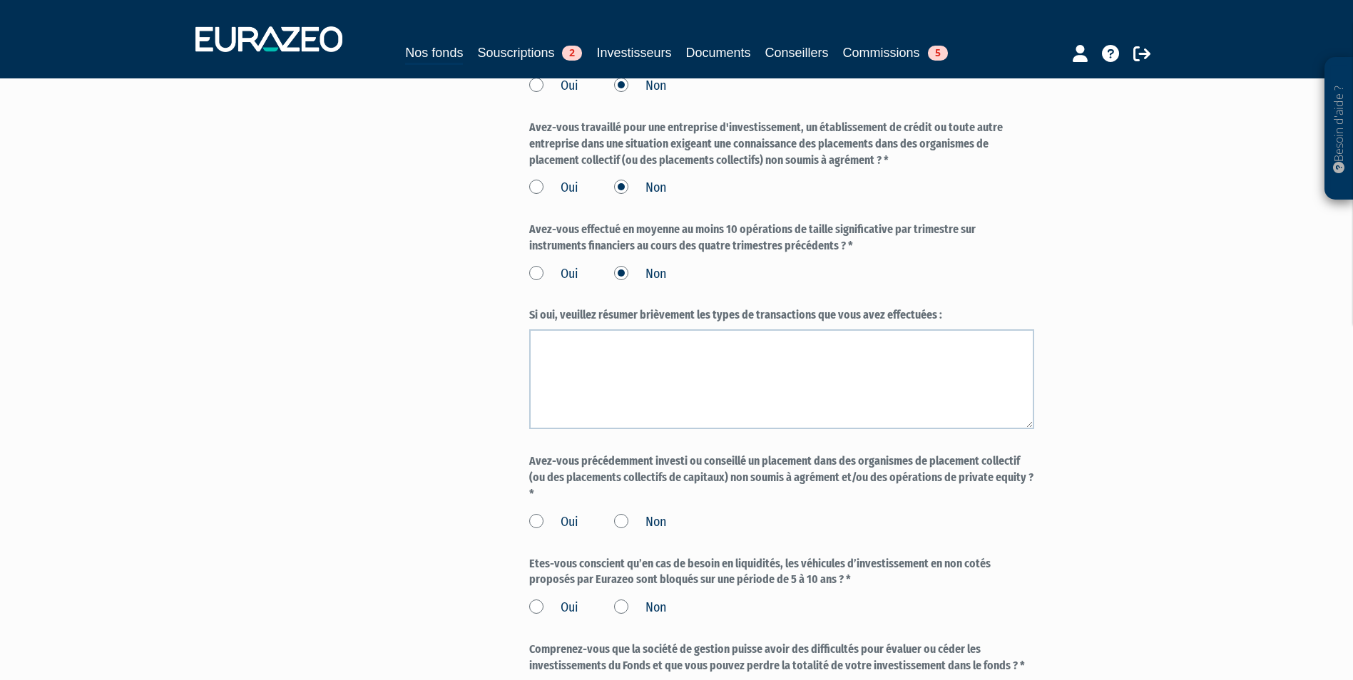
click at [622, 513] on label "Non" at bounding box center [640, 522] width 52 height 19
click at [0, 0] on input "Non" at bounding box center [0, 0] width 0 height 0
click at [558, 599] on label "Oui" at bounding box center [553, 608] width 49 height 19
click at [0, 0] on input "Oui" at bounding box center [0, 0] width 0 height 0
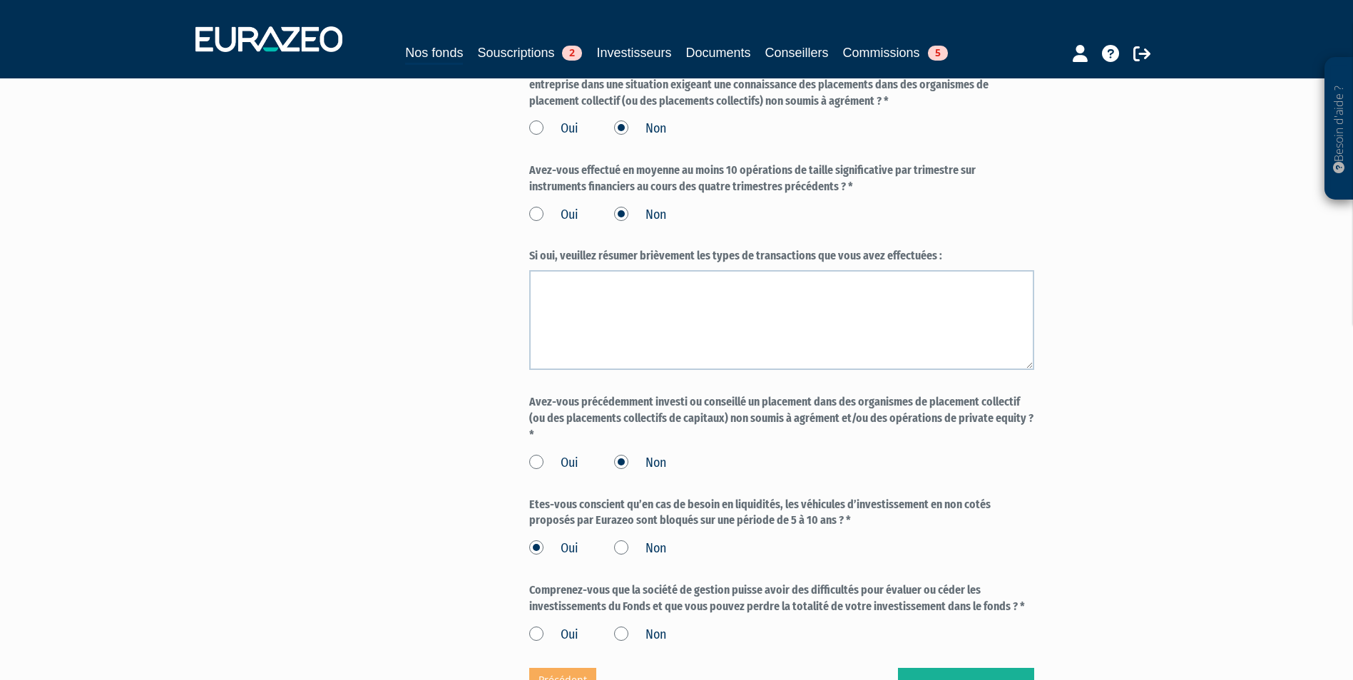
scroll to position [1070, 0]
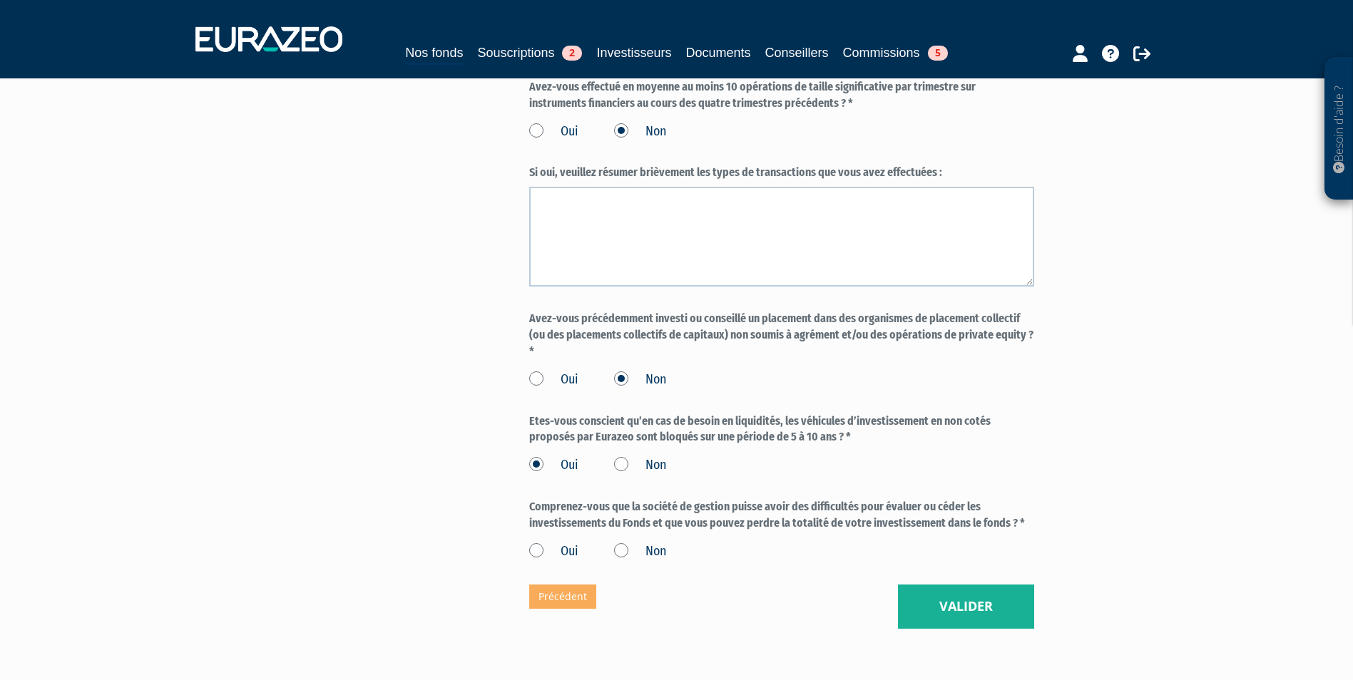
click at [559, 543] on label "Oui" at bounding box center [553, 552] width 49 height 19
click at [0, 0] on input "Oui" at bounding box center [0, 0] width 0 height 0
click at [963, 588] on button "Valider" at bounding box center [966, 607] width 136 height 44
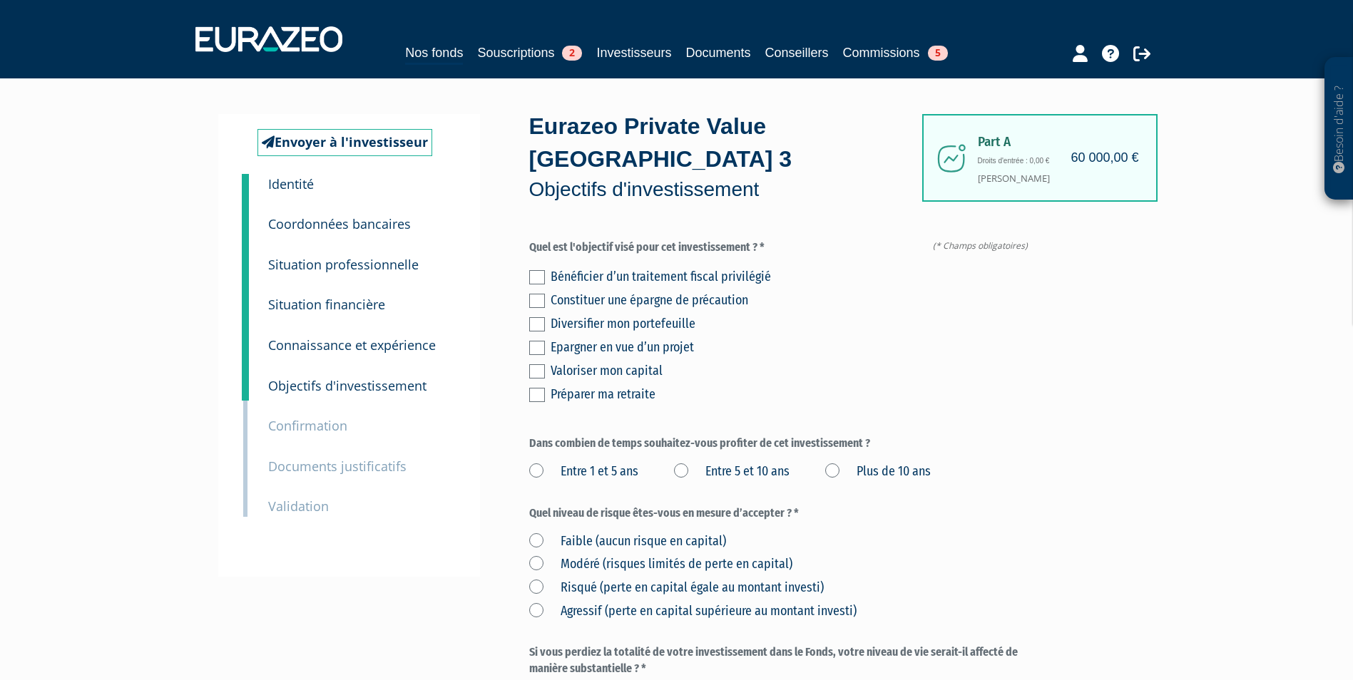
click at [558, 314] on div "Diversifier mon portefeuille" at bounding box center [791, 324] width 483 height 20
click at [545, 296] on div "Bénéficier d’un traitement fiscal privilégié Constituer une épargne de précauti…" at bounding box center [781, 333] width 505 height 141
click at [538, 317] on label at bounding box center [537, 324] width 16 height 14
click at [0, 0] on input "checkbox" at bounding box center [0, 0] width 0 height 0
click at [534, 364] on label at bounding box center [537, 371] width 16 height 14
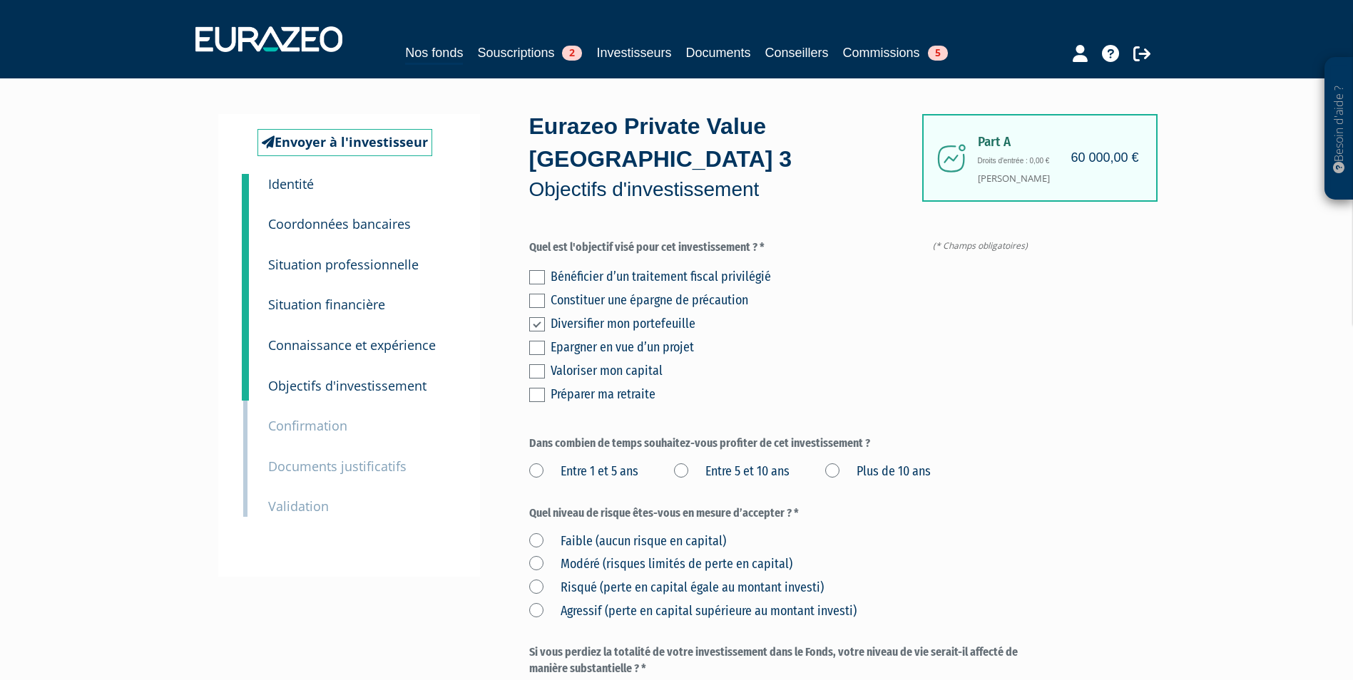
click at [0, 0] on input "checkbox" at bounding box center [0, 0] width 0 height 0
click at [843, 463] on label "Plus de 10 ans" at bounding box center [878, 472] width 106 height 19
click at [0, 0] on ans "Plus de 10 ans" at bounding box center [0, 0] width 0 height 0
click at [668, 579] on label "Risqué (perte en capital égale au montant investi)" at bounding box center [676, 588] width 294 height 19
click at [0, 0] on investi\) "Risqué (perte en capital égale au montant investi)" at bounding box center [0, 0] width 0 height 0
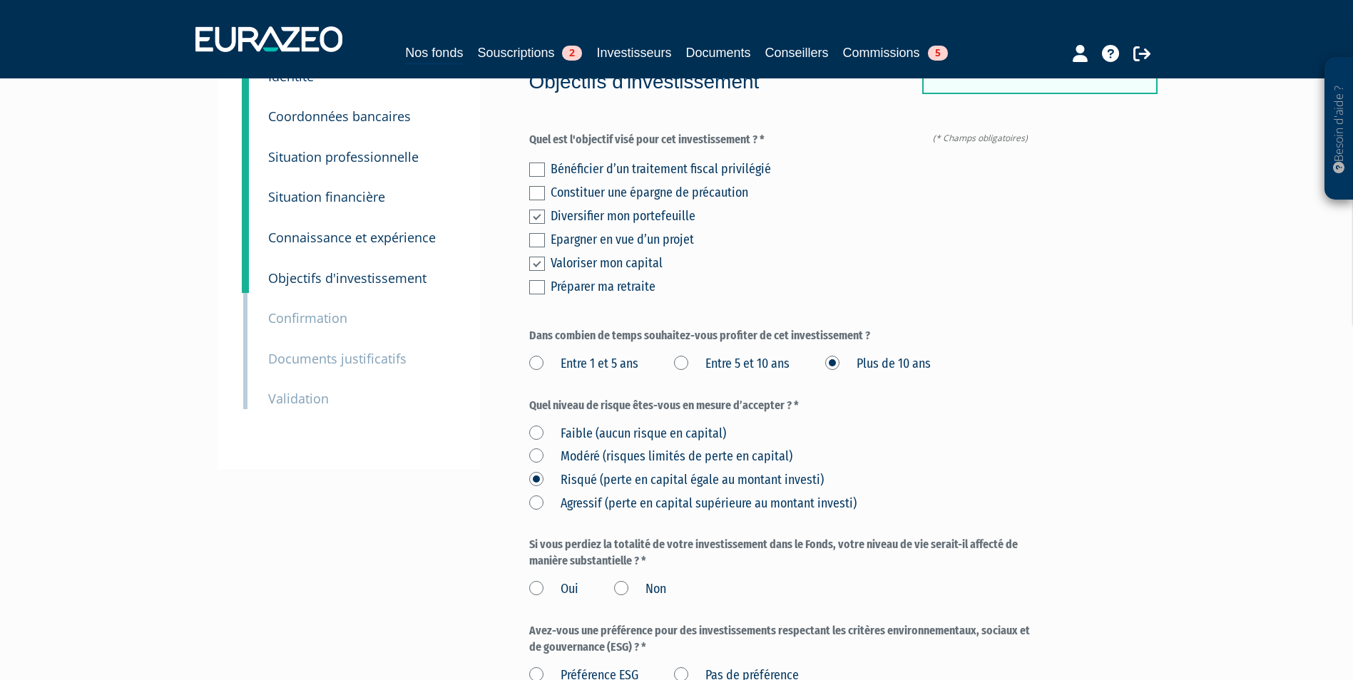
scroll to position [214, 0]
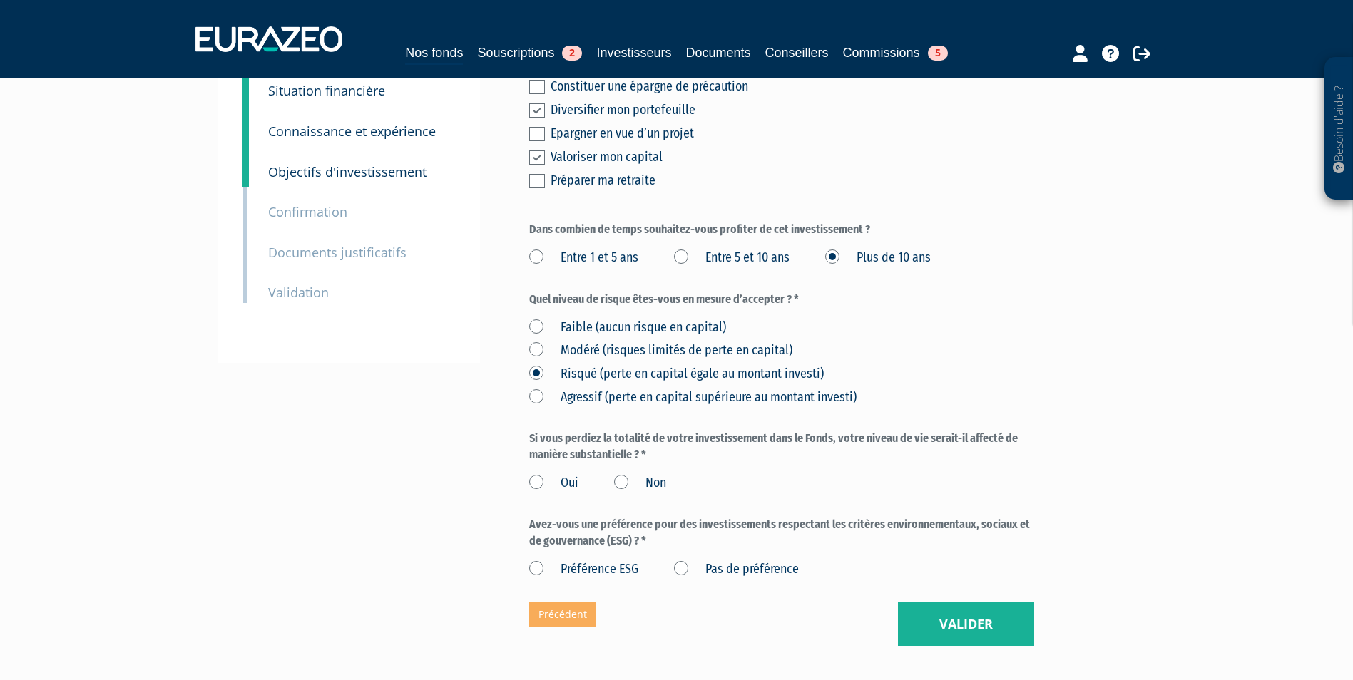
click at [652, 474] on label "Non" at bounding box center [640, 483] width 52 height 19
click at [0, 0] on input "Non" at bounding box center [0, 0] width 0 height 0
click at [679, 560] on label "Pas de préférence" at bounding box center [736, 569] width 125 height 19
click at [0, 0] on préférence "Pas de préférence" at bounding box center [0, 0] width 0 height 0
click at [969, 603] on button "Valider" at bounding box center [966, 625] width 136 height 44
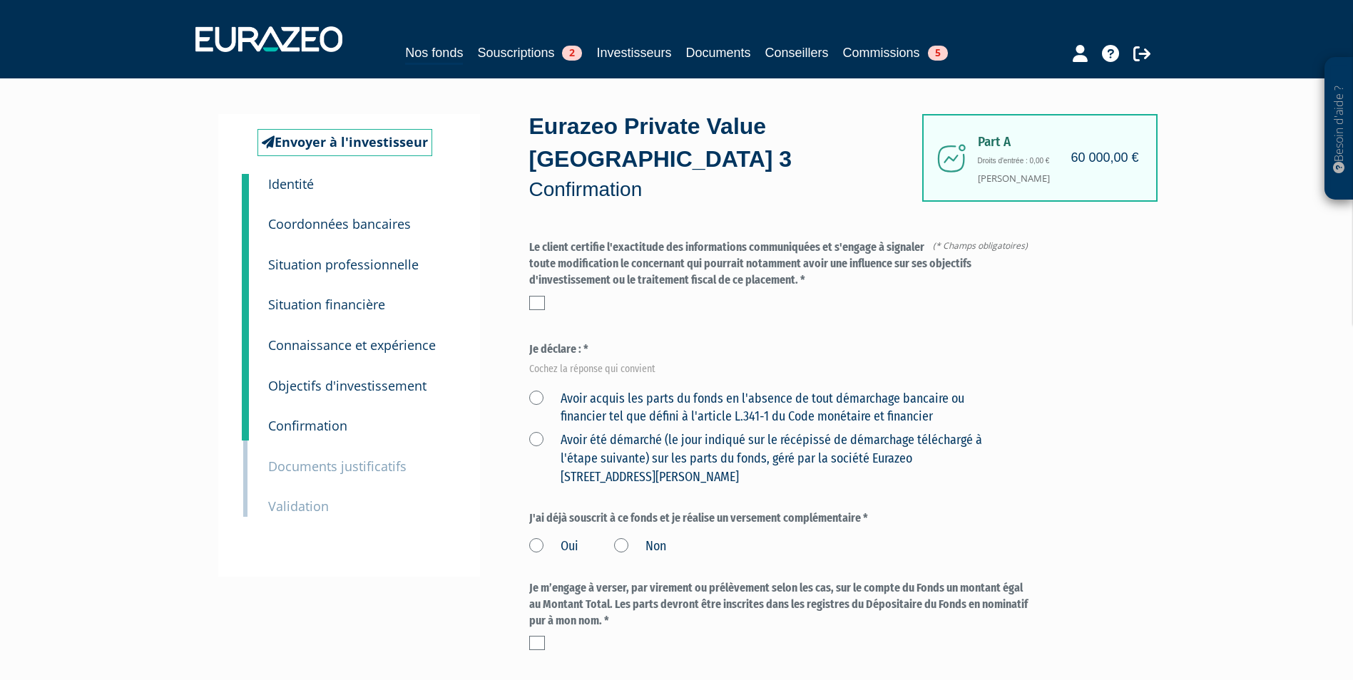
click at [540, 390] on label "Avoir acquis les parts du fonds en l'absence de tout démarchage bancaire ou fin…" at bounding box center [764, 408] width 471 height 36
click at [0, 0] on financier "Avoir acquis les parts du fonds en l'absence de tout démarchage bancaire ou fin…" at bounding box center [0, 0] width 0 height 0
click at [538, 280] on div "Le client certifie l'exactitude des informations communiquées et s'engage à sig…" at bounding box center [781, 279] width 505 height 78
click at [622, 538] on label "Non" at bounding box center [640, 547] width 52 height 19
click at [0, 0] on input "Non" at bounding box center [0, 0] width 0 height 0
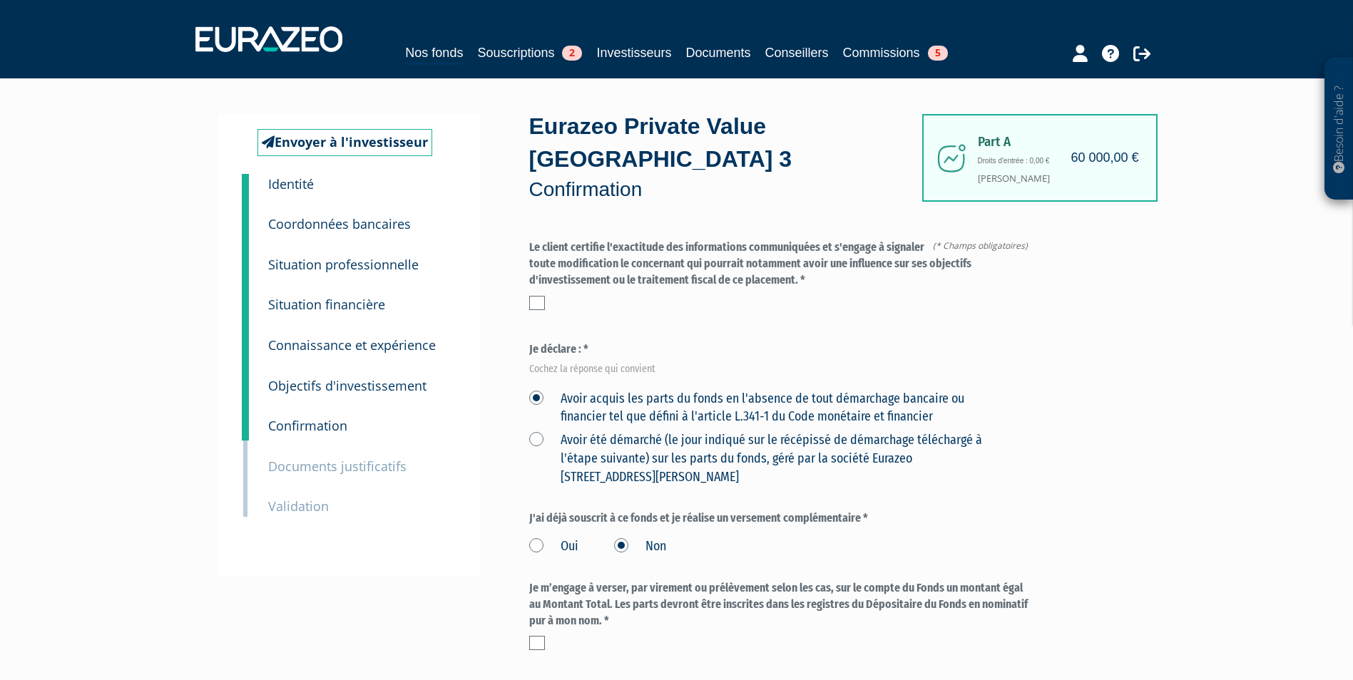
click at [540, 296] on label at bounding box center [537, 303] width 16 height 14
click at [0, 0] on input "checkbox" at bounding box center [0, 0] width 0 height 0
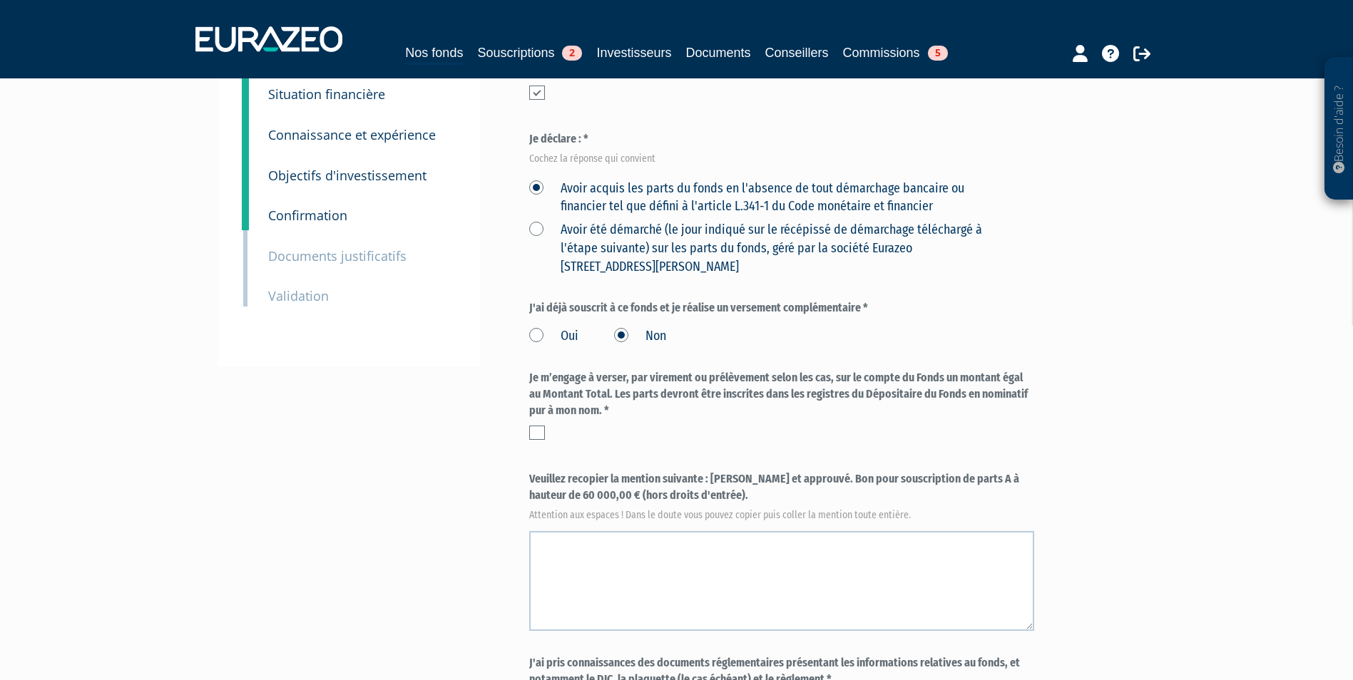
scroll to position [214, 0]
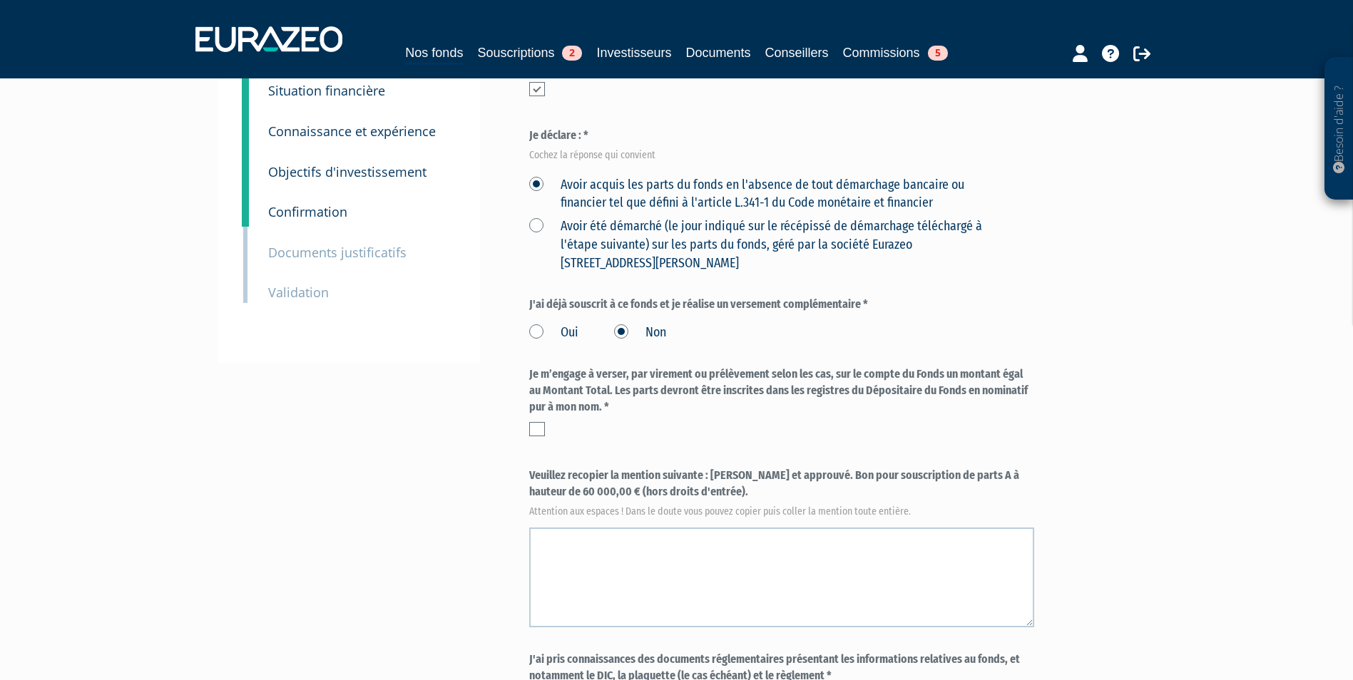
click at [539, 422] on label at bounding box center [537, 429] width 16 height 14
click at [0, 0] on input "checkbox" at bounding box center [0, 0] width 0 height 0
drag, startPoint x: 712, startPoint y: 444, endPoint x: 725, endPoint y: 464, distance: 23.7
click at [725, 468] on label "Veuillez recopier la mention suivante : Lu et approuvé. Bon pour souscription d…" at bounding box center [781, 491] width 505 height 47
copy label "Lu et approuvé. Bon pour souscription de parts A à hauteur de 60 000,00 € (hors…"
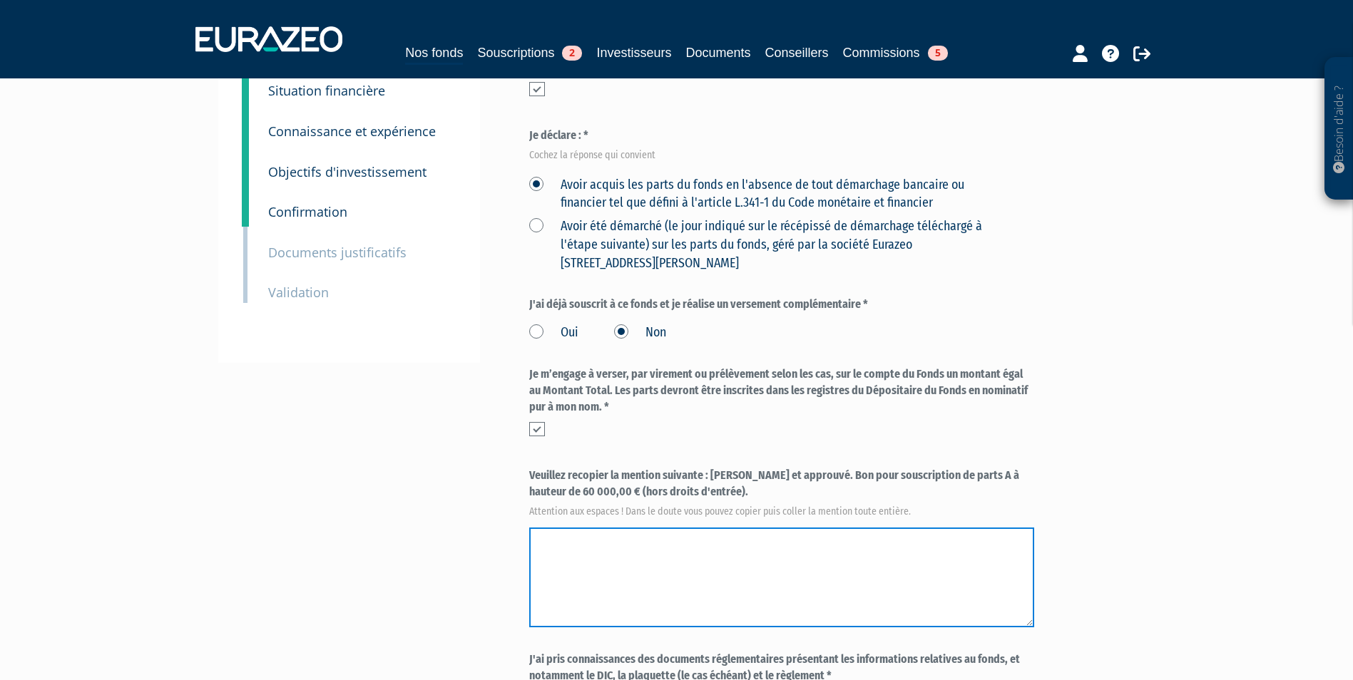
click at [659, 583] on textarea at bounding box center [781, 578] width 505 height 100
paste textarea "Lu et approuvé. Bon pour souscription de parts A à hauteur de 60 000,00 € (hors…"
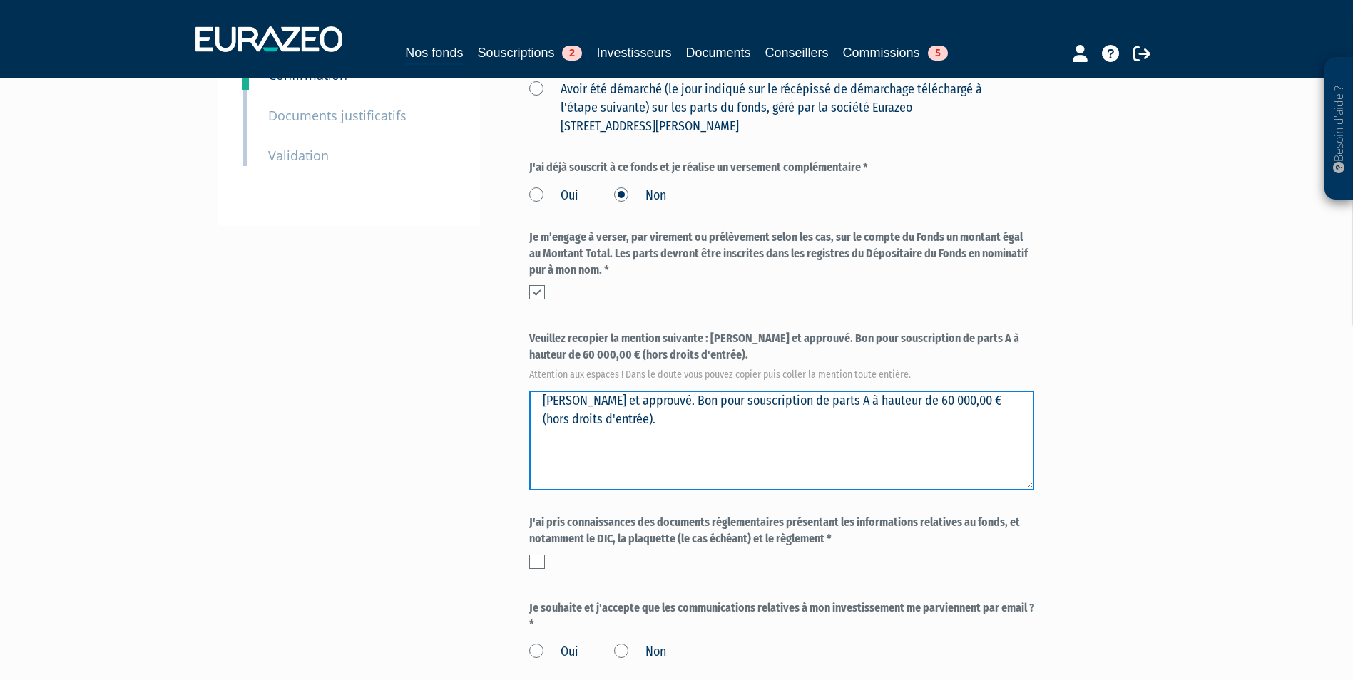
scroll to position [357, 0]
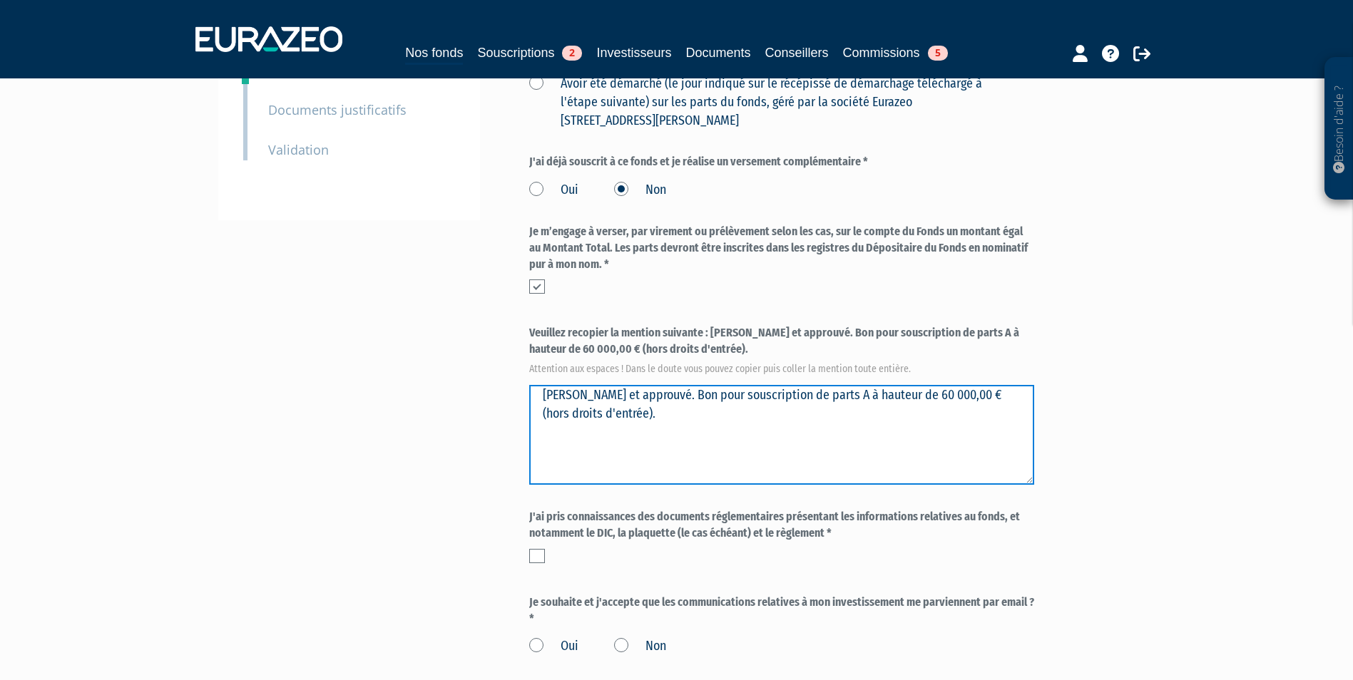
type textarea "Lu et approuvé. Bon pour souscription de parts A à hauteur de 60 000,00 € (hors…"
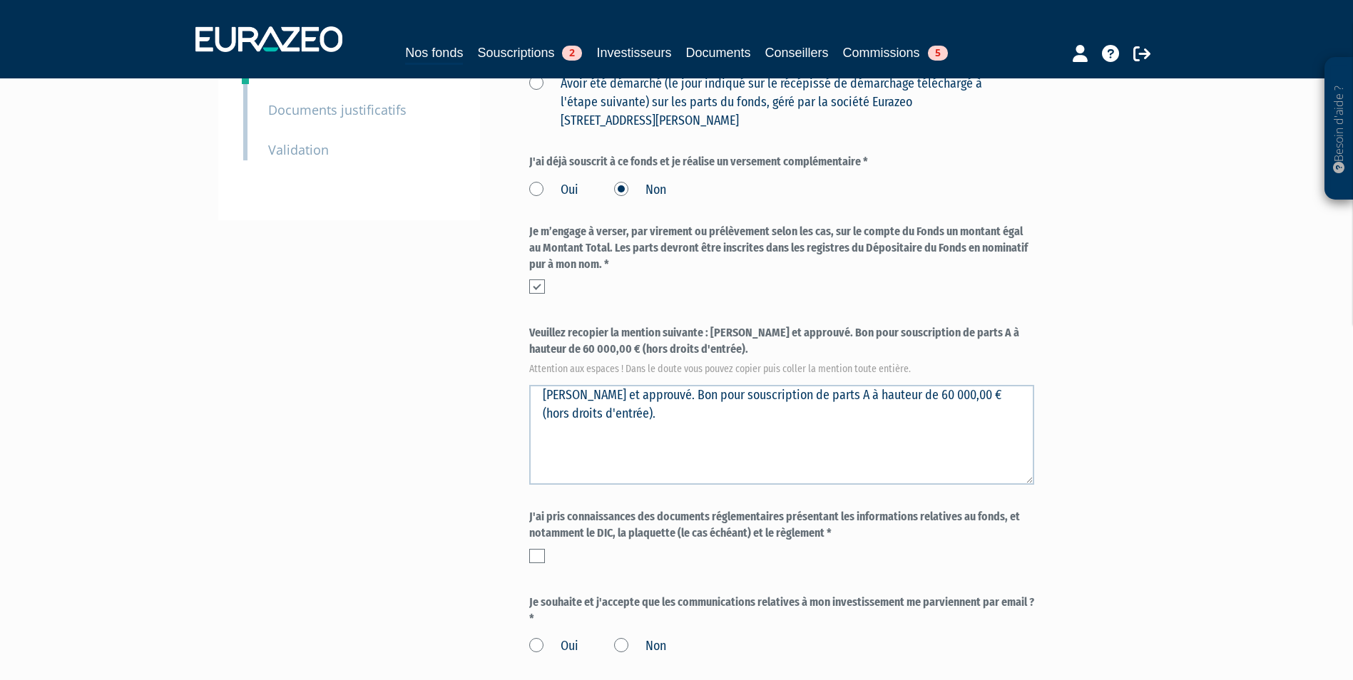
click at [536, 549] on label at bounding box center [537, 556] width 16 height 14
click at [0, 0] on input "checkbox" at bounding box center [0, 0] width 0 height 0
click at [533, 637] on label "Oui" at bounding box center [553, 646] width 49 height 19
click at [0, 0] on input "Oui" at bounding box center [0, 0] width 0 height 0
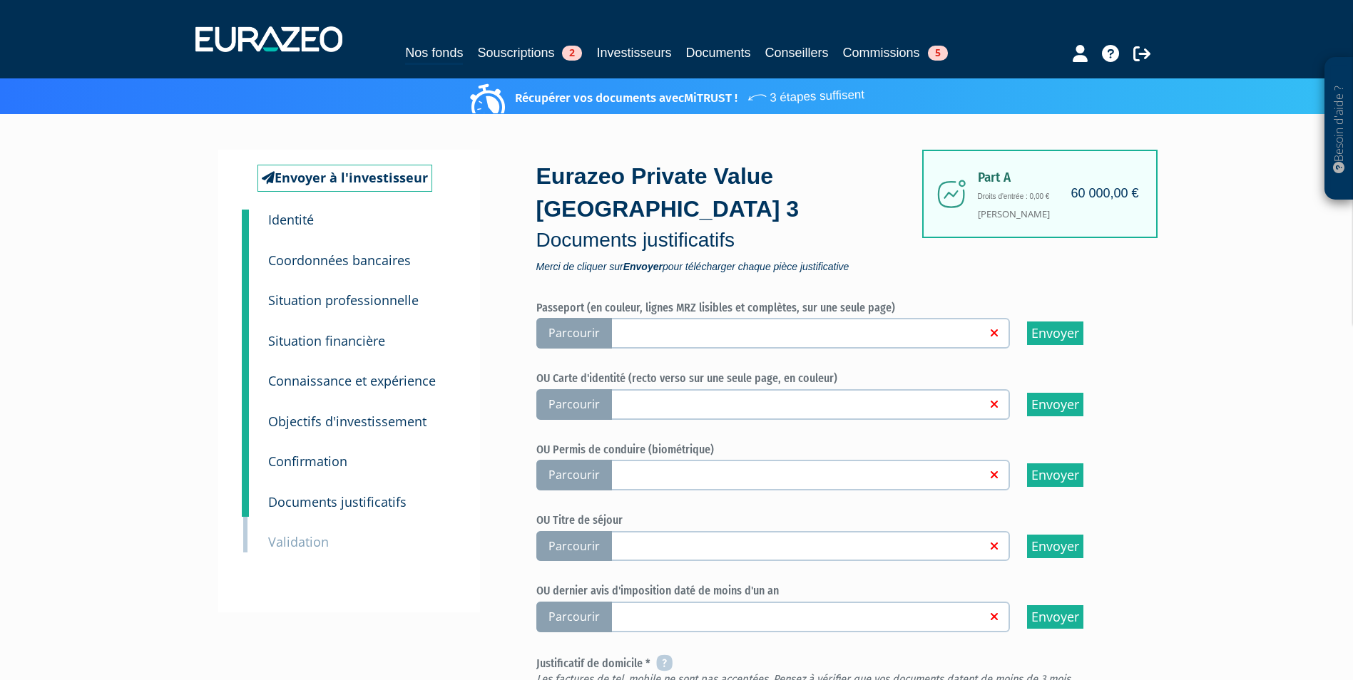
click at [586, 389] on span "Parcourir" at bounding box center [574, 404] width 76 height 31
click at [0, 0] on input "Parcourir" at bounding box center [0, 0] width 0 height 0
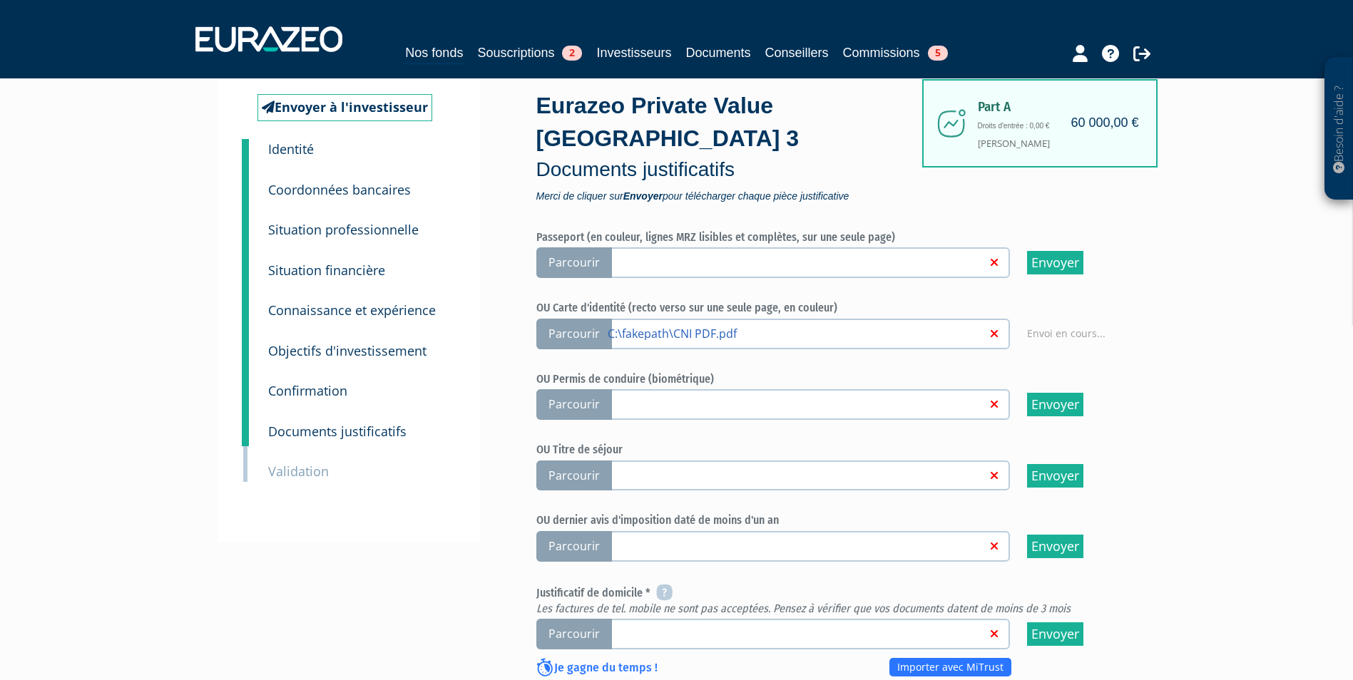
scroll to position [100, 0]
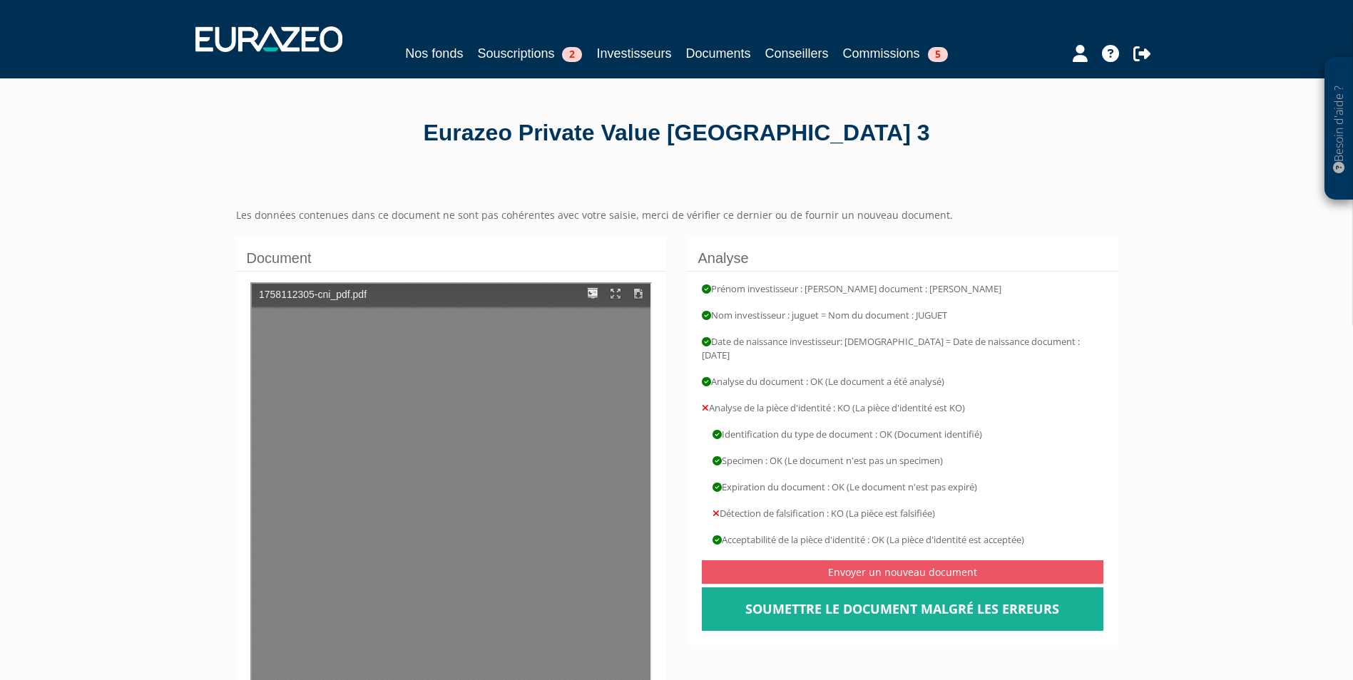
type input "1"
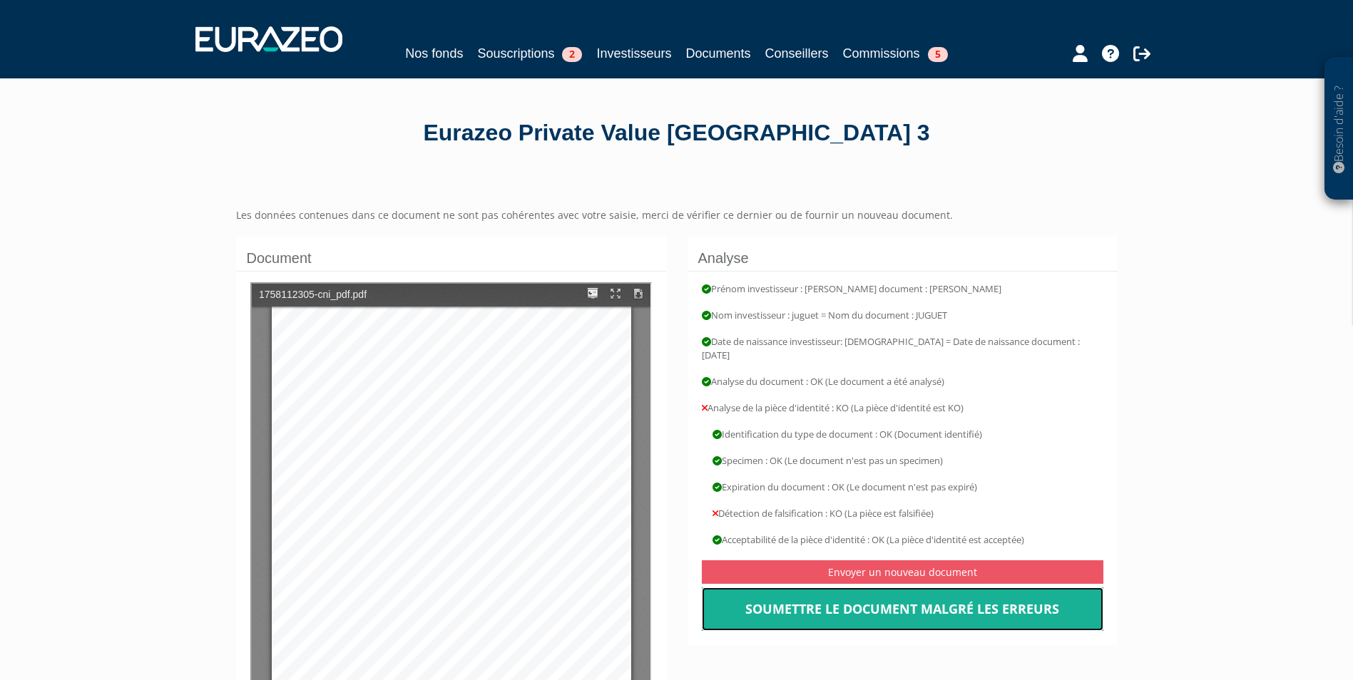
click at [932, 598] on link "Soumettre le document malgré les erreurs" at bounding box center [902, 610] width 401 height 44
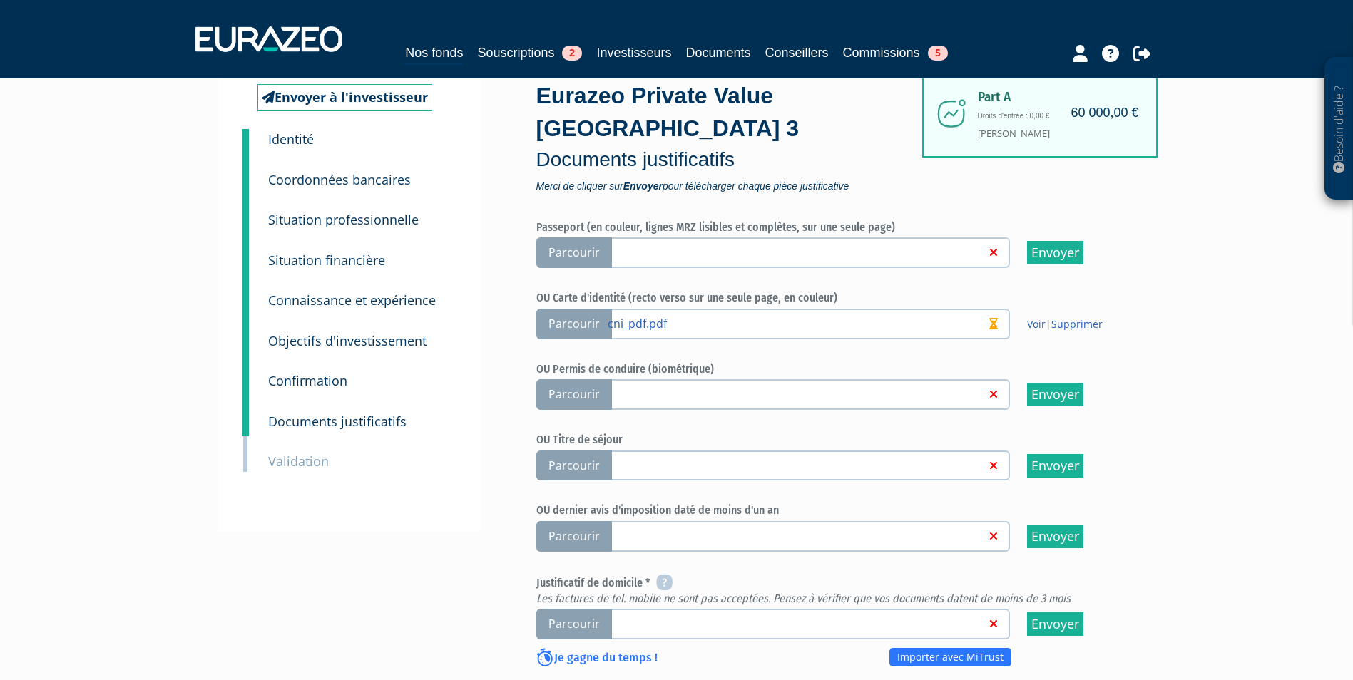
scroll to position [214, 0]
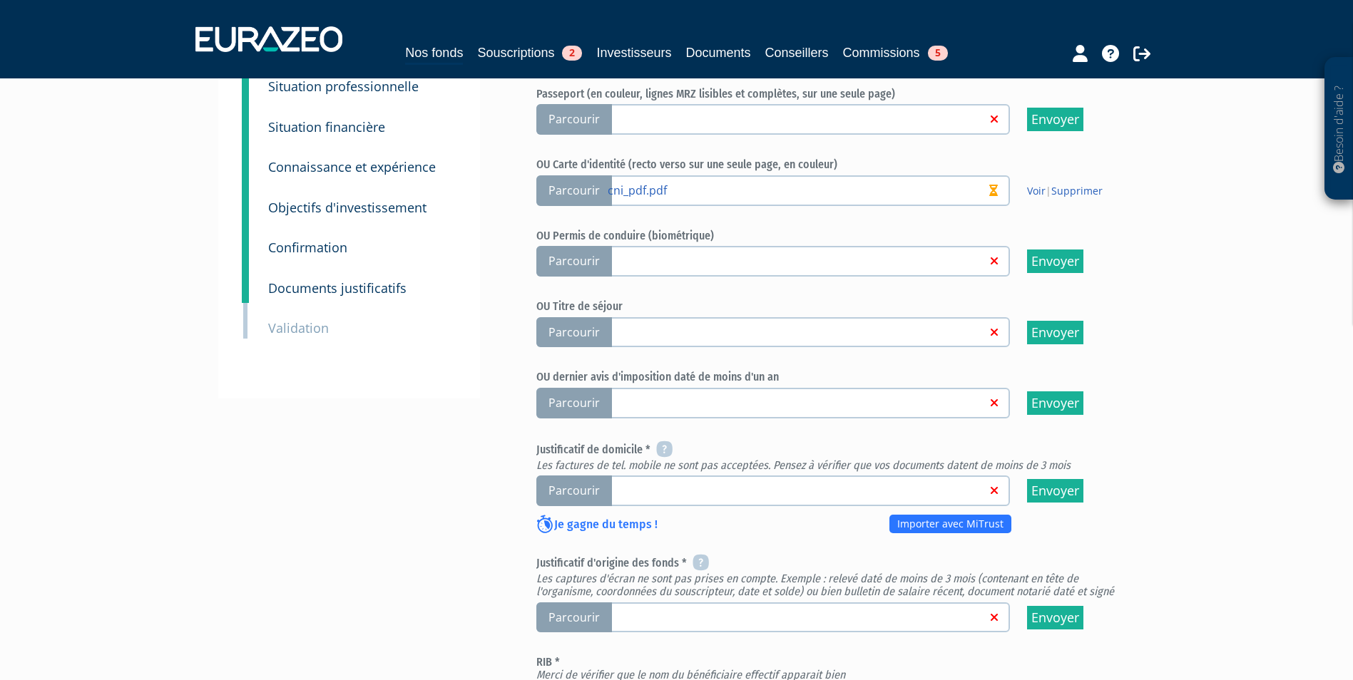
click at [580, 476] on span "Parcourir" at bounding box center [574, 491] width 76 height 31
click at [0, 0] on input "Parcourir" at bounding box center [0, 0] width 0 height 0
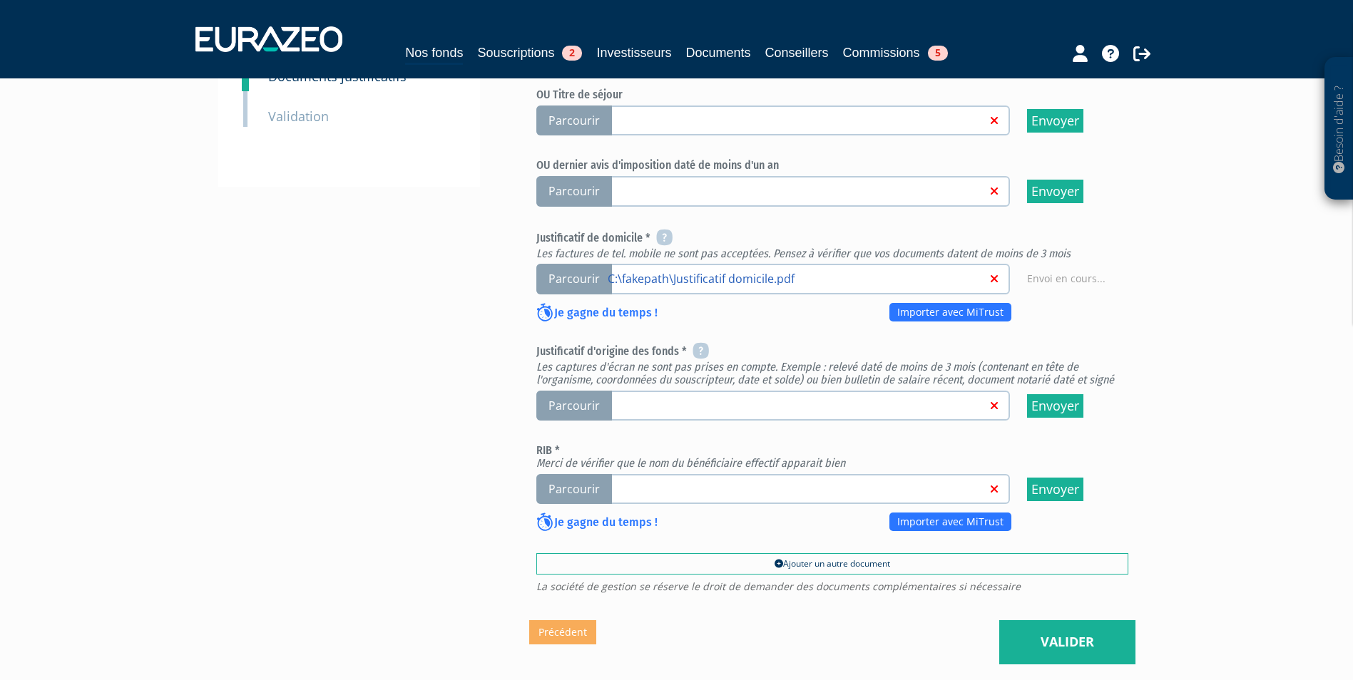
scroll to position [428, 0]
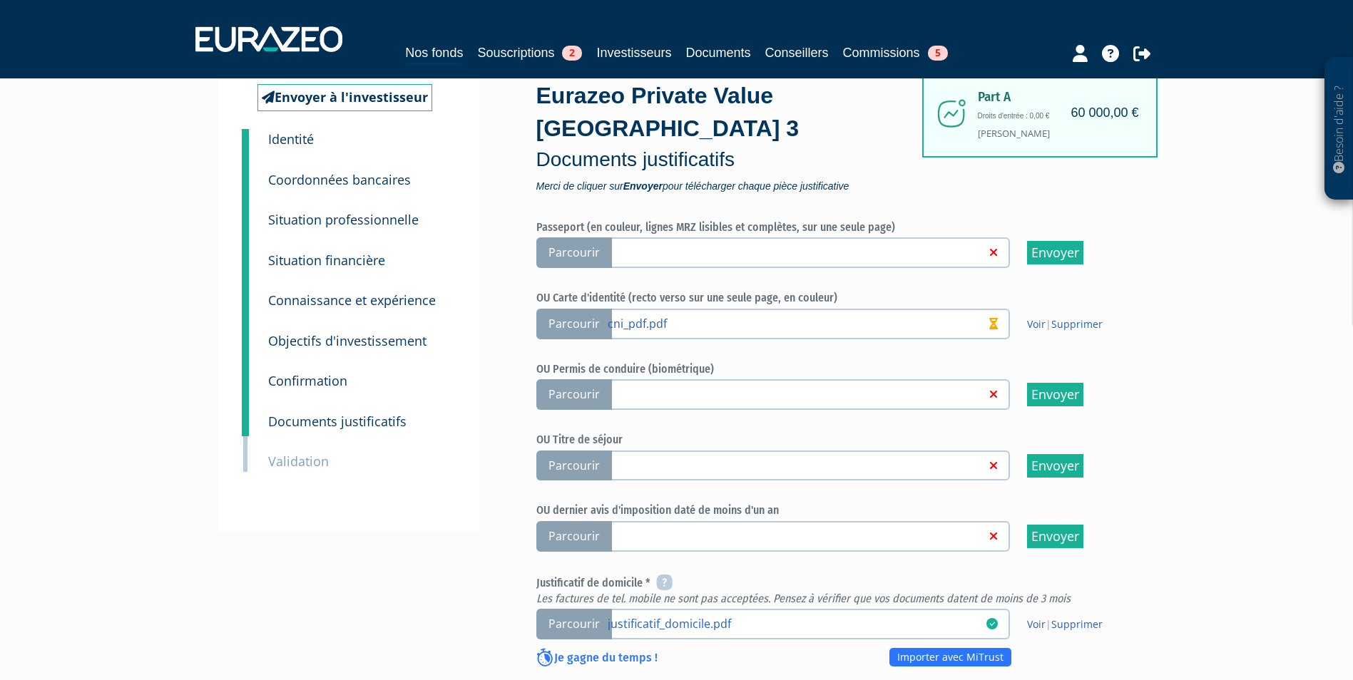
scroll to position [214, 0]
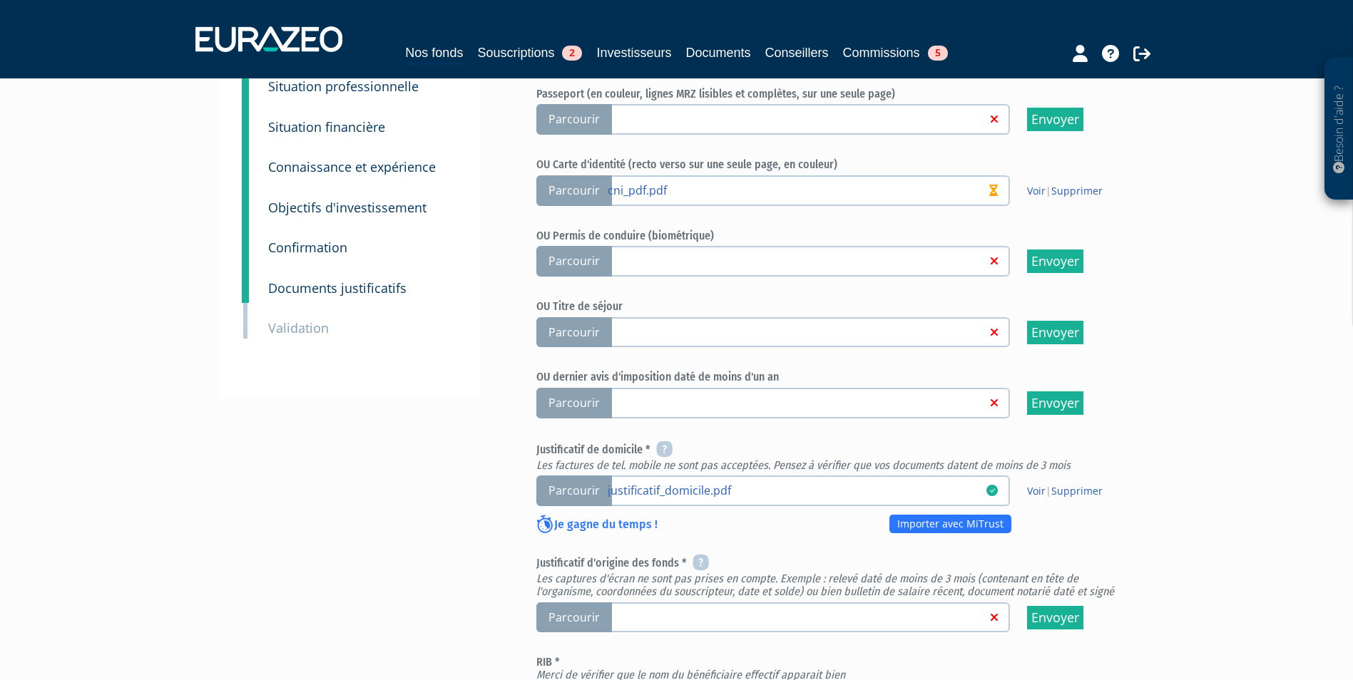
click at [579, 603] on span "Parcourir" at bounding box center [574, 618] width 76 height 31
click at [0, 0] on input "Parcourir" at bounding box center [0, 0] width 0 height 0
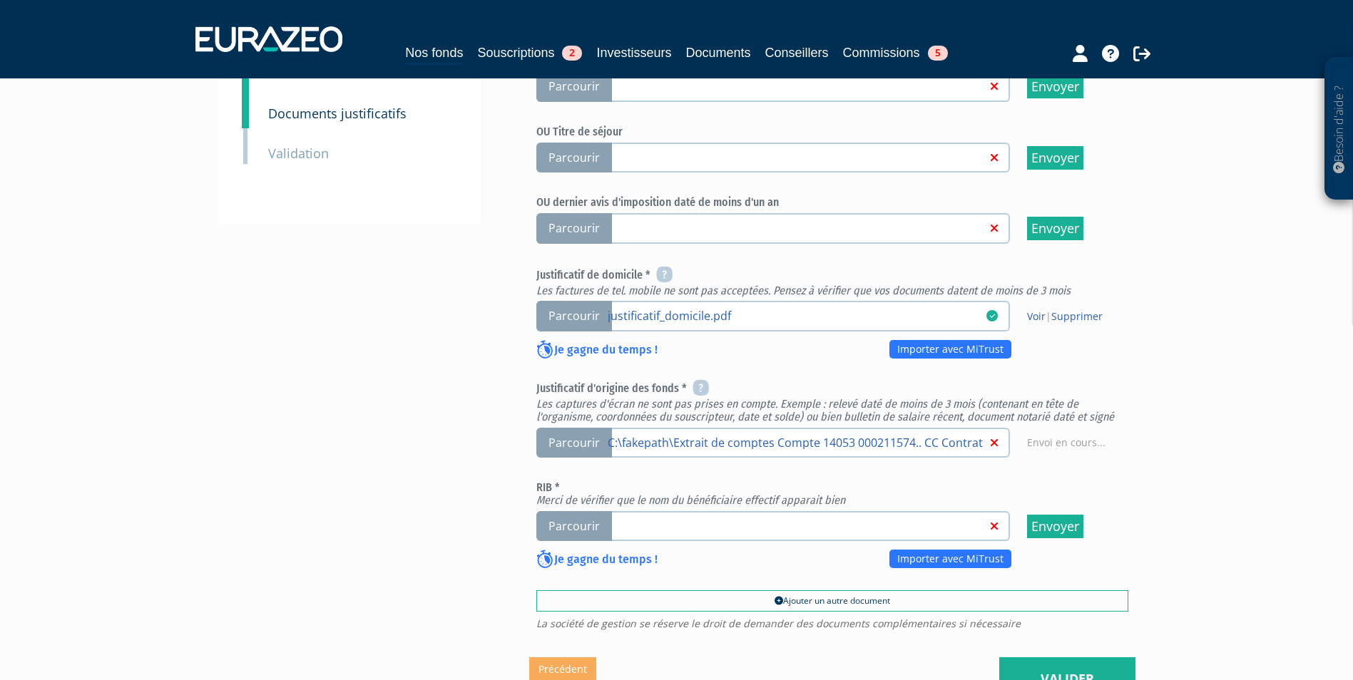
scroll to position [428, 0]
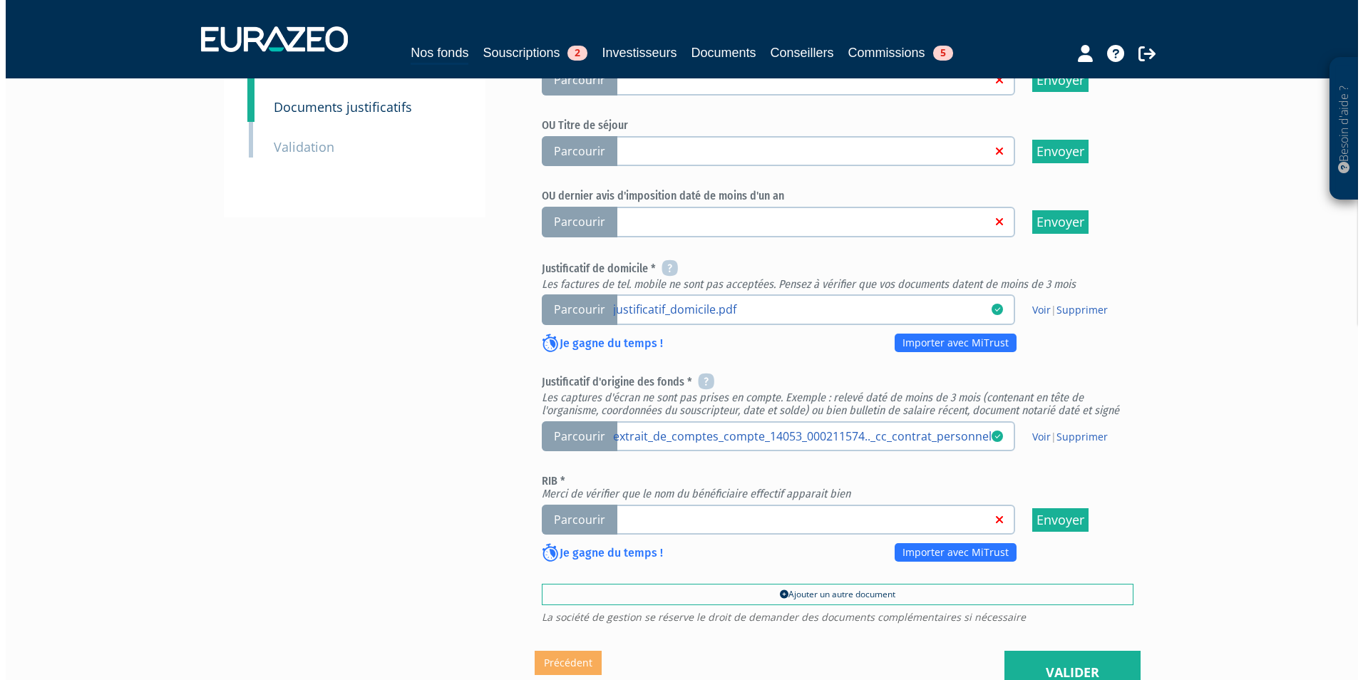
scroll to position [428, 0]
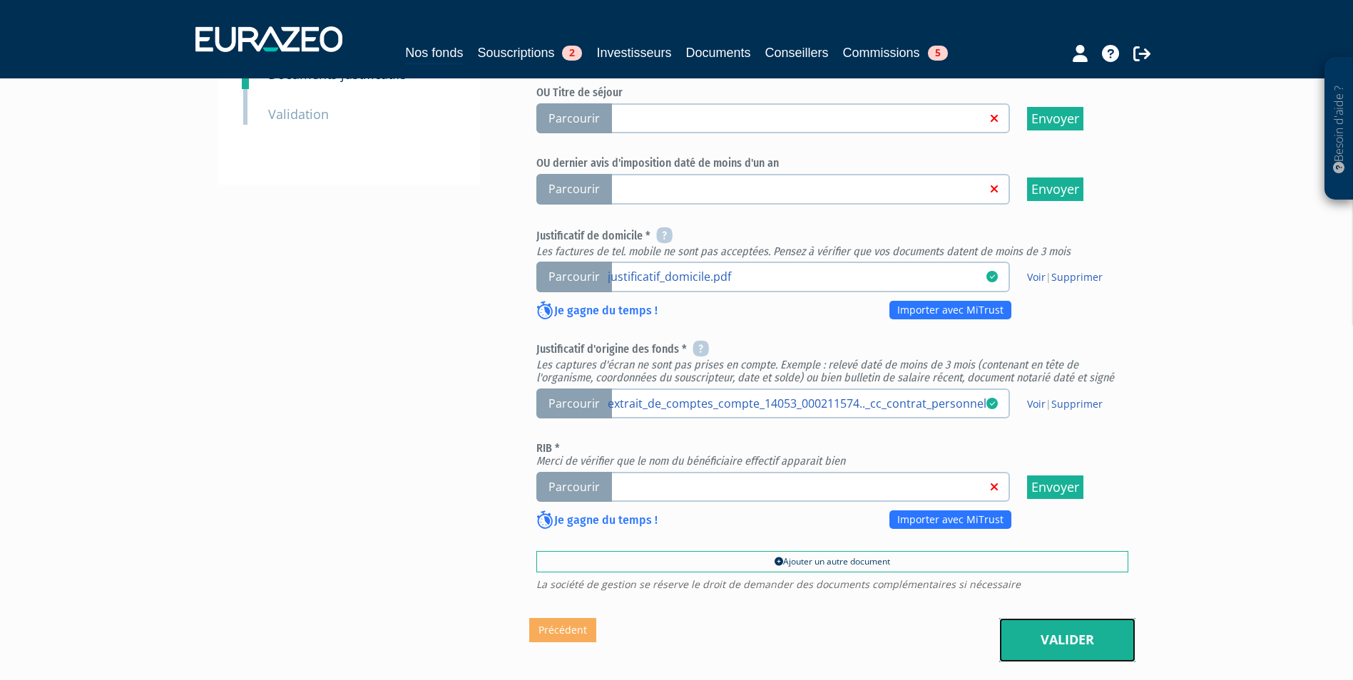
click at [1087, 618] on link "Valider" at bounding box center [1067, 640] width 136 height 44
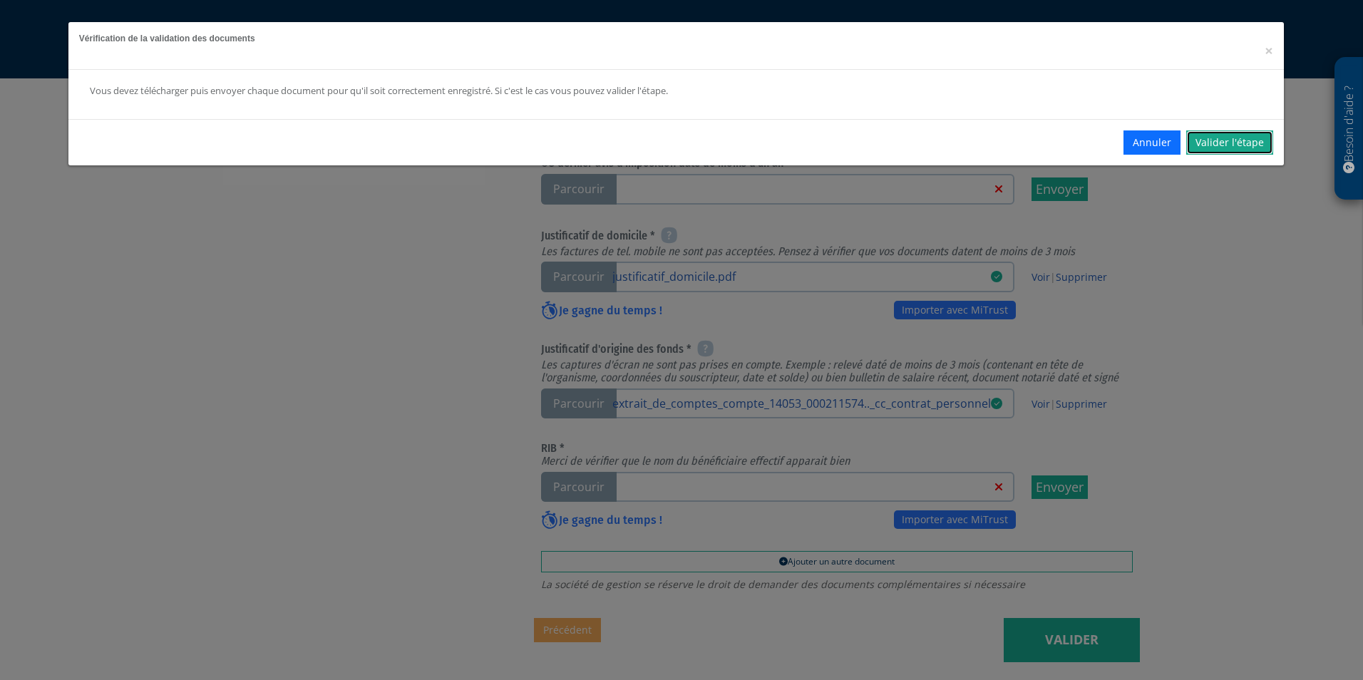
click at [1226, 147] on link "Valider l'étape" at bounding box center [1230, 142] width 87 height 24
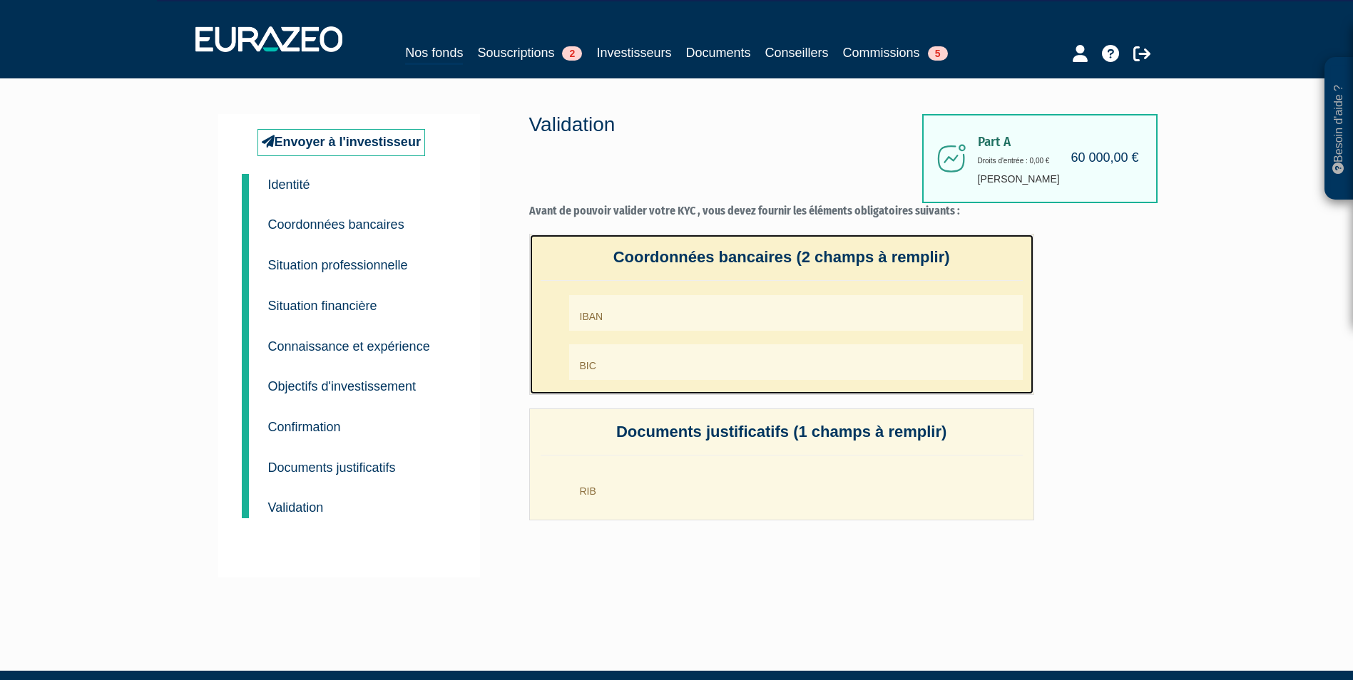
click at [725, 259] on h4 "Coordonnées bancaires (2 champs à remplir)" at bounding box center [781, 265] width 482 height 32
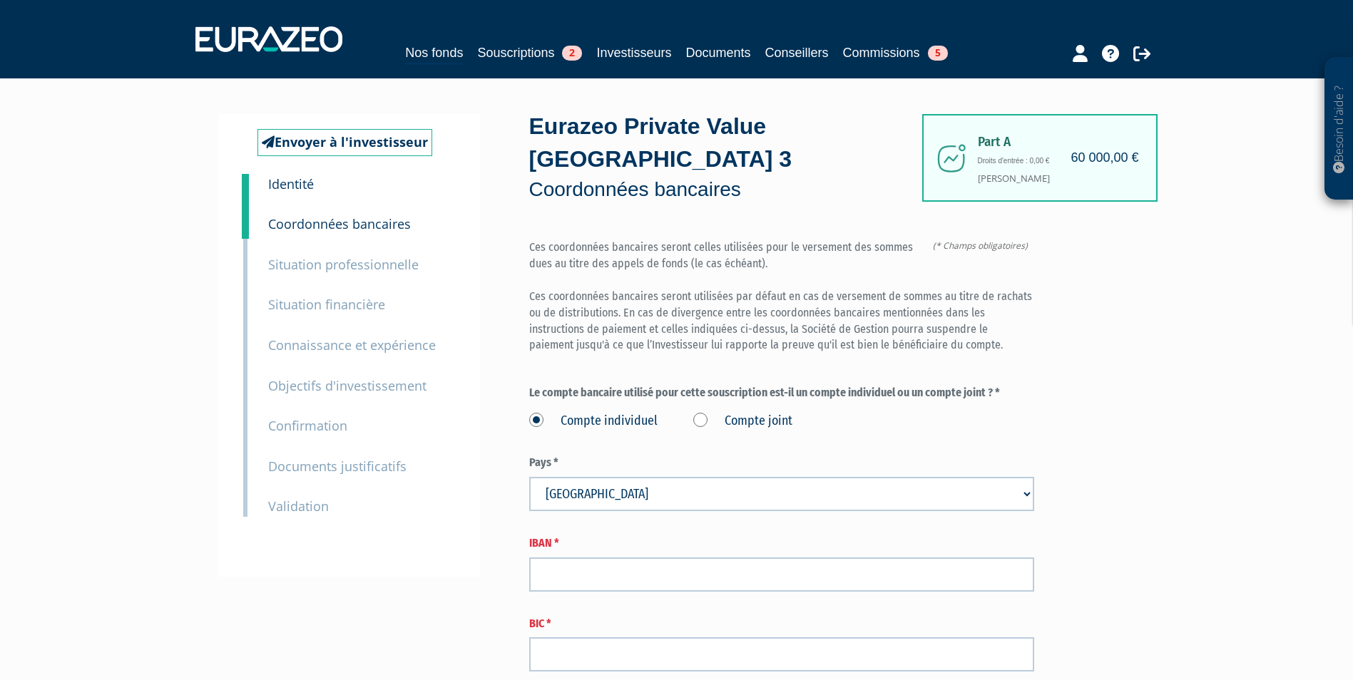
click at [298, 501] on small "Validation" at bounding box center [298, 506] width 61 height 17
